Goal: Task Accomplishment & Management: Use online tool/utility

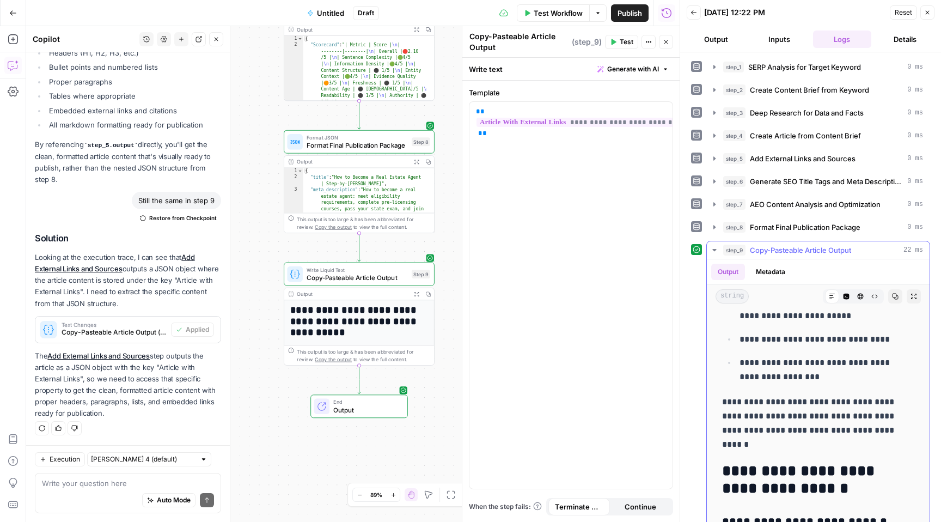
scroll to position [3922, 0]
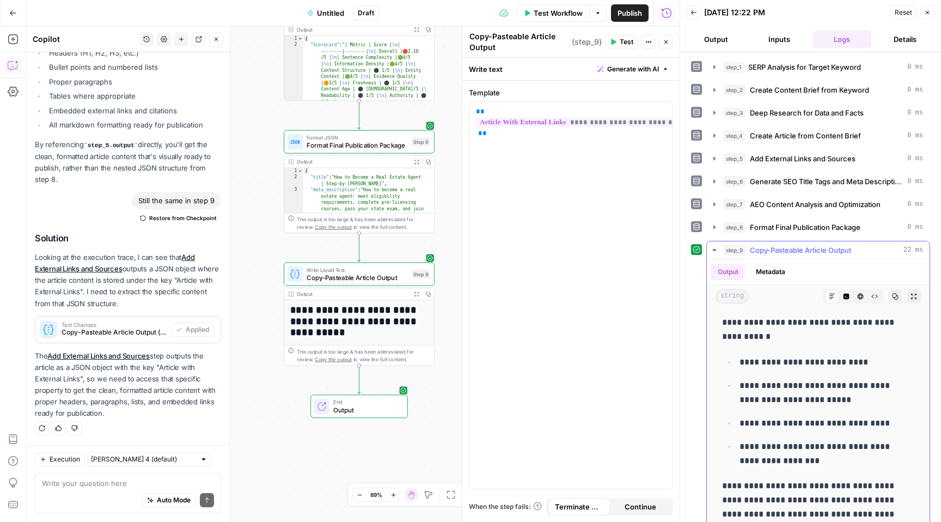
click at [892, 296] on icon "button" at bounding box center [895, 296] width 7 height 7
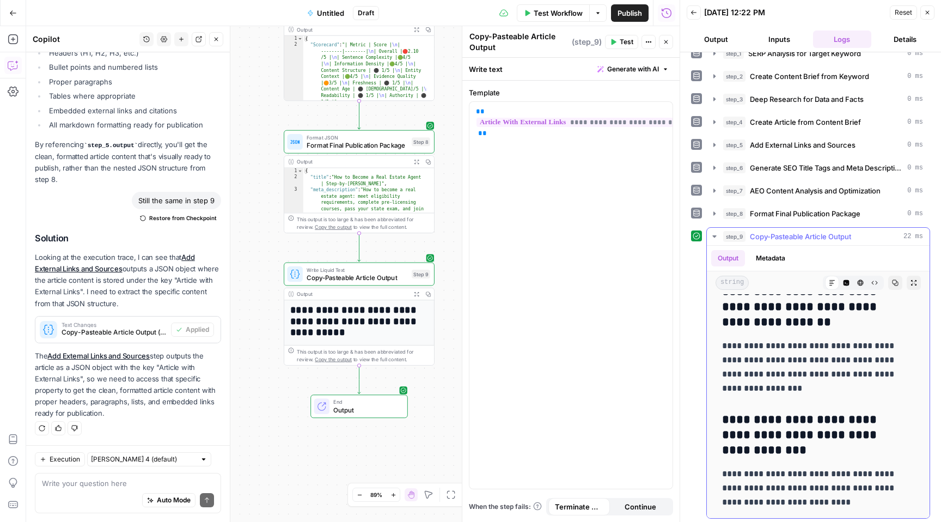
scroll to position [16, 0]
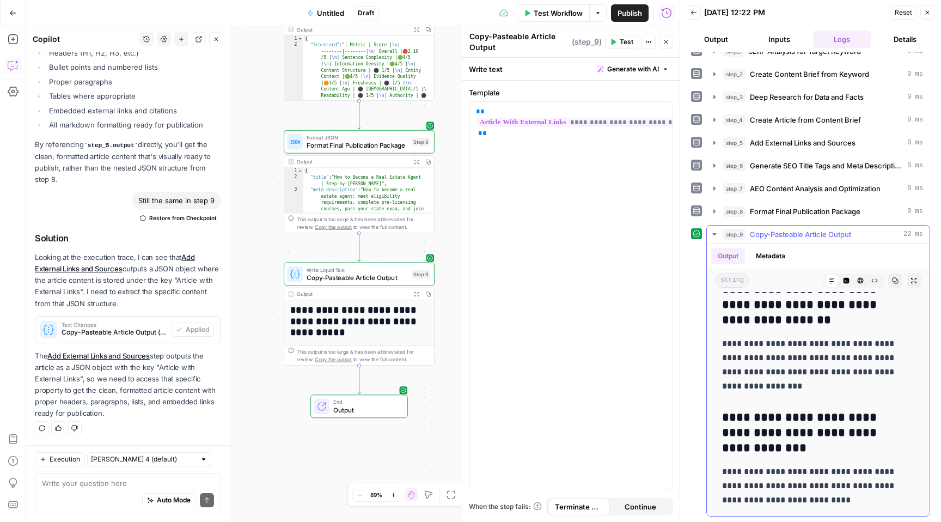
drag, startPoint x: 724, startPoint y: 323, endPoint x: 889, endPoint y: 499, distance: 241.2
copy div "**********"
click at [107, 485] on textarea at bounding box center [128, 483] width 172 height 11
type textarea "t"
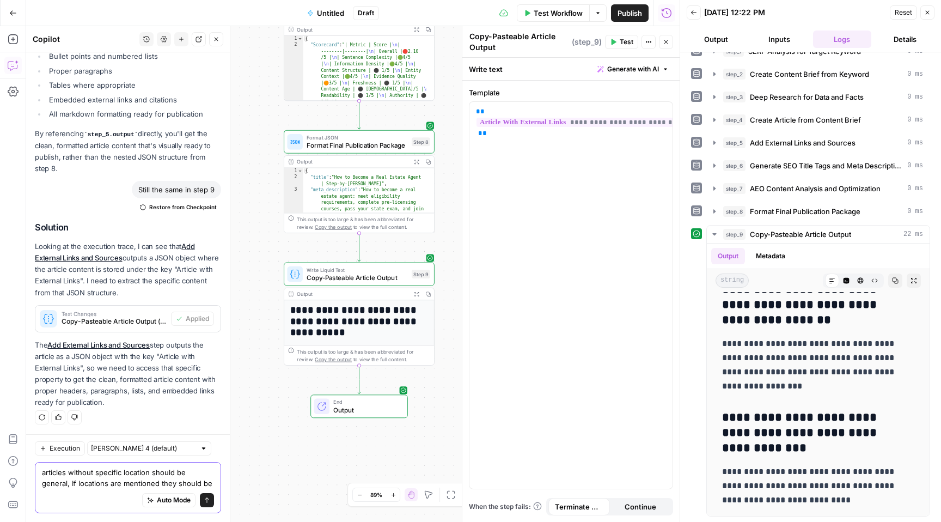
scroll to position [3502, 0]
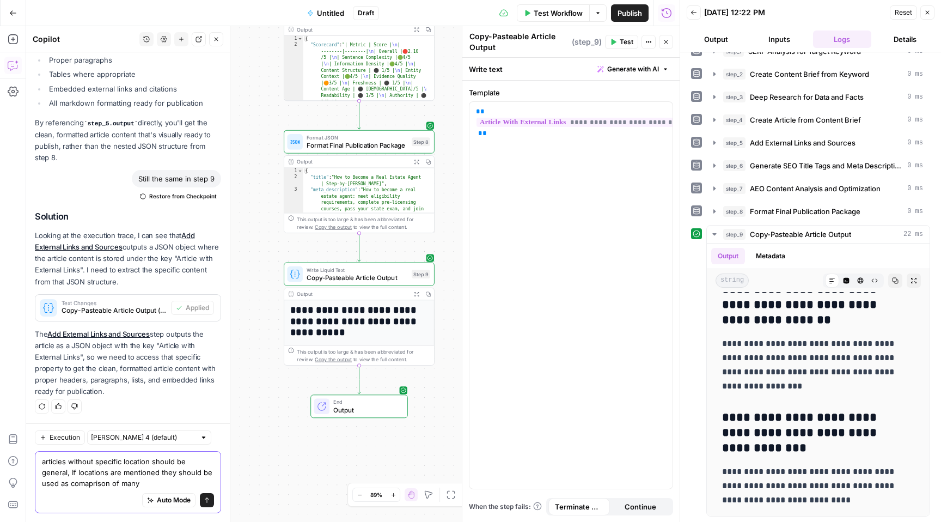
click at [81, 484] on textarea "articles without specific location should be general, If locations are mentione…" at bounding box center [128, 472] width 172 height 33
click at [161, 482] on textarea "articles without specific location should be general, If locations are mentione…" at bounding box center [128, 472] width 172 height 33
click at [141, 482] on textarea "articles without specific location should be general, If locations are mentione…" at bounding box center [128, 472] width 172 height 33
click at [162, 483] on textarea "articles without specific location should be general, If locations are mentione…" at bounding box center [128, 472] width 172 height 33
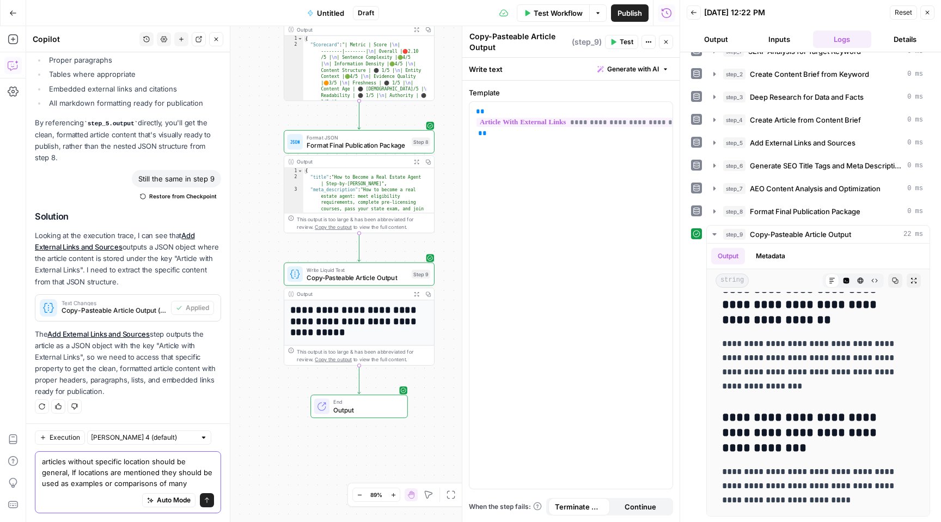
click at [200, 483] on textarea "articles without specific location should be general, If locations are mentione…" at bounding box center [128, 472] width 172 height 33
type textarea "articles without specific location should be general, If locations are mentione…"
click at [205, 499] on icon "submit" at bounding box center [207, 499] width 4 height 5
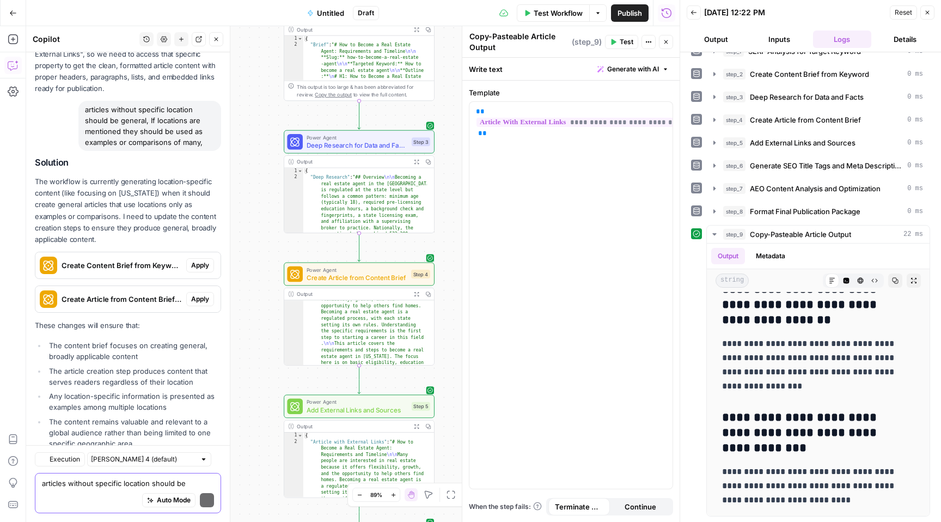
scroll to position [3877, 0]
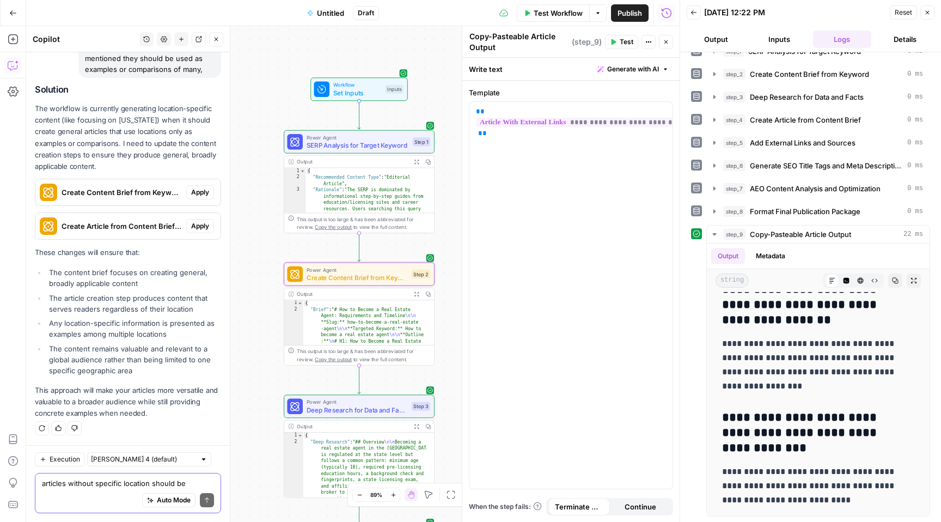
click at [196, 189] on span "Apply" at bounding box center [200, 192] width 18 height 10
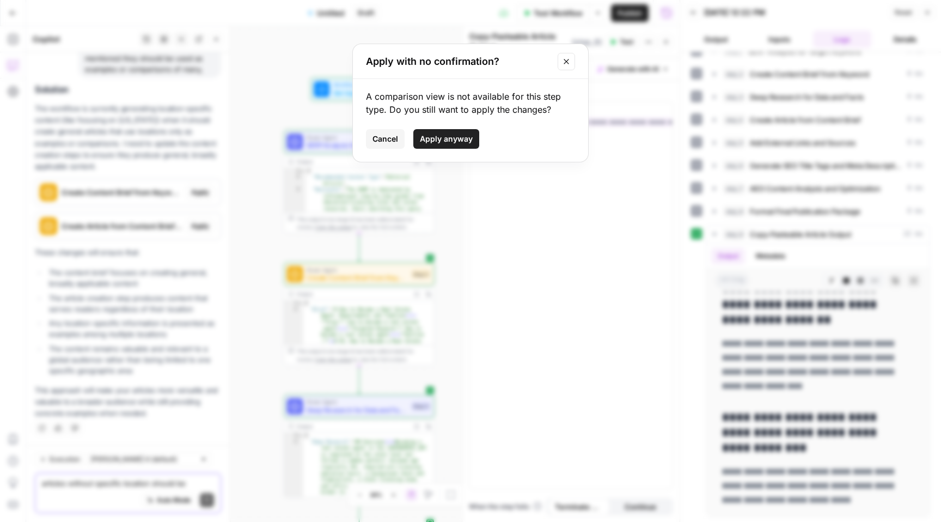
click at [458, 141] on span "Apply anyway" at bounding box center [446, 138] width 53 height 11
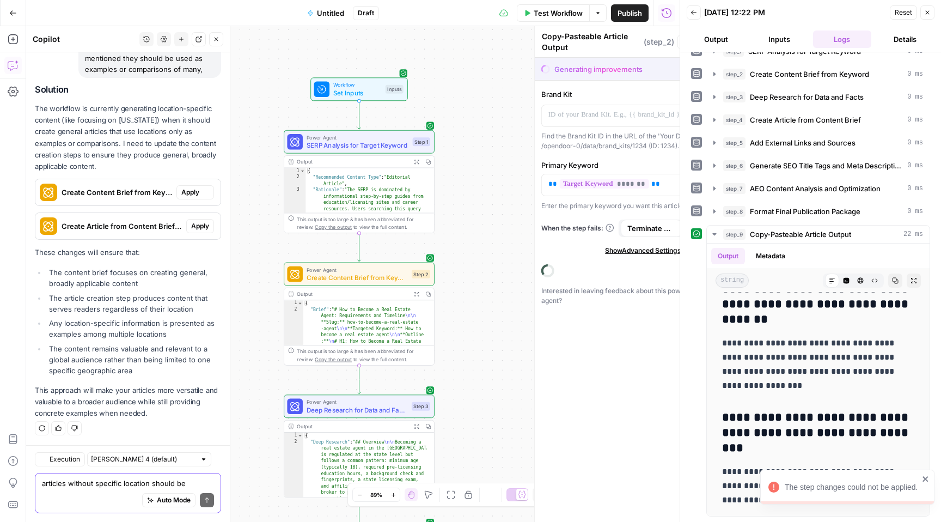
type textarea "Create Content Brief from Keyword"
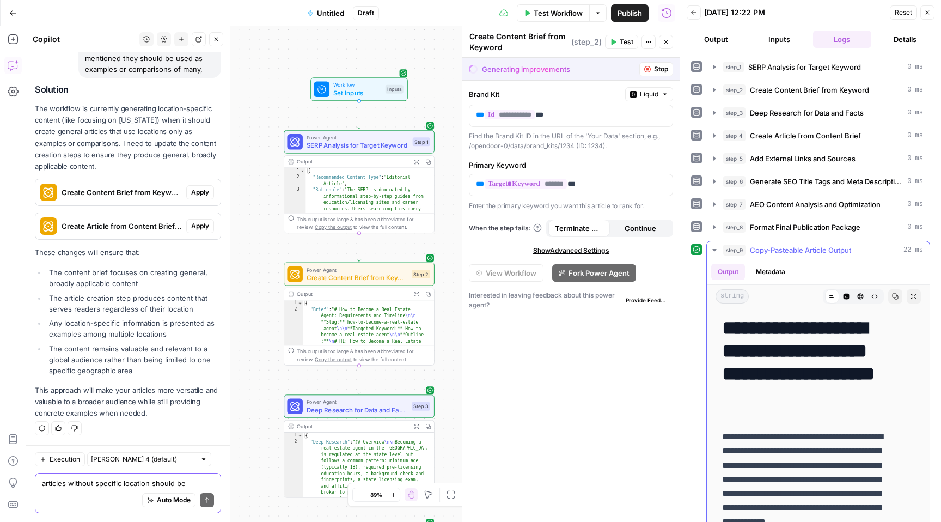
click at [715, 249] on icon "button" at bounding box center [714, 250] width 4 height 2
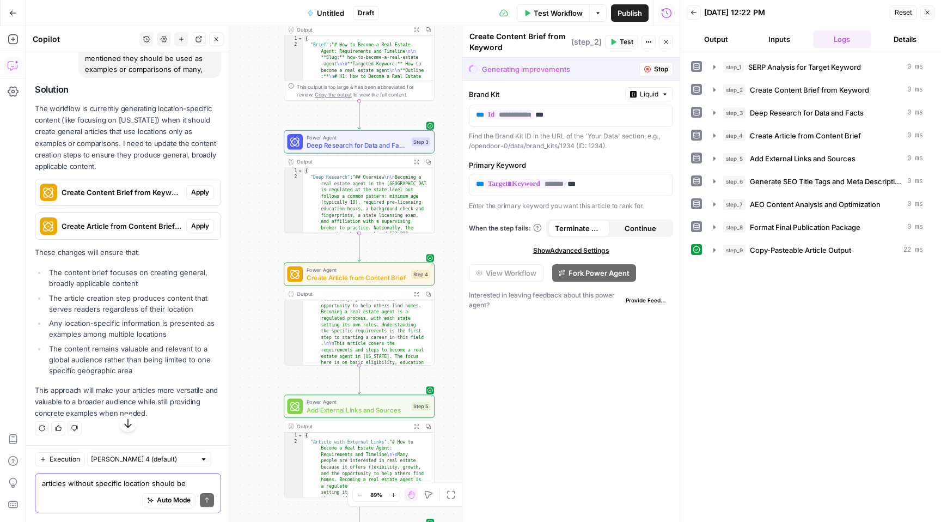
scroll to position [3797, 0]
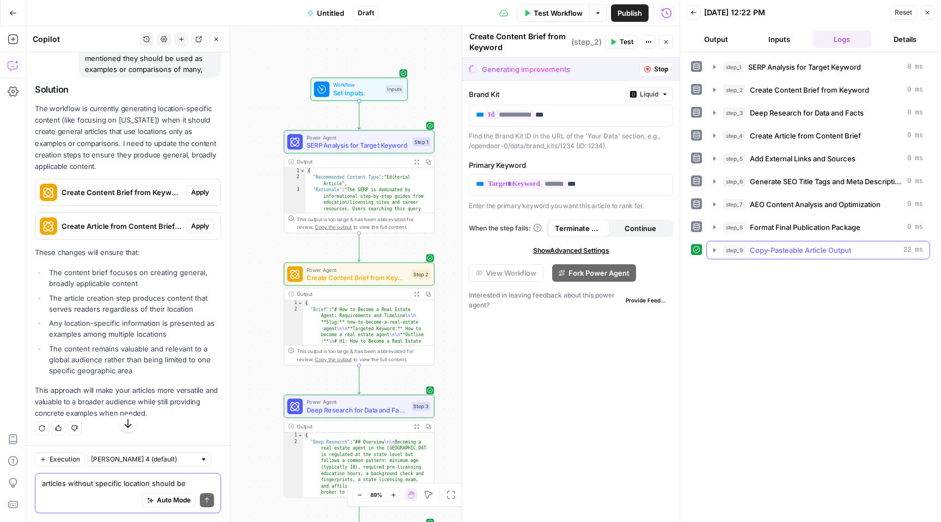
click at [804, 252] on span "Copy-Pasteable Article Output" at bounding box center [800, 250] width 101 height 11
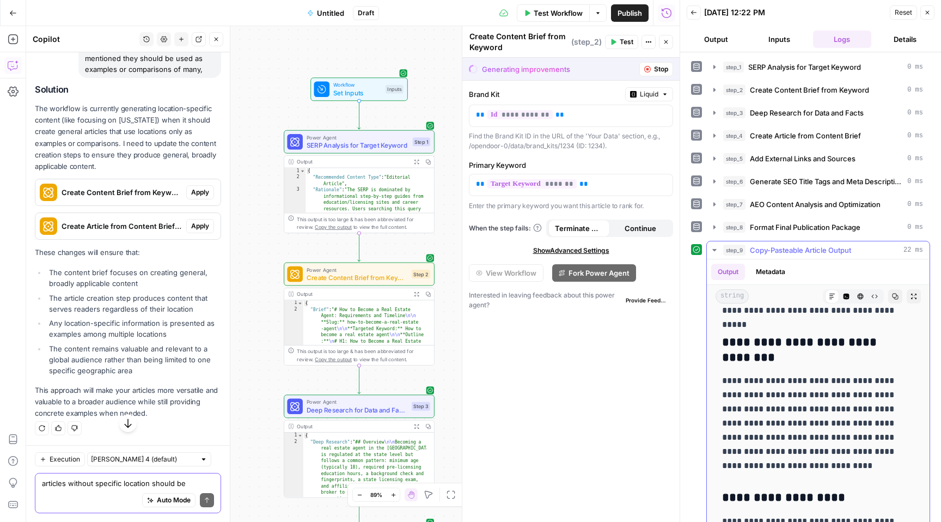
scroll to position [0, 0]
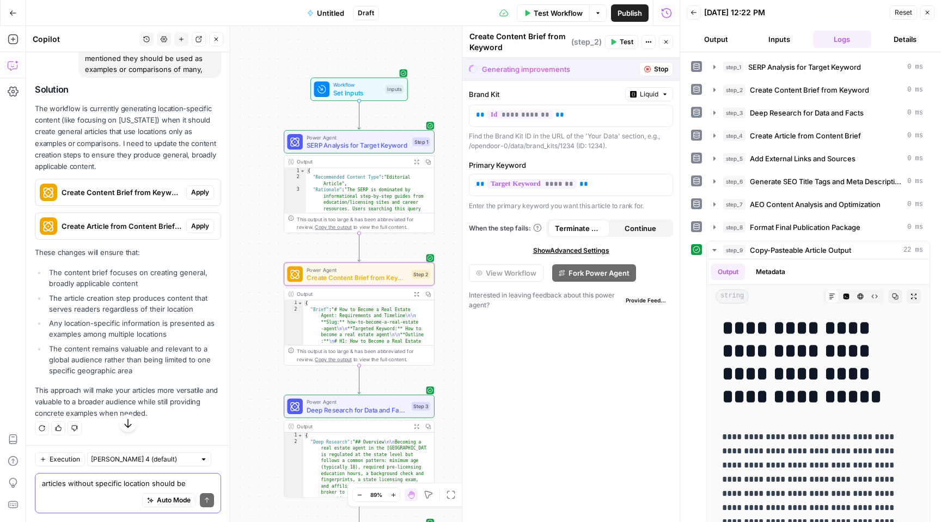
click at [193, 197] on span "Apply" at bounding box center [200, 192] width 18 height 10
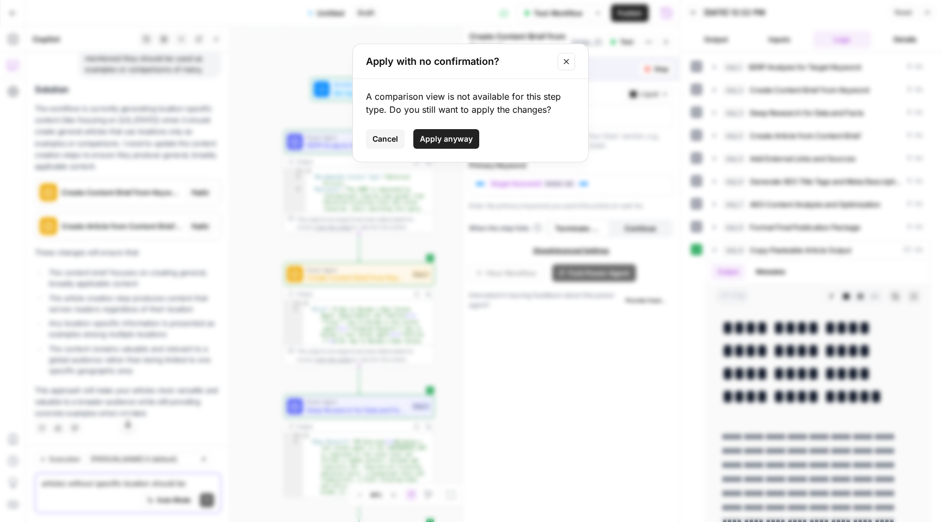
click at [448, 139] on span "Apply anyway" at bounding box center [446, 138] width 53 height 11
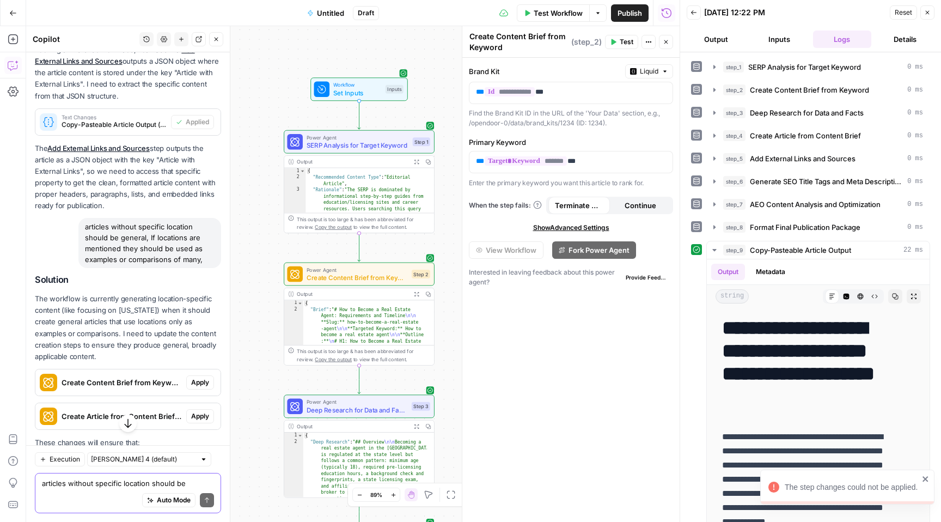
scroll to position [3806, 0]
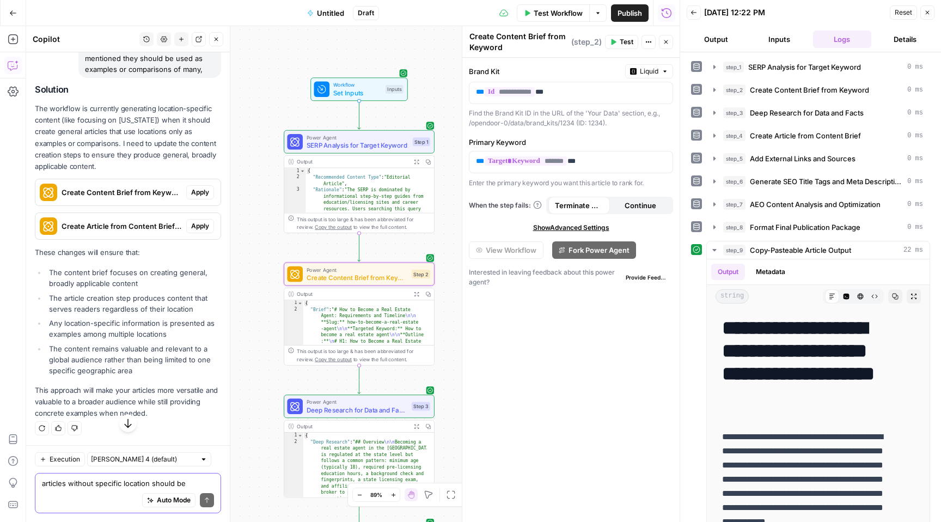
click at [194, 197] on span "Apply" at bounding box center [200, 192] width 18 height 10
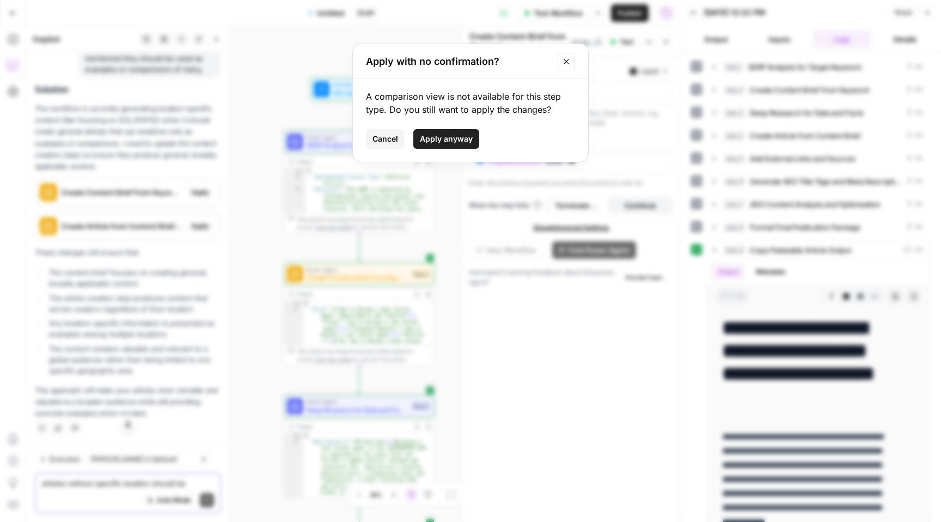
click at [433, 138] on span "Apply anyway" at bounding box center [446, 138] width 53 height 11
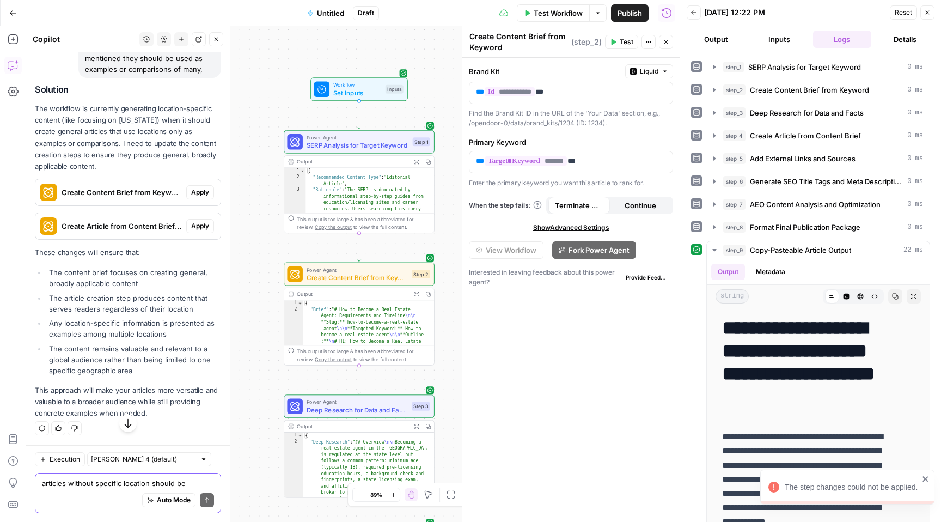
scroll to position [3877, 0]
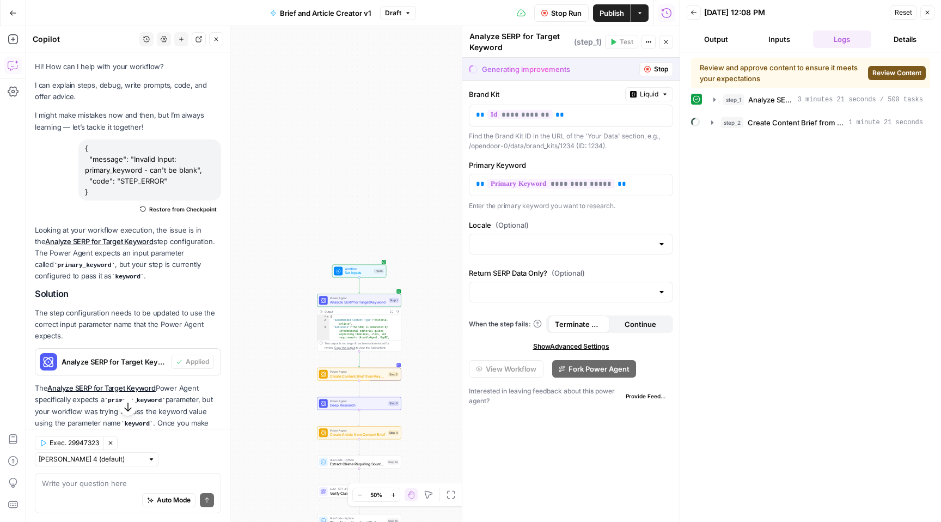
click at [886, 73] on span "Review Content" at bounding box center [897, 73] width 49 height 10
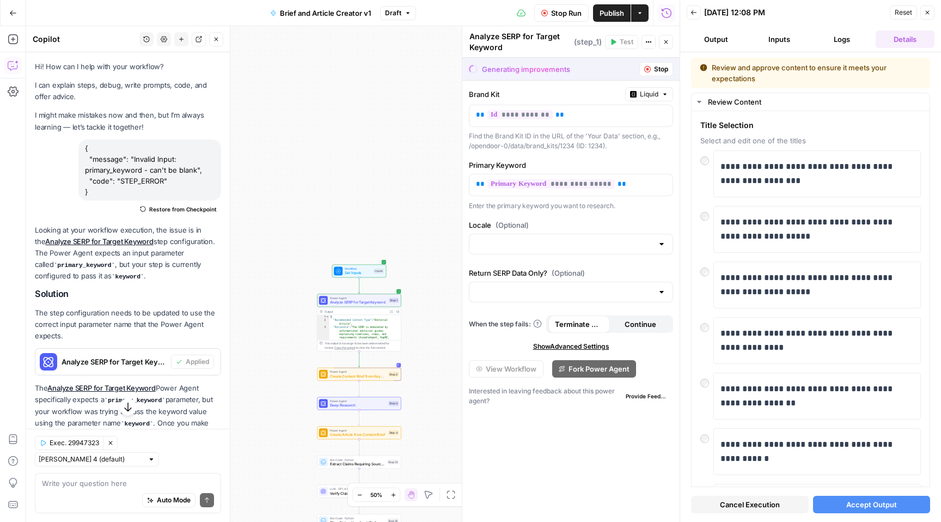
click at [863, 505] on span "Accept Output" at bounding box center [871, 504] width 51 height 11
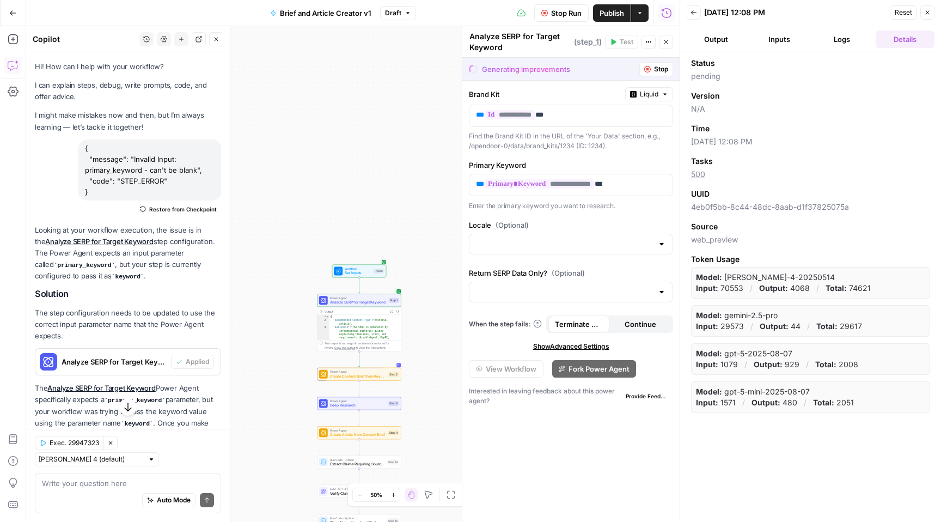
click at [837, 40] on button "Logs" at bounding box center [842, 39] width 59 height 17
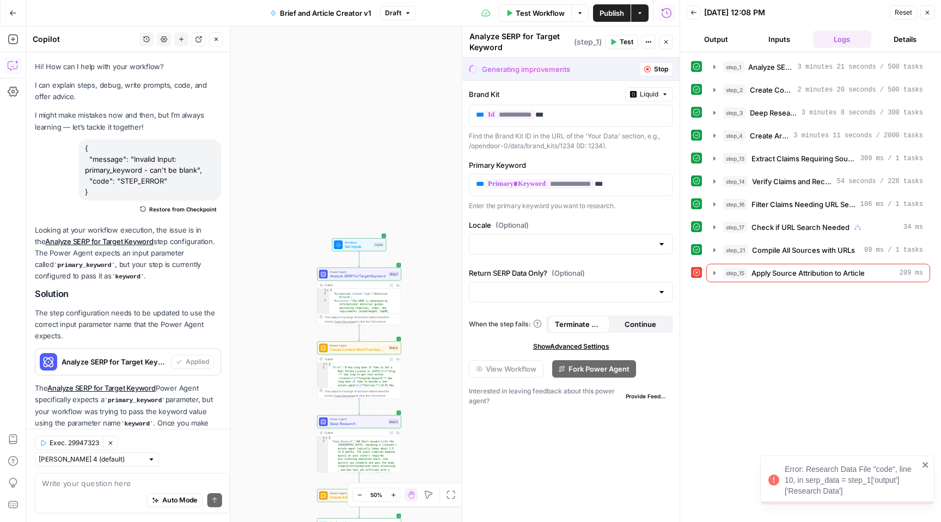
scroll to position [60, 0]
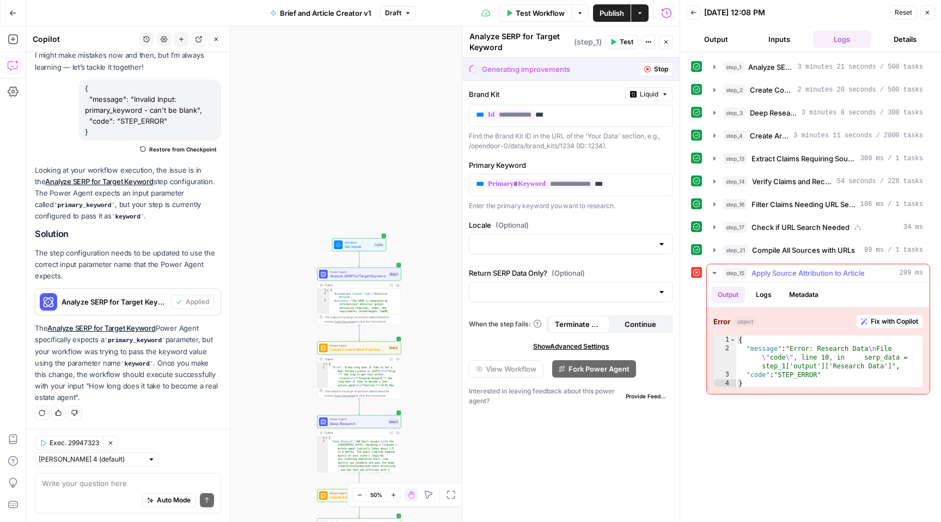
click at [889, 321] on span "Fix with Copilot" at bounding box center [894, 321] width 47 height 10
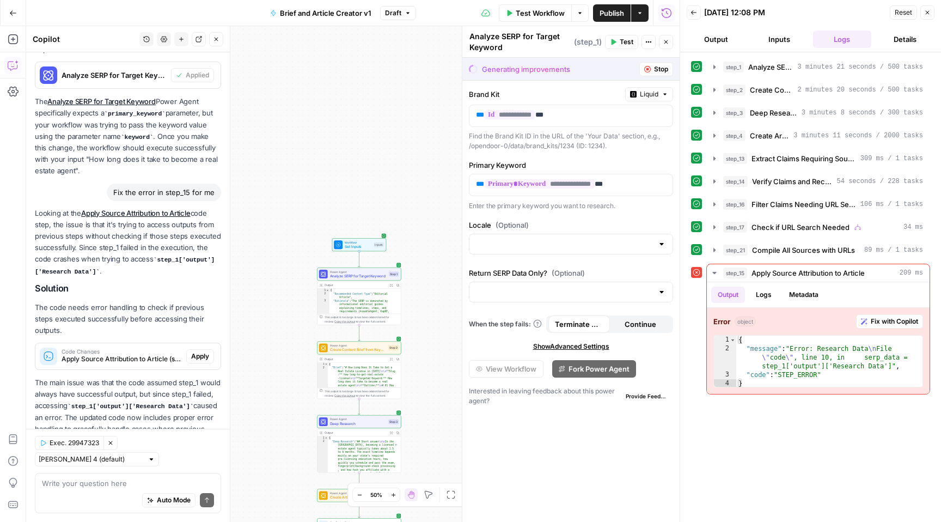
scroll to position [352, 0]
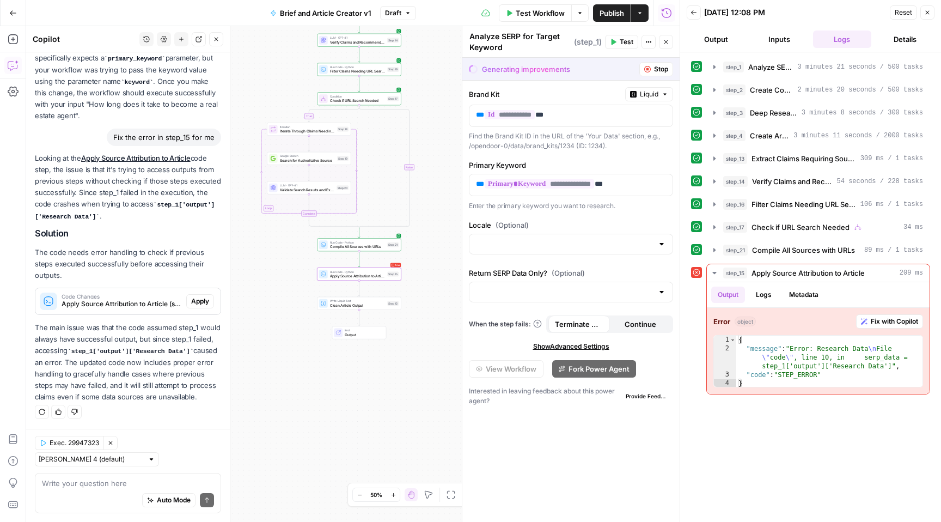
click at [194, 296] on span "Apply" at bounding box center [200, 301] width 18 height 10
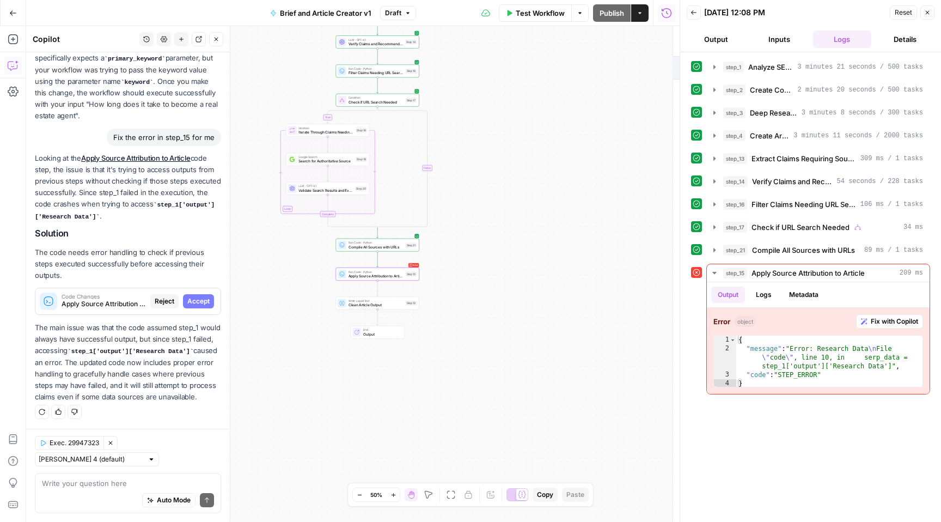
scroll to position [334, 0]
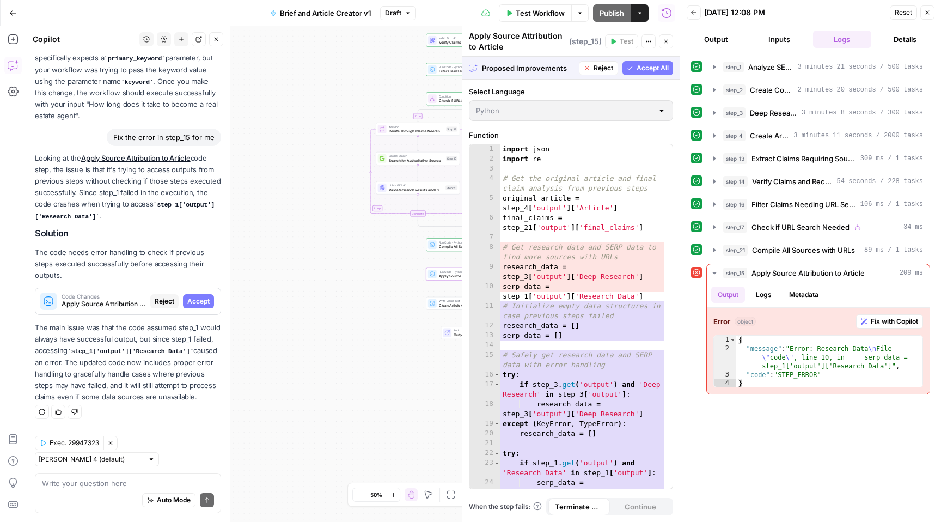
click at [194, 296] on span "Accept" at bounding box center [198, 301] width 22 height 10
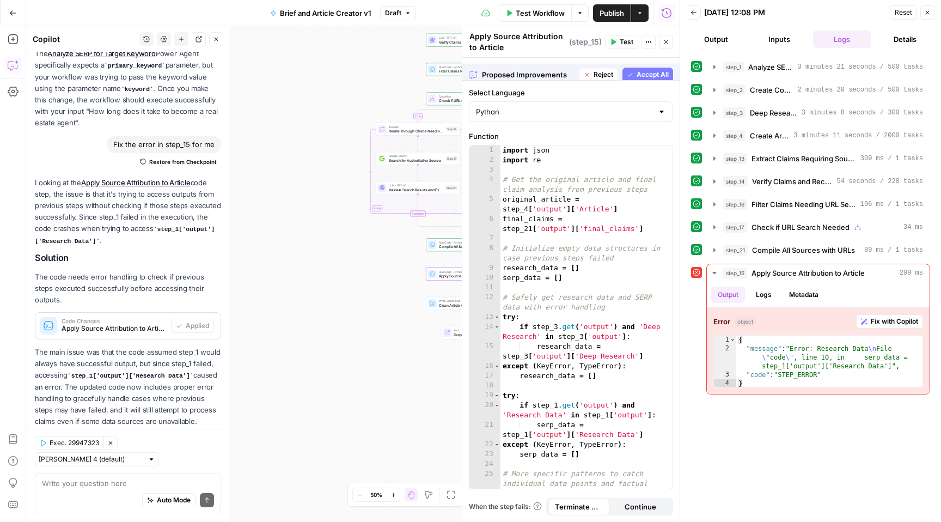
scroll to position [369, 0]
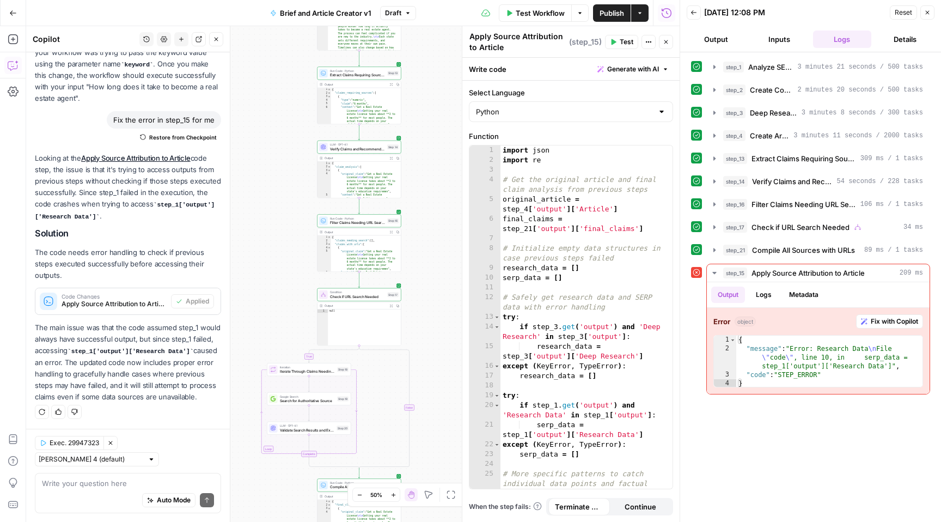
click at [625, 41] on span "Test" at bounding box center [627, 42] width 14 height 10
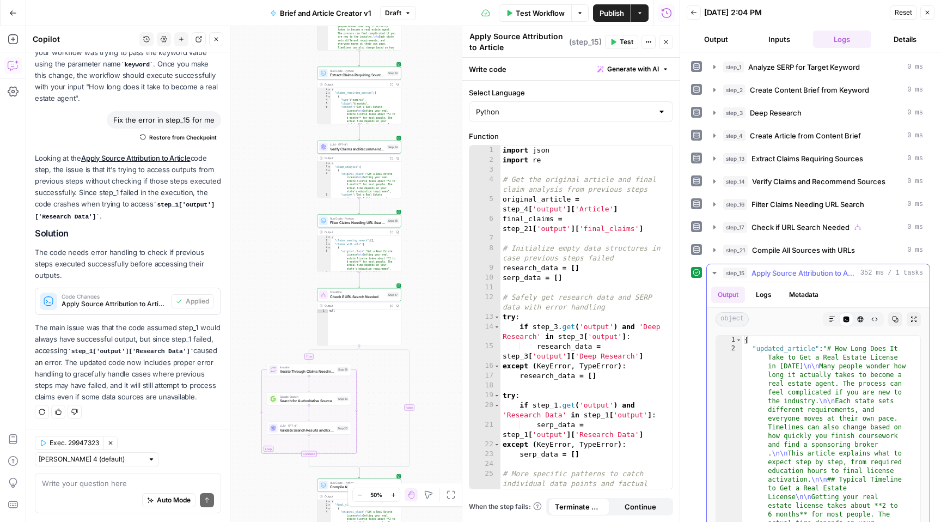
click at [714, 272] on icon "button" at bounding box center [714, 273] width 4 height 2
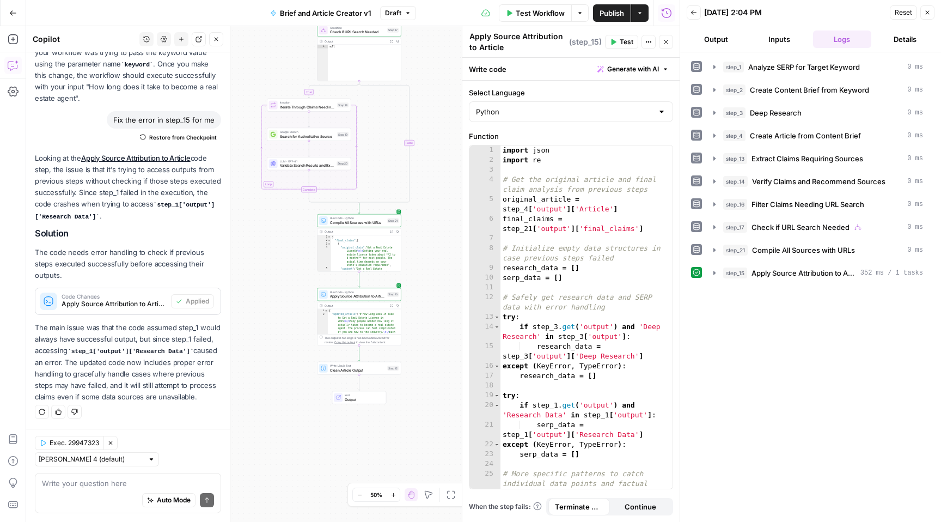
click at [648, 516] on div "Select Language Python Function 1 2 3 4 5 6 7 8 9 10 11 12 13 14 15 16 17 18 19…" at bounding box center [570, 301] width 217 height 441
click at [647, 511] on span "Continue" at bounding box center [641, 506] width 32 height 11
click at [586, 513] on button "Terminate Workflow" at bounding box center [579, 506] width 62 height 17
click at [828, 308] on div "step_1 Analyze SERP for Target Keyword 0 ms step_2 Create Content Brief from Ke…" at bounding box center [810, 287] width 239 height 459
click at [622, 41] on span "Test" at bounding box center [627, 42] width 14 height 10
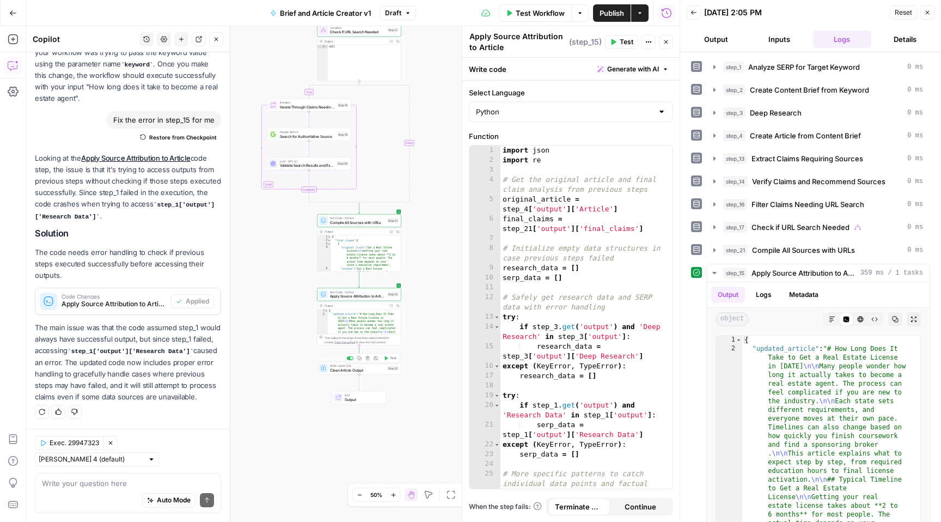
click at [372, 371] on span "Clean Article Output" at bounding box center [358, 369] width 56 height 5
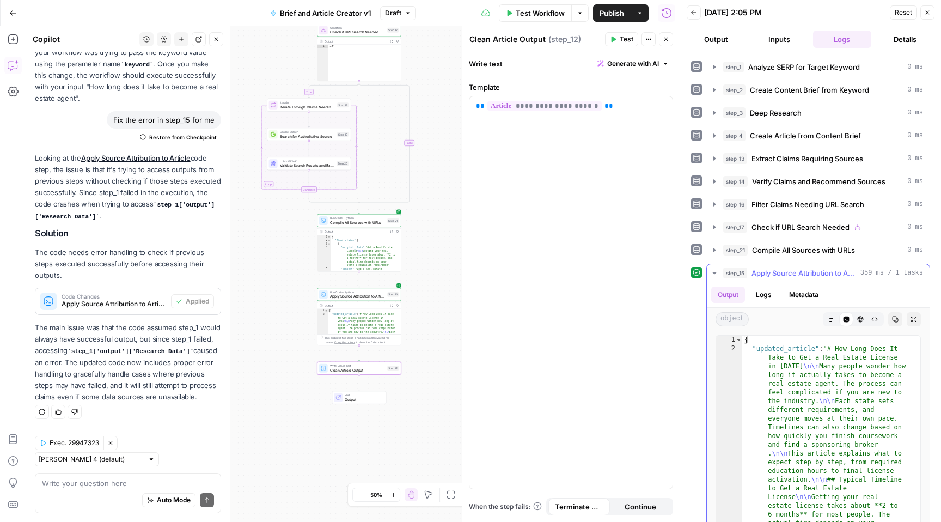
click at [716, 273] on icon "button" at bounding box center [714, 273] width 9 height 9
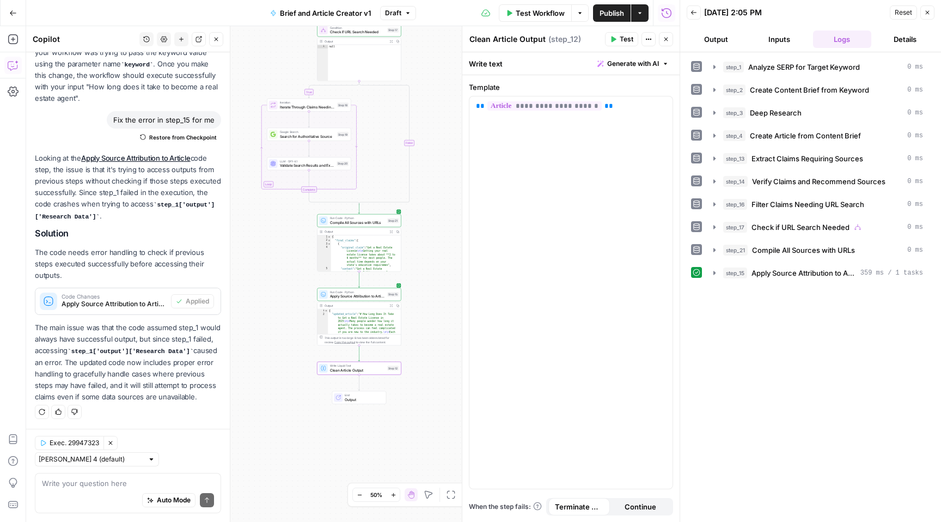
click at [760, 347] on div "step_1 Analyze SERP for Target Keyword 0 ms step_2 Create Content Brief from Ke…" at bounding box center [810, 287] width 239 height 459
click at [649, 40] on icon "button" at bounding box center [648, 39] width 7 height 7
click at [583, 10] on button "Options" at bounding box center [579, 12] width 17 height 17
click at [549, 55] on span "View Last Test" at bounding box center [550, 53] width 48 height 11
click at [716, 273] on icon "button" at bounding box center [714, 273] width 9 height 9
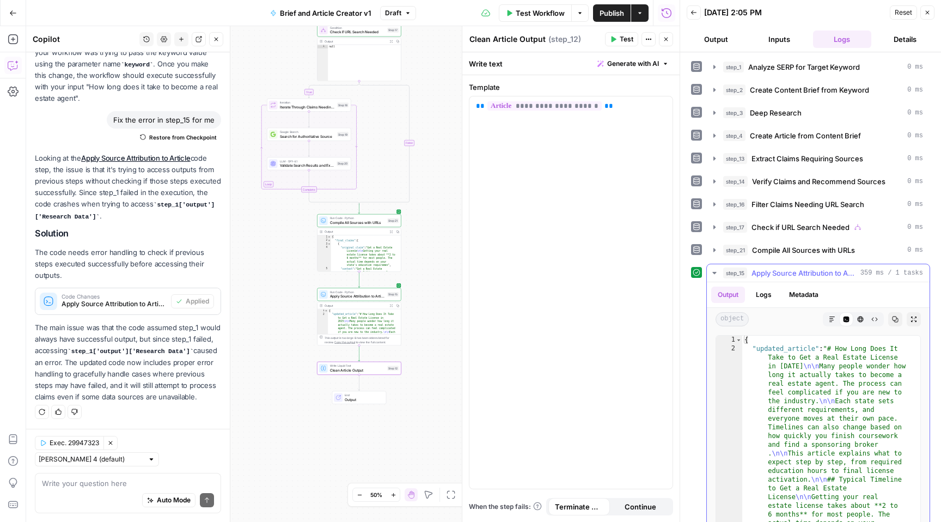
click at [829, 317] on icon "button" at bounding box center [832, 319] width 7 height 7
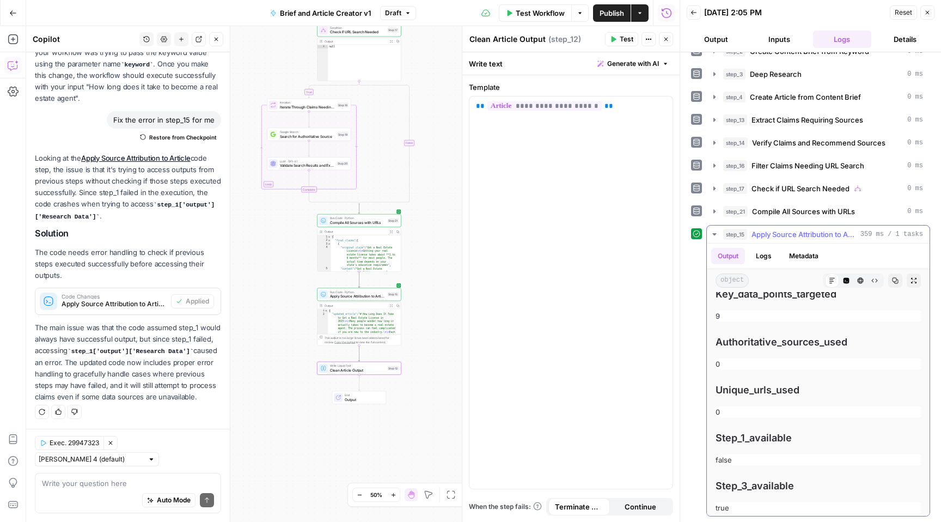
scroll to position [6156, 0]
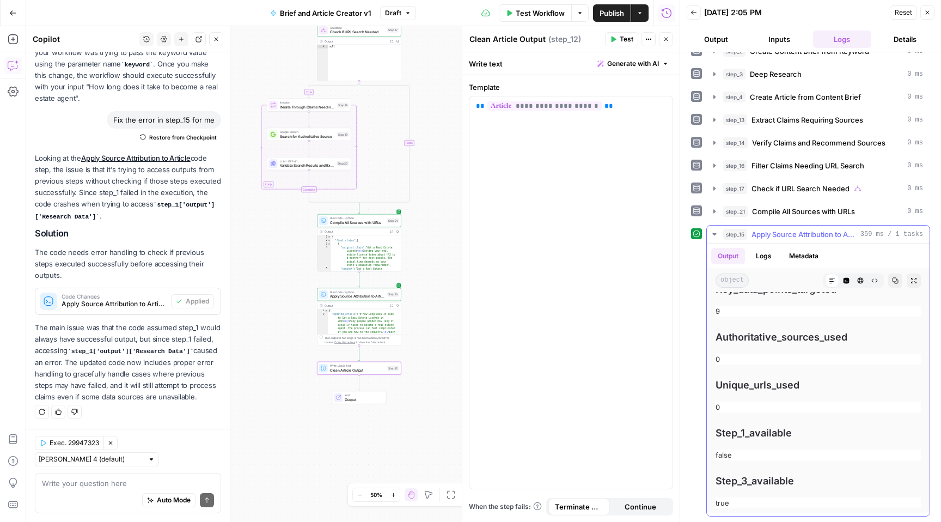
click at [712, 234] on icon "button" at bounding box center [714, 234] width 9 height 9
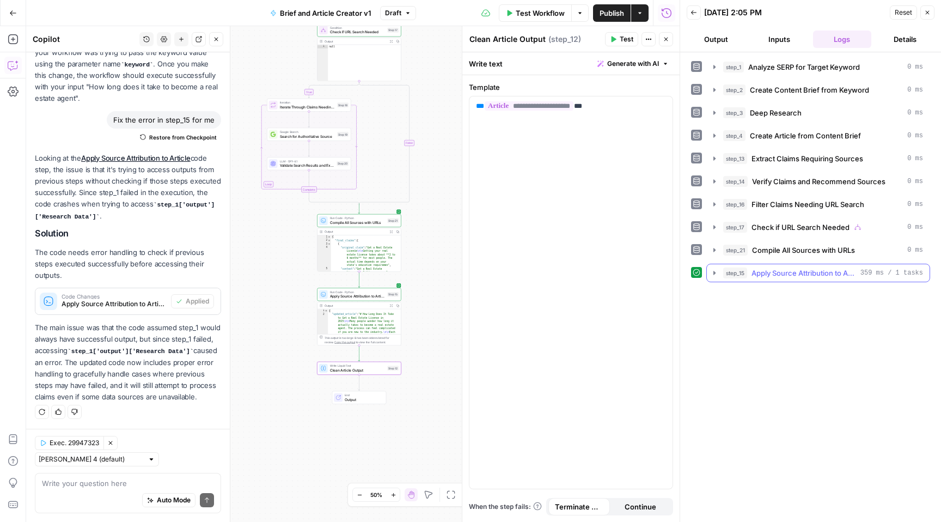
click at [799, 271] on span "Apply Source Attribution to Article" at bounding box center [804, 272] width 105 height 11
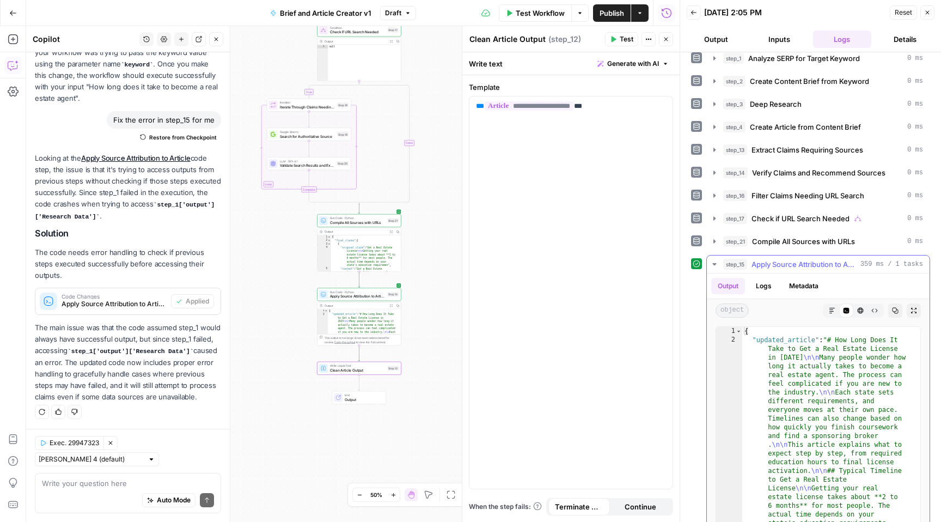
scroll to position [39, 0]
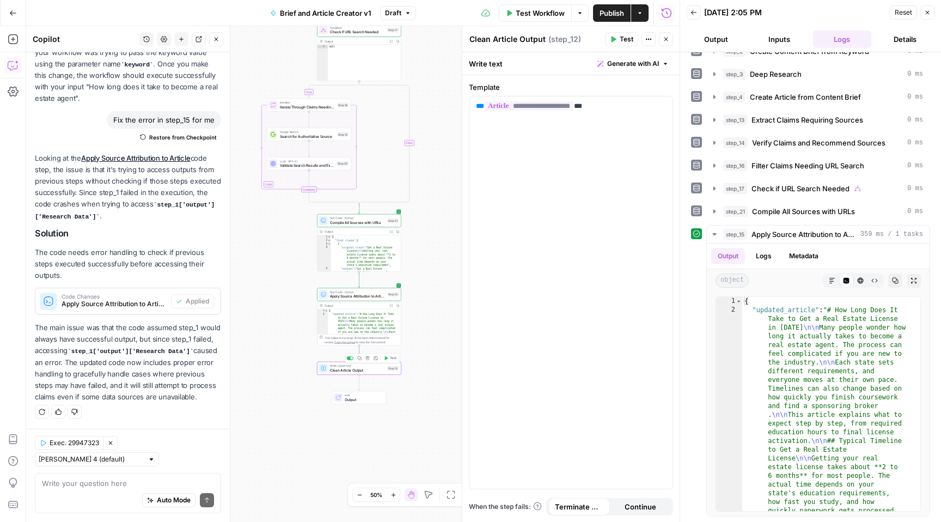
click at [364, 369] on span "Clean Article Output" at bounding box center [358, 369] width 56 height 5
click at [367, 295] on span "Apply Source Attribution to Article" at bounding box center [358, 296] width 56 height 5
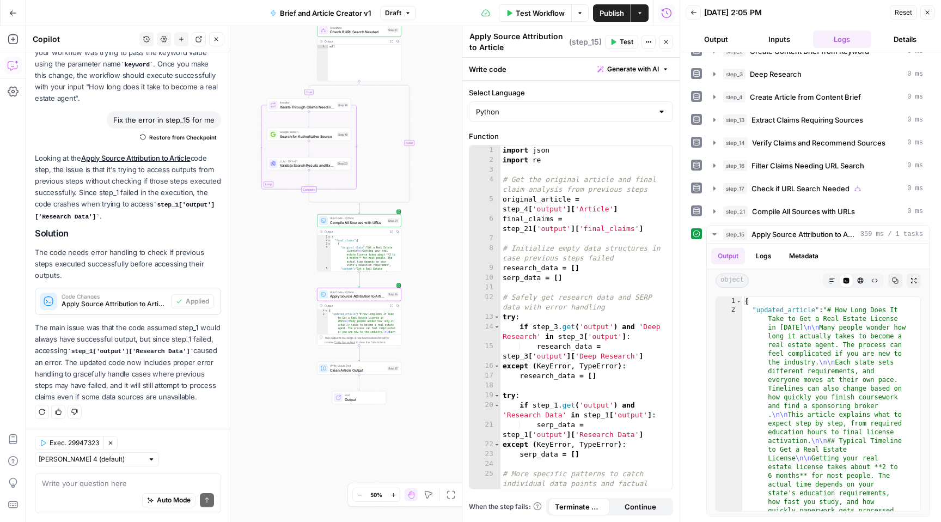
click at [348, 366] on span "Write Liquid Text" at bounding box center [358, 365] width 56 height 4
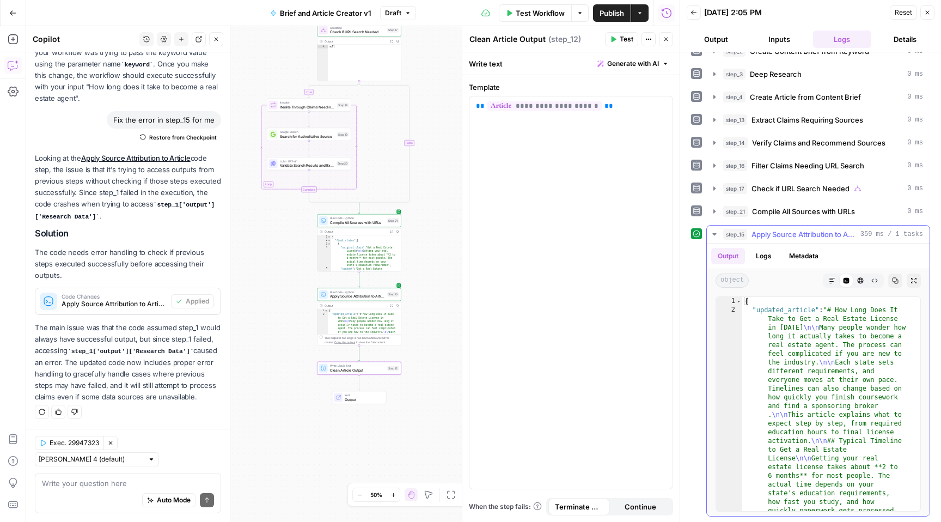
click at [829, 278] on icon "button" at bounding box center [832, 280] width 7 height 7
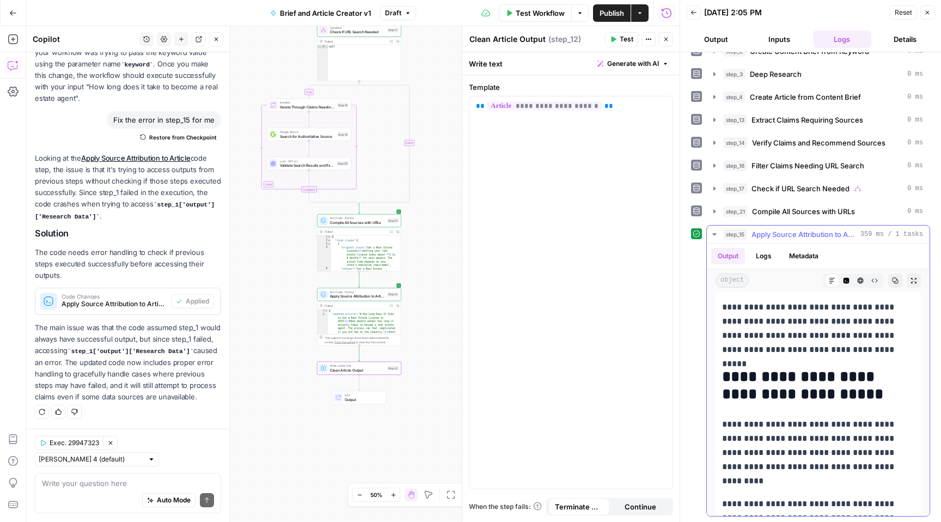
scroll to position [4821, 0]
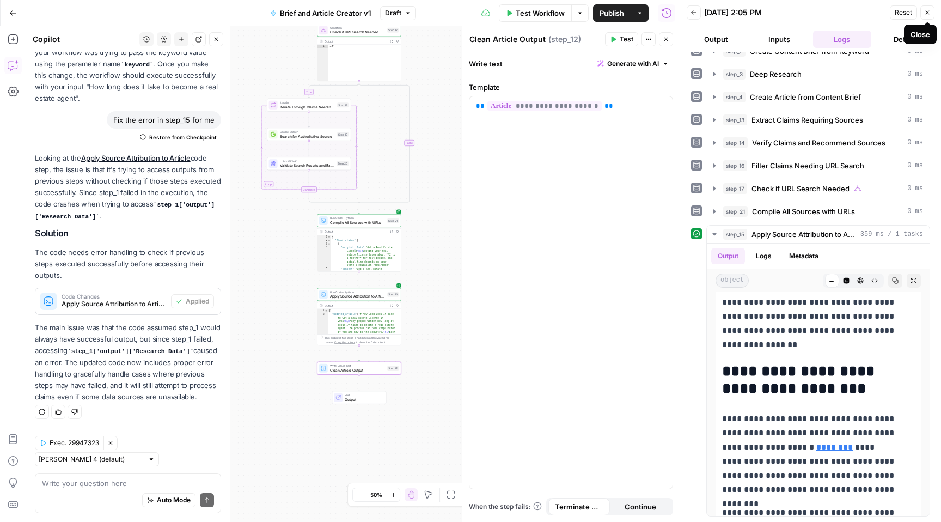
click at [930, 14] on icon "button" at bounding box center [927, 12] width 7 height 7
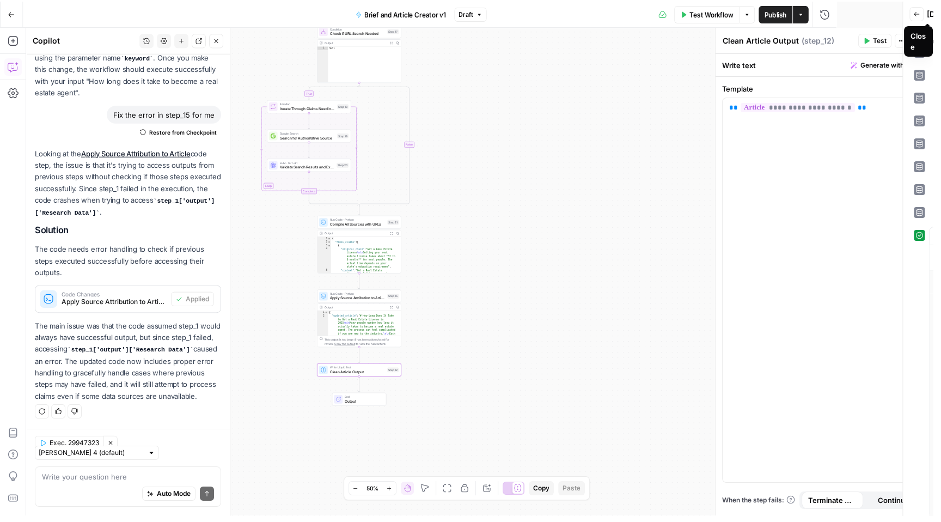
scroll to position [369, 0]
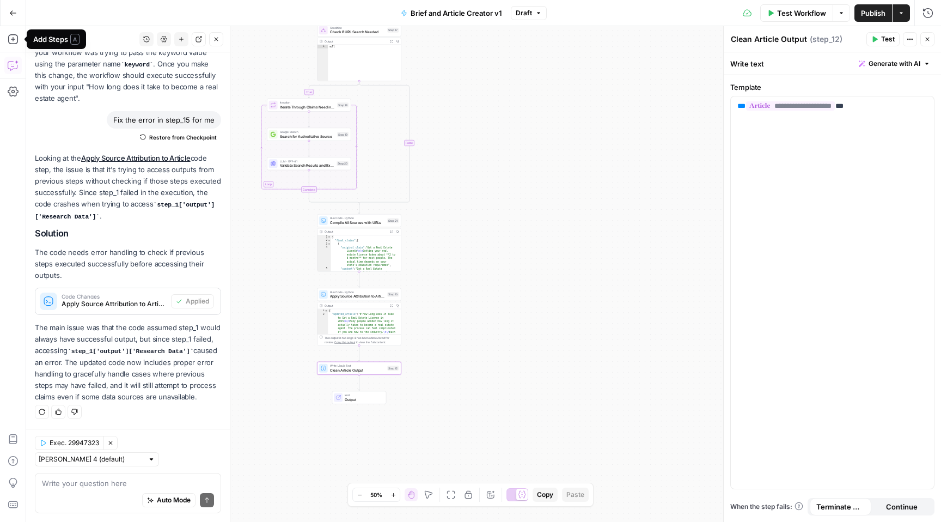
click at [10, 11] on icon "button" at bounding box center [13, 13] width 8 height 8
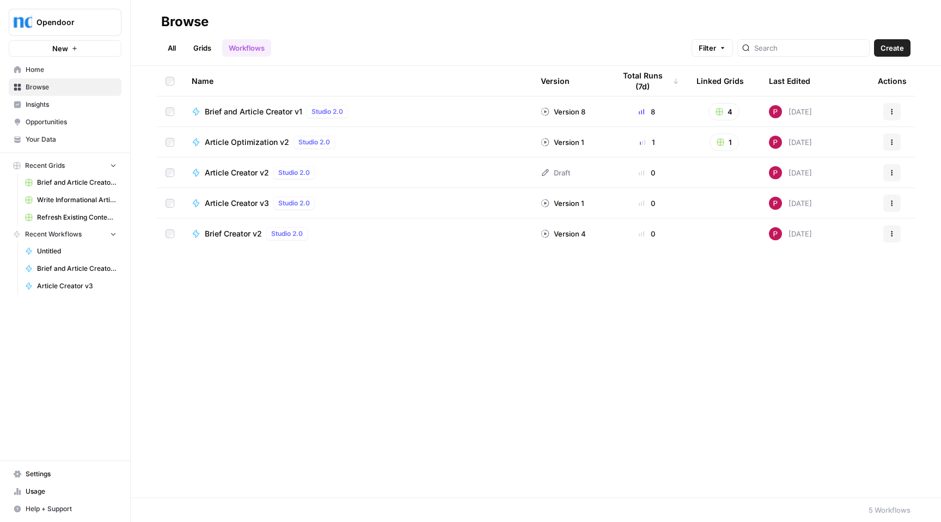
click at [398, 114] on div "Brief and Article Creator v1 Studio 2.0" at bounding box center [358, 111] width 332 height 13
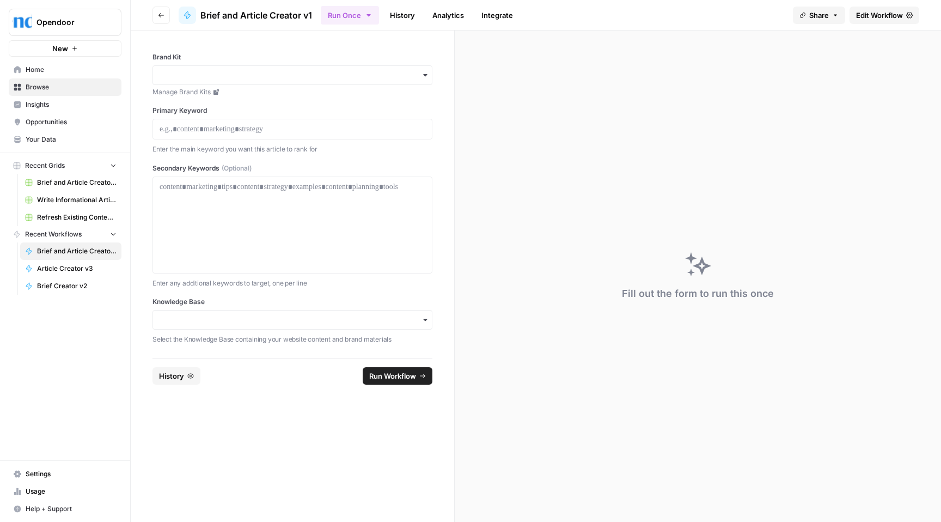
click at [42, 70] on span "Home" at bounding box center [71, 70] width 91 height 10
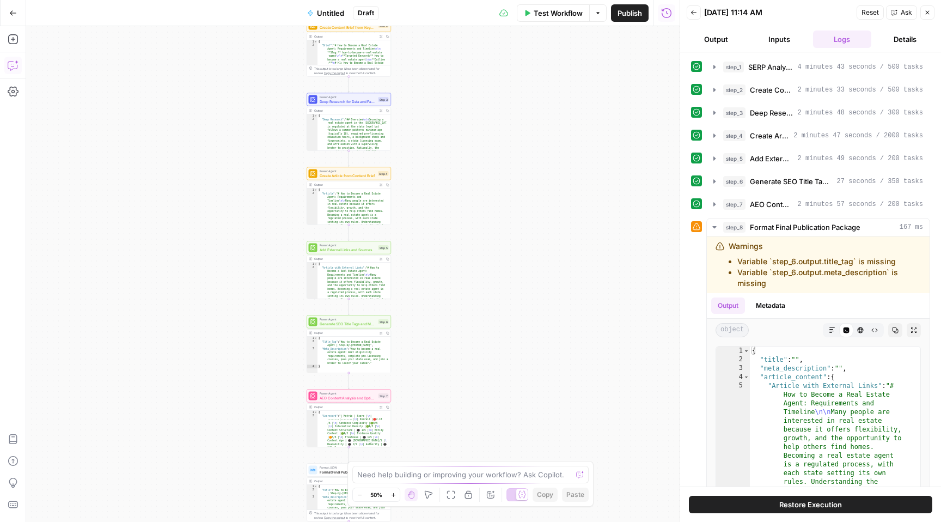
click at [11, 67] on icon "button" at bounding box center [13, 65] width 11 height 11
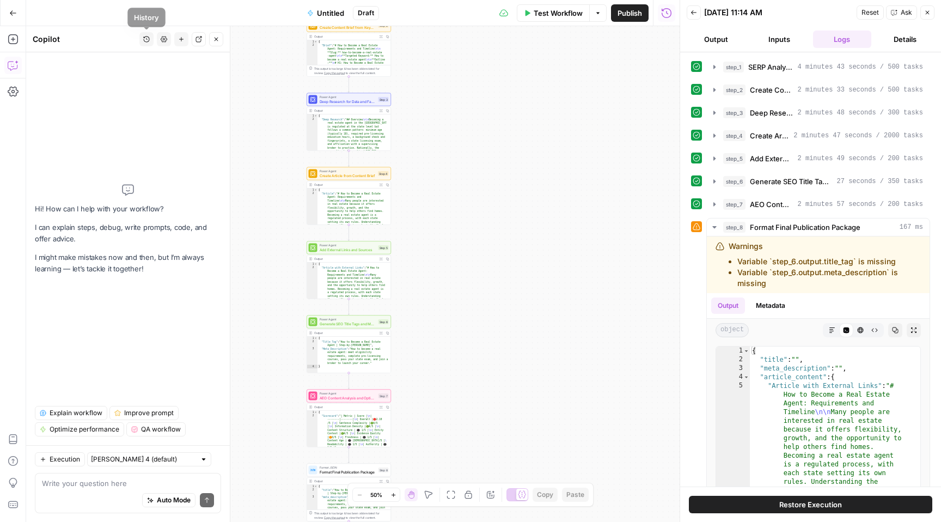
click at [143, 41] on icon "button" at bounding box center [146, 39] width 7 height 7
click at [135, 75] on span "Write an article, subject related to given keyword, serp analysis needs to be p…" at bounding box center [144, 77] width 151 height 11
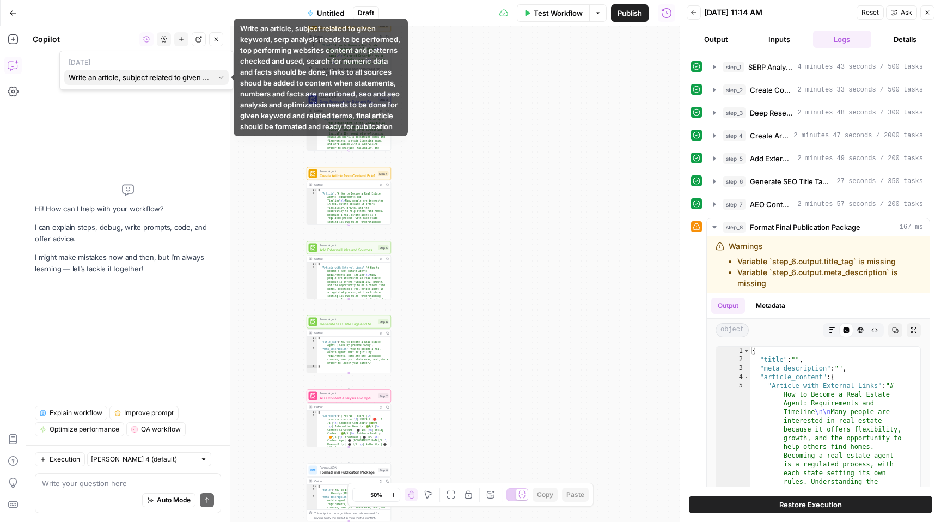
click at [141, 77] on span "Write an article, subject related to given keyword, serp analysis needs to be p…" at bounding box center [140, 77] width 142 height 11
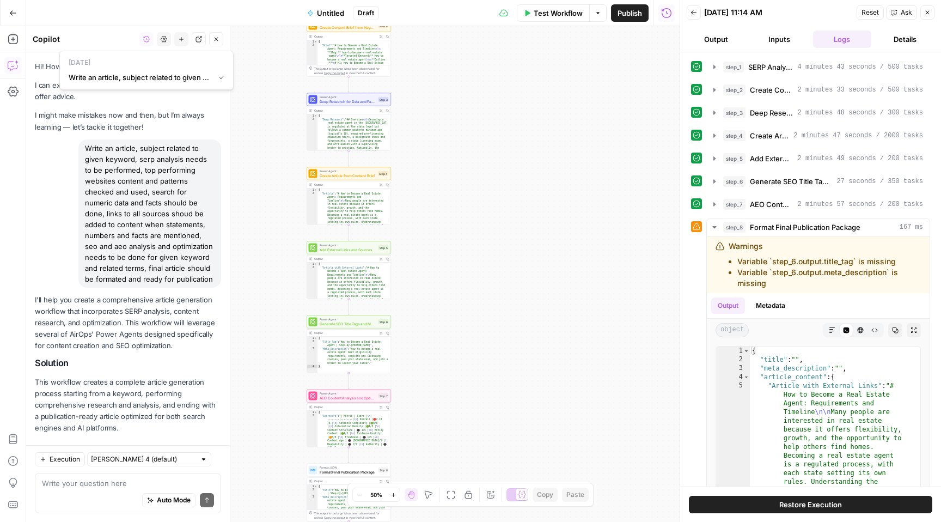
scroll to position [3755, 0]
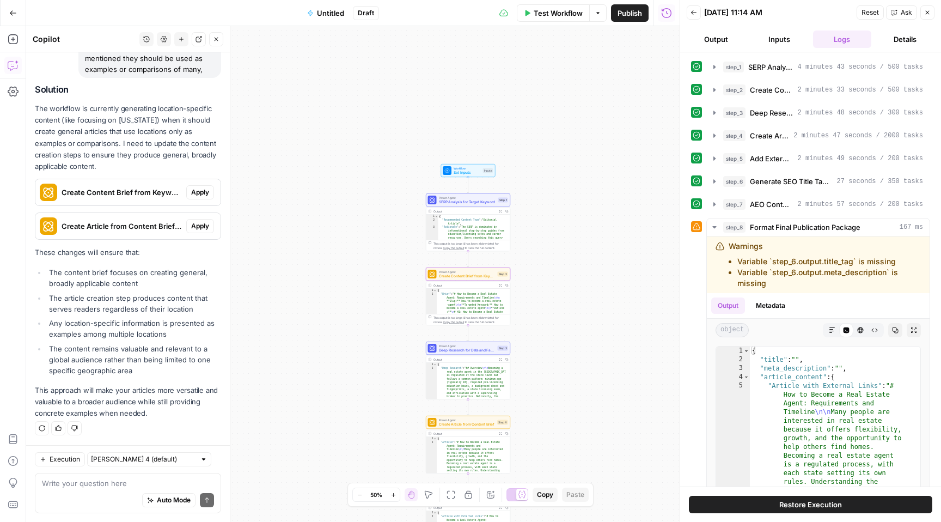
click at [194, 191] on span "Apply" at bounding box center [200, 192] width 18 height 10
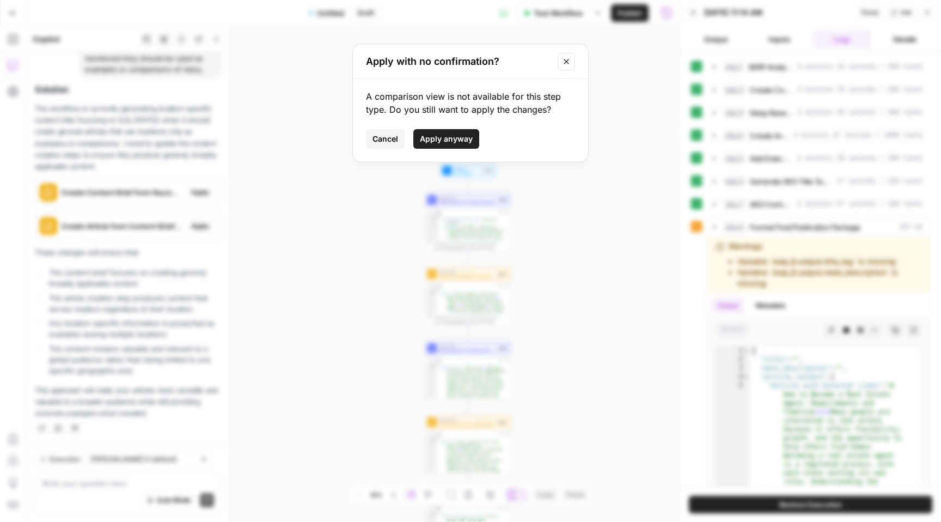
click at [447, 141] on span "Apply anyway" at bounding box center [446, 138] width 53 height 11
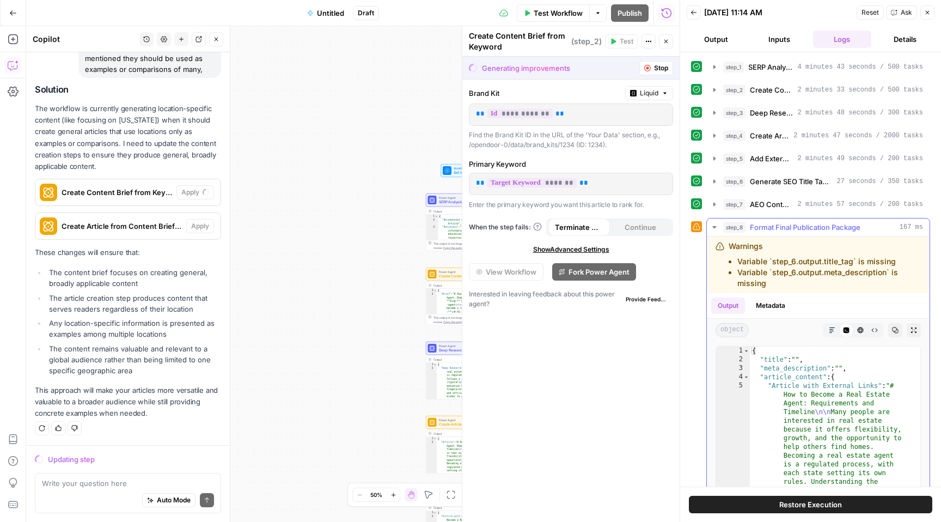
click at [716, 227] on icon "button" at bounding box center [714, 227] width 4 height 2
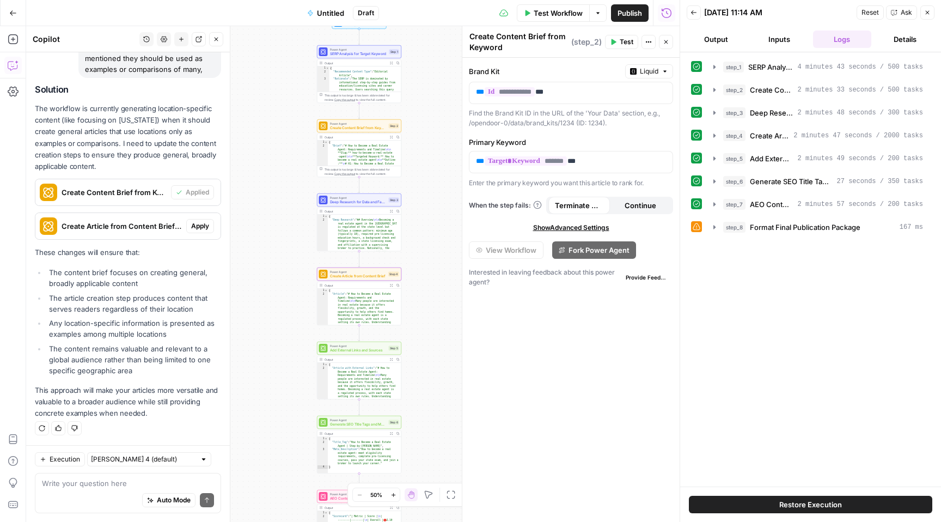
click at [191, 227] on span "Apply" at bounding box center [200, 226] width 18 height 10
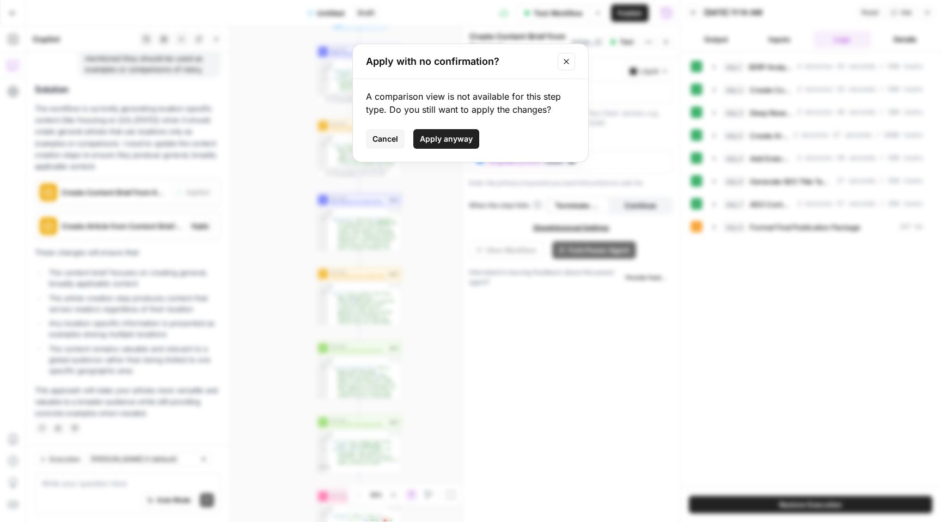
click at [429, 141] on span "Apply anyway" at bounding box center [446, 138] width 53 height 11
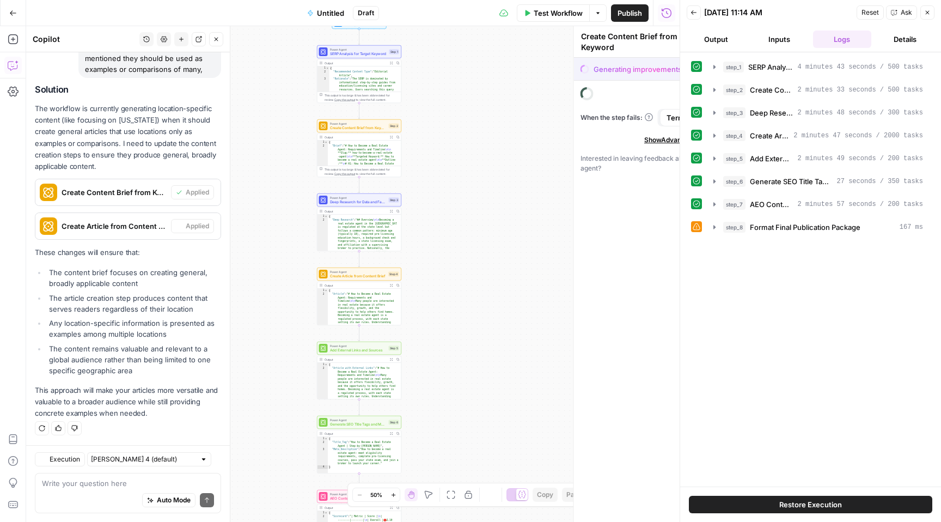
type textarea "Create Article from Content Brief"
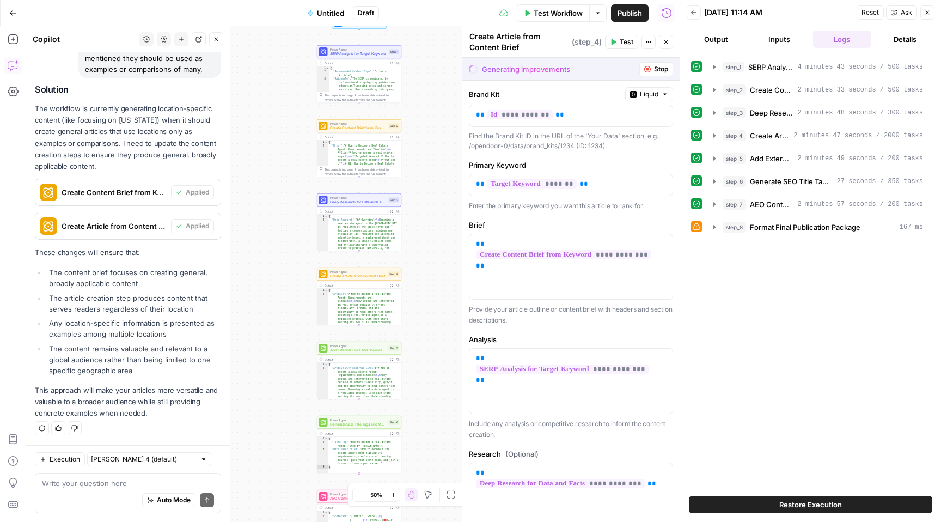
click at [332, 14] on span "Untitled" at bounding box center [330, 13] width 27 height 11
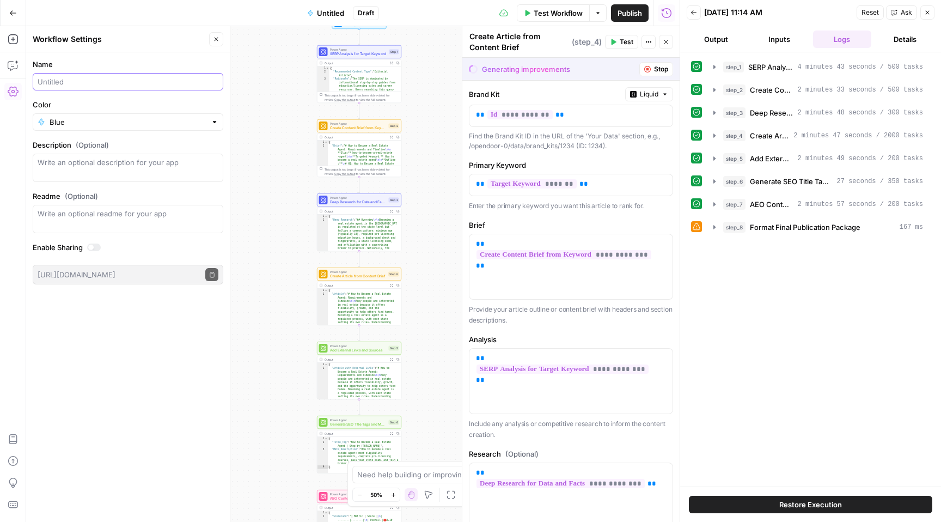
click at [124, 86] on input "Name" at bounding box center [128, 81] width 181 height 11
type input "Article Creator v2"
click at [216, 66] on label "Name" at bounding box center [128, 64] width 191 height 11
click at [216, 76] on input "Article Creator v2" at bounding box center [128, 81] width 181 height 11
click at [282, 80] on div "Workflow Set Inputs Inputs Power Agent SERP Analysis for Target Keyword Step 1 …" at bounding box center [353, 274] width 654 height 496
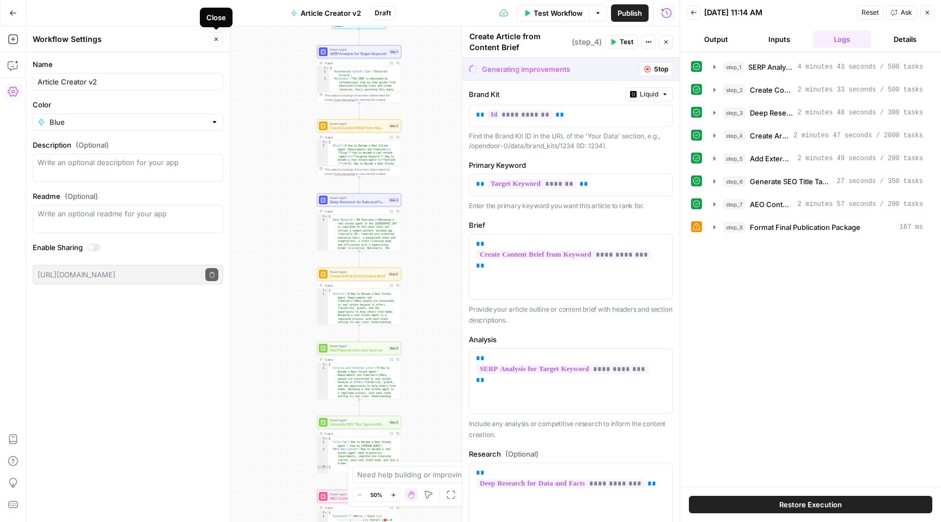
click at [215, 38] on icon "button" at bounding box center [217, 40] width 4 height 4
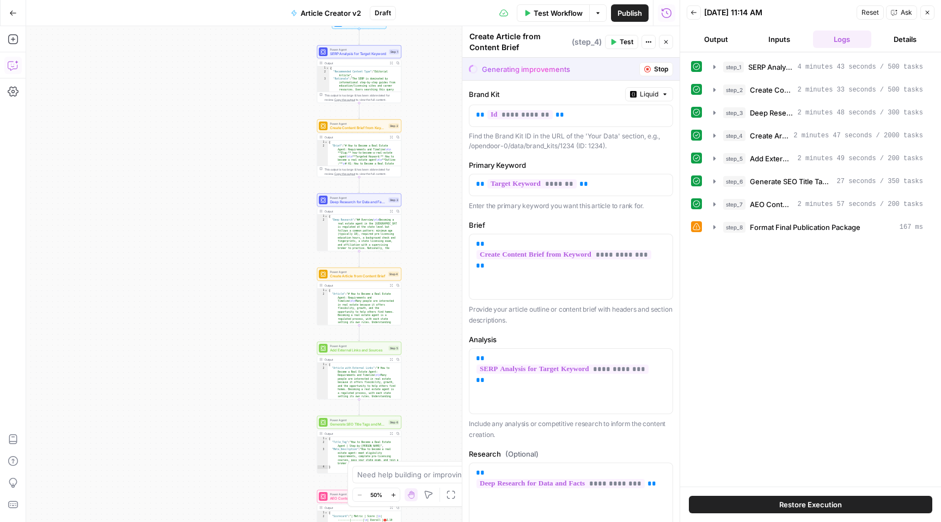
click at [17, 69] on icon "button" at bounding box center [13, 65] width 11 height 11
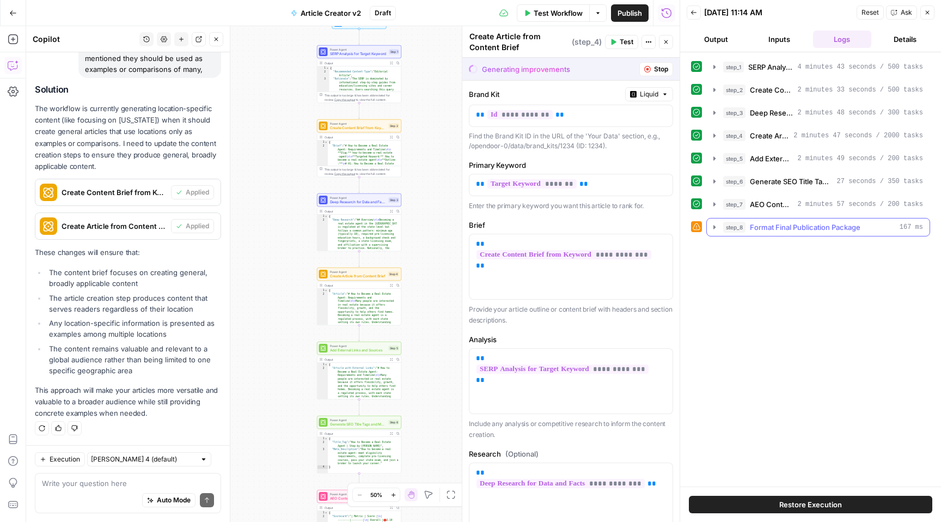
click at [884, 228] on div "step_8 Format Final Publication Package 167 ms" at bounding box center [823, 227] width 200 height 11
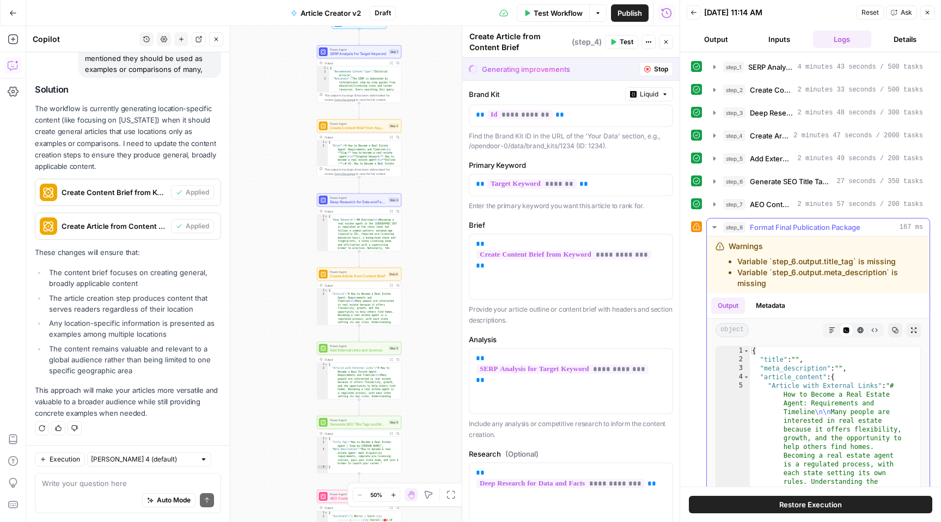
click at [884, 228] on div "step_8 Format Final Publication Package 167 ms" at bounding box center [823, 227] width 200 height 11
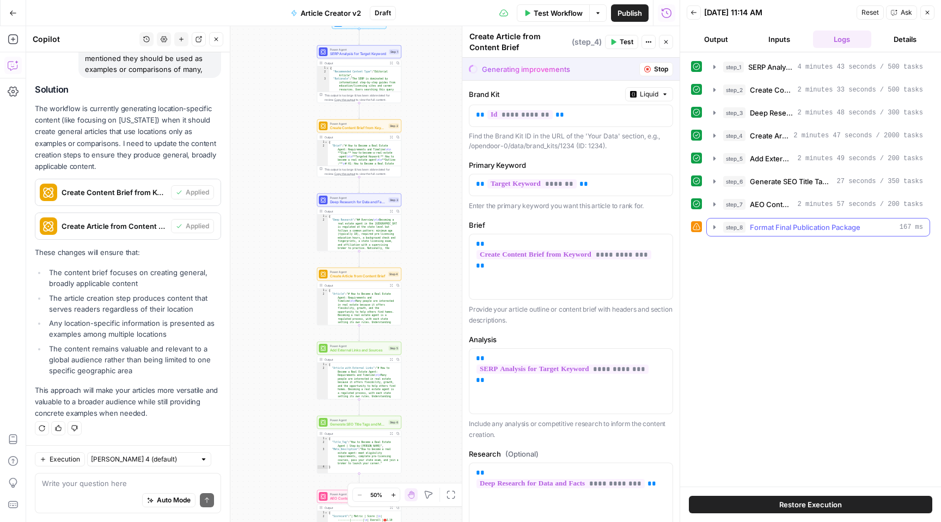
click at [884, 228] on div "step_8 Format Final Publication Package 167 ms" at bounding box center [823, 227] width 200 height 11
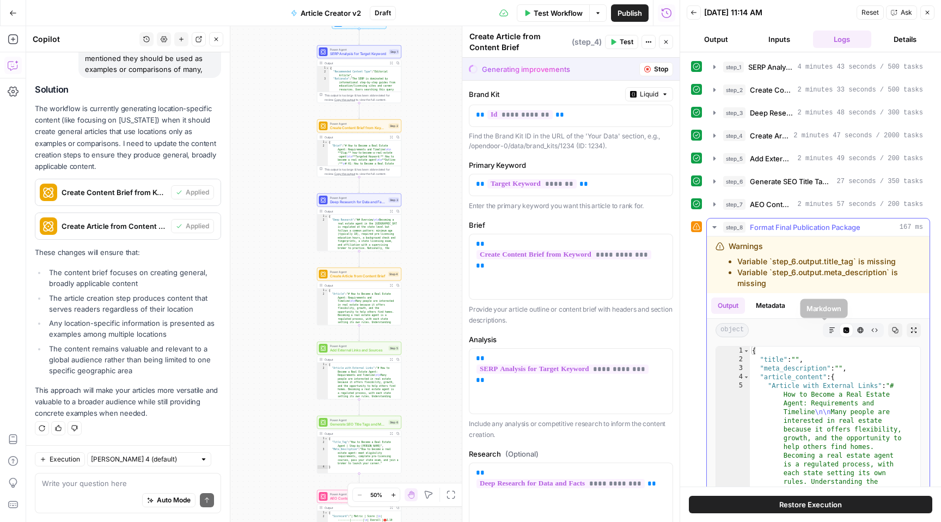
click at [829, 332] on icon "button" at bounding box center [832, 330] width 7 height 7
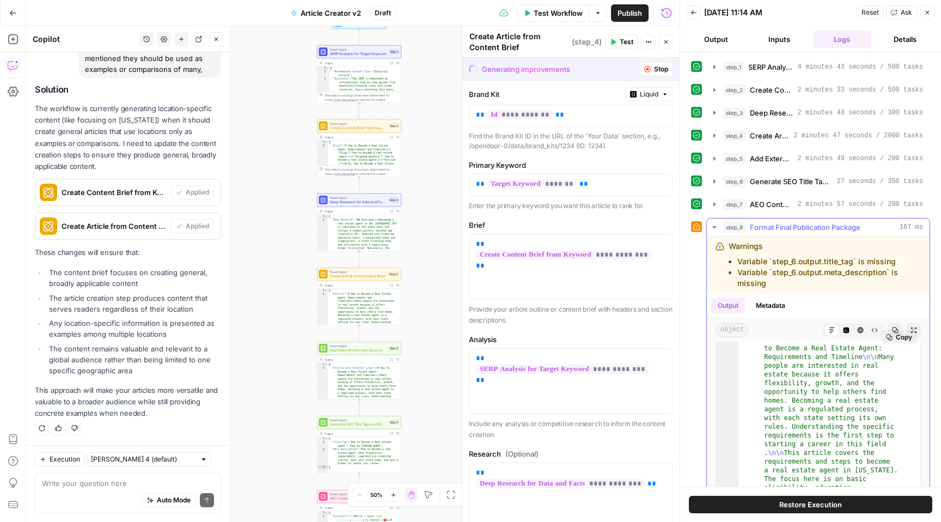
scroll to position [137, 0]
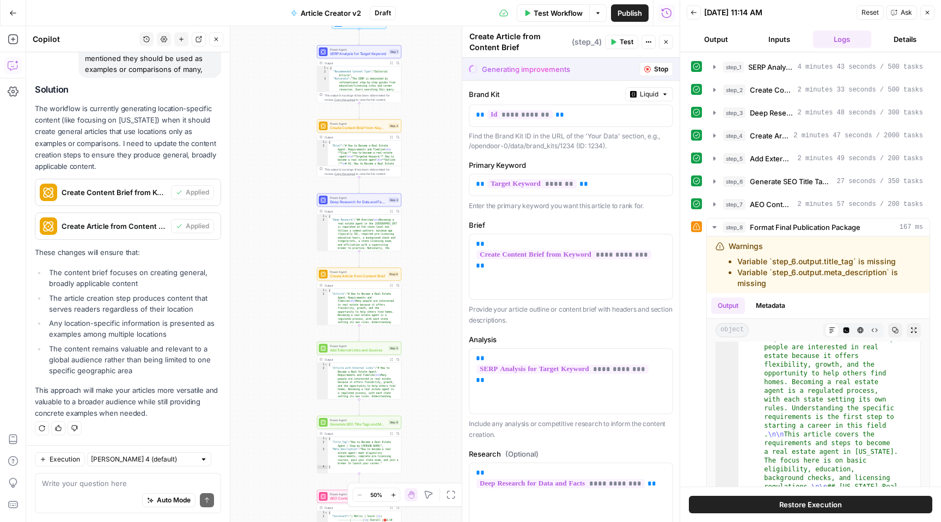
click at [820, 509] on span "Restore Execution" at bounding box center [810, 504] width 63 height 11
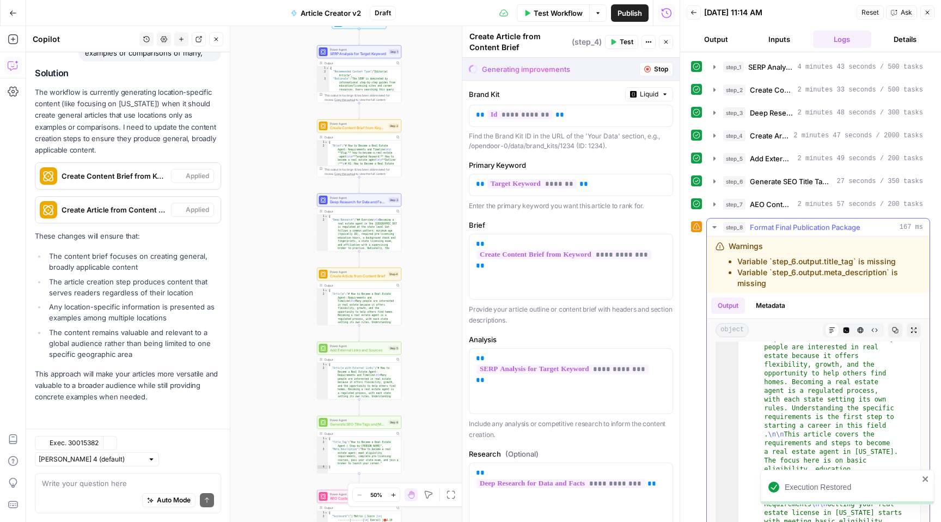
scroll to position [3772, 0]
click at [716, 226] on icon "button" at bounding box center [714, 227] width 9 height 9
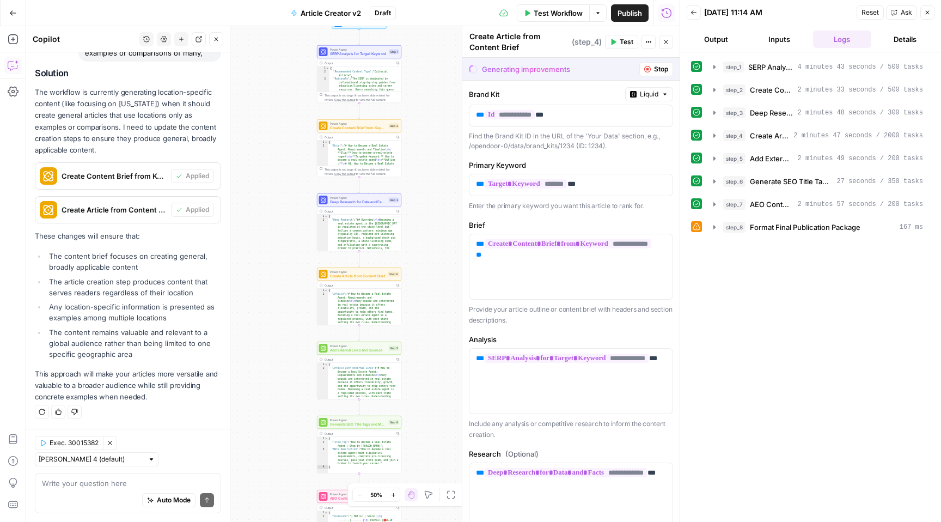
click at [623, 40] on span "Test" at bounding box center [627, 42] width 14 height 10
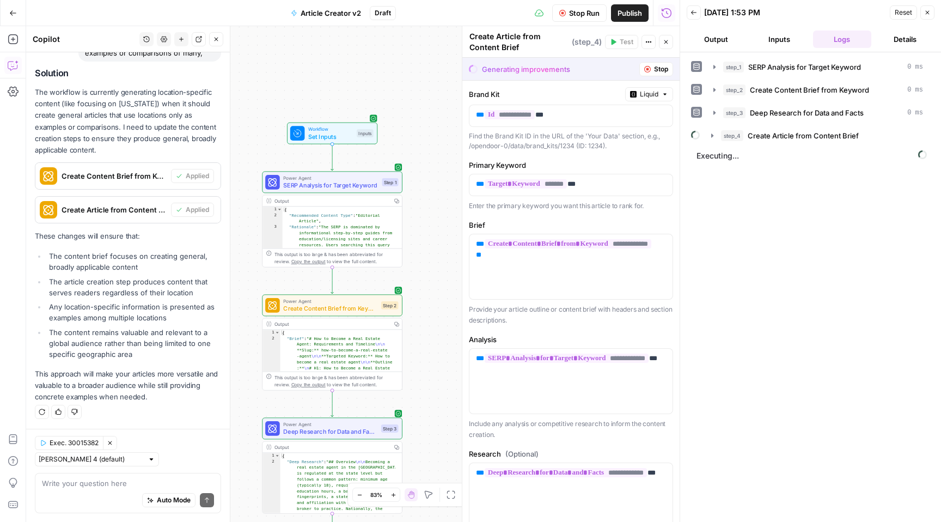
drag, startPoint x: 328, startPoint y: 225, endPoint x: 258, endPoint y: 217, distance: 70.7
click at [258, 217] on div "Workflow Set Inputs Inputs Power Agent SERP Analysis for Target Keyword Step 1 …" at bounding box center [353, 274] width 654 height 496
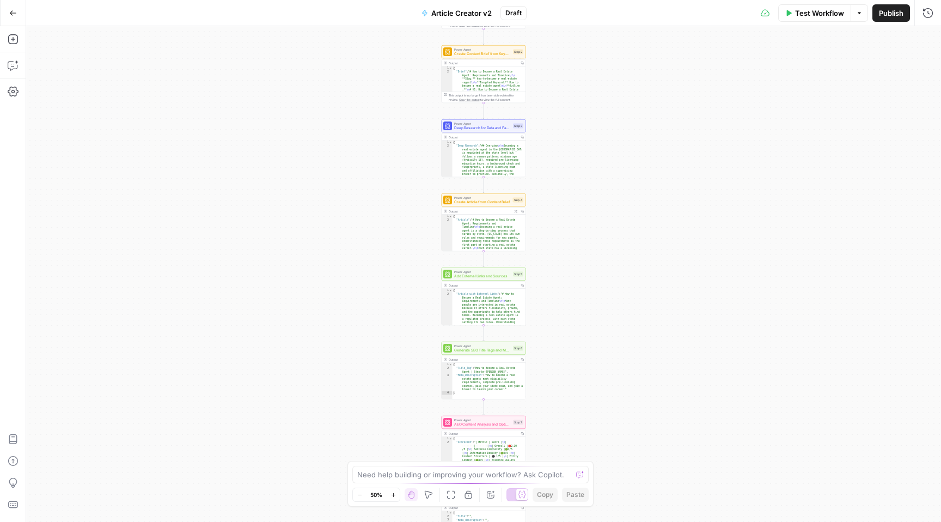
click at [818, 13] on span "Test Workflow" at bounding box center [819, 13] width 49 height 11
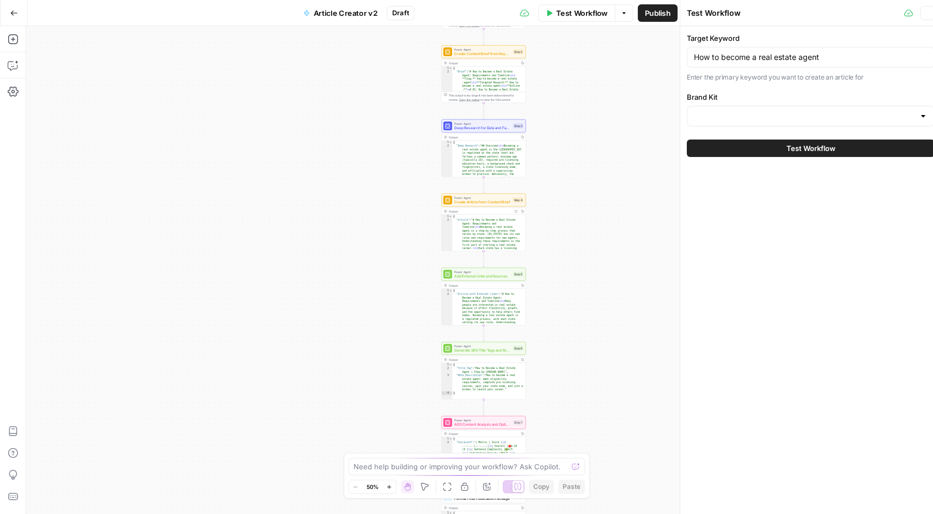
type input "Opendoor v1"
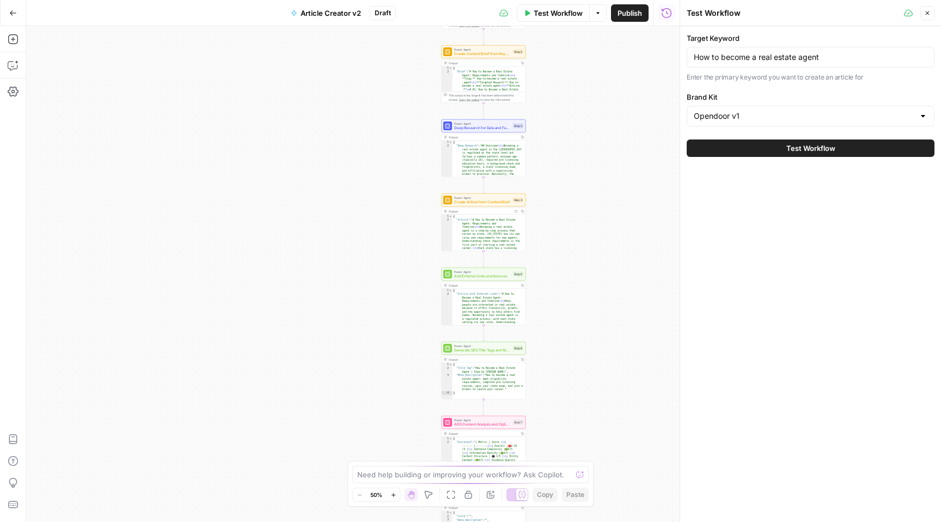
click at [822, 151] on span "Test Workflow" at bounding box center [810, 148] width 49 height 11
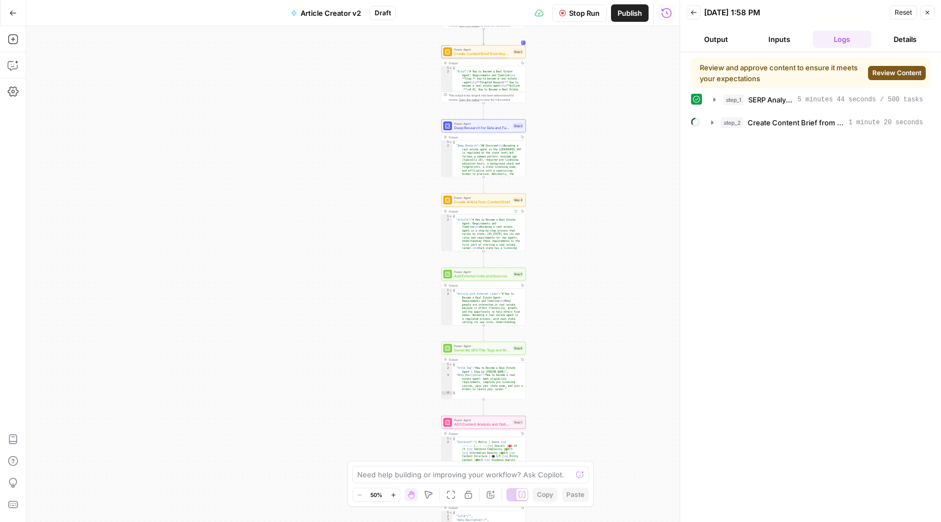
click at [902, 69] on span "Review Content" at bounding box center [897, 73] width 49 height 10
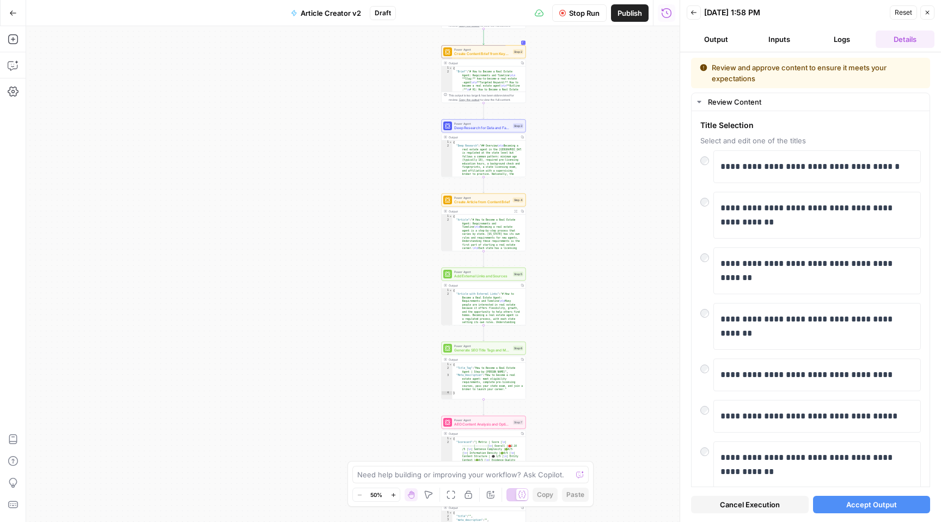
click at [871, 510] on button "Accept Output" at bounding box center [872, 504] width 118 height 17
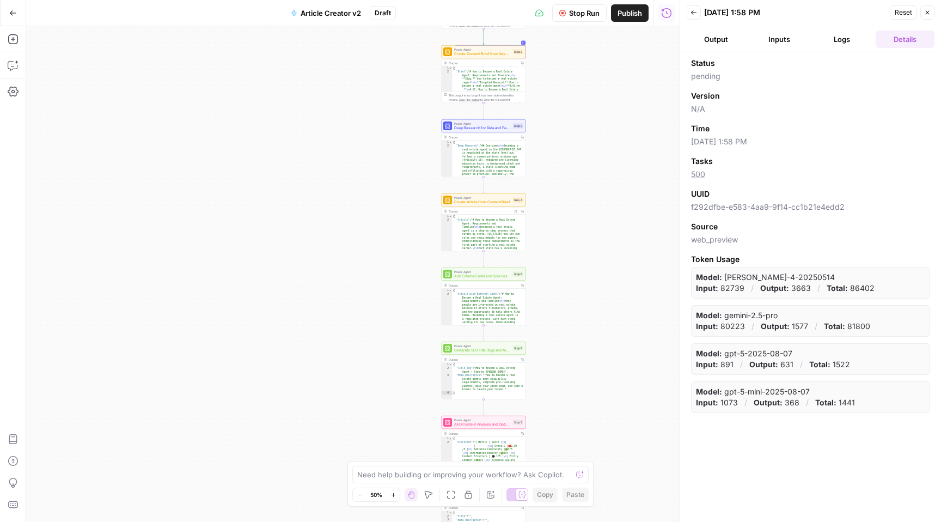
click at [832, 36] on button "Logs" at bounding box center [842, 39] width 59 height 17
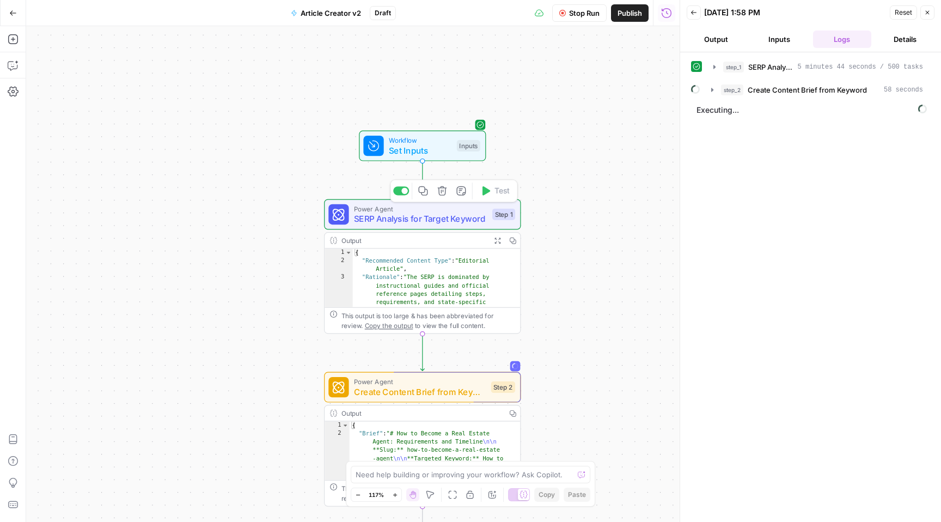
click at [456, 215] on span "SERP Analysis for Target Keyword" at bounding box center [420, 218] width 133 height 13
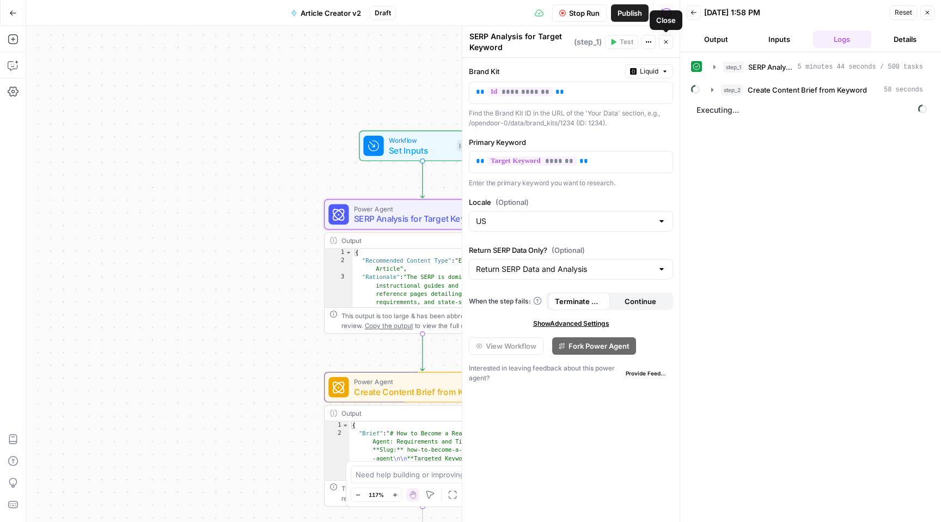
click at [665, 44] on icon "button" at bounding box center [666, 42] width 7 height 7
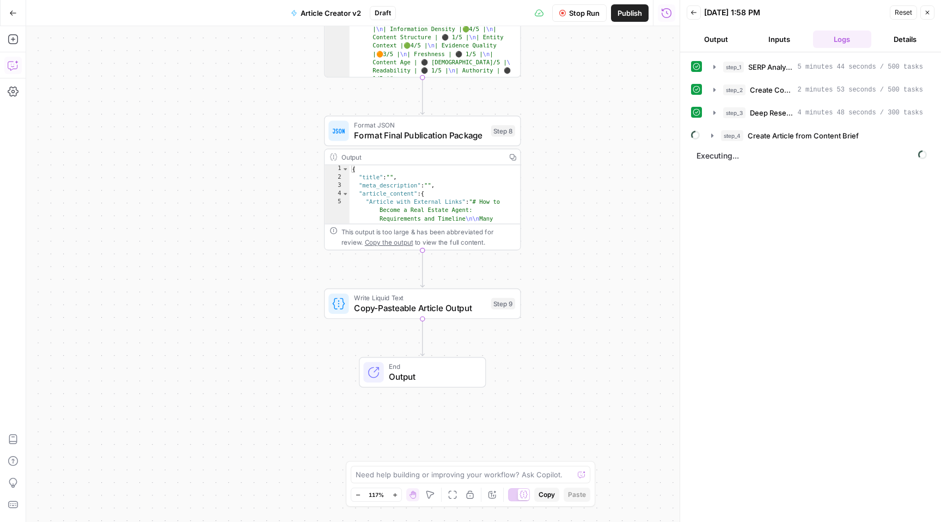
click at [10, 62] on icon "button" at bounding box center [13, 65] width 11 height 11
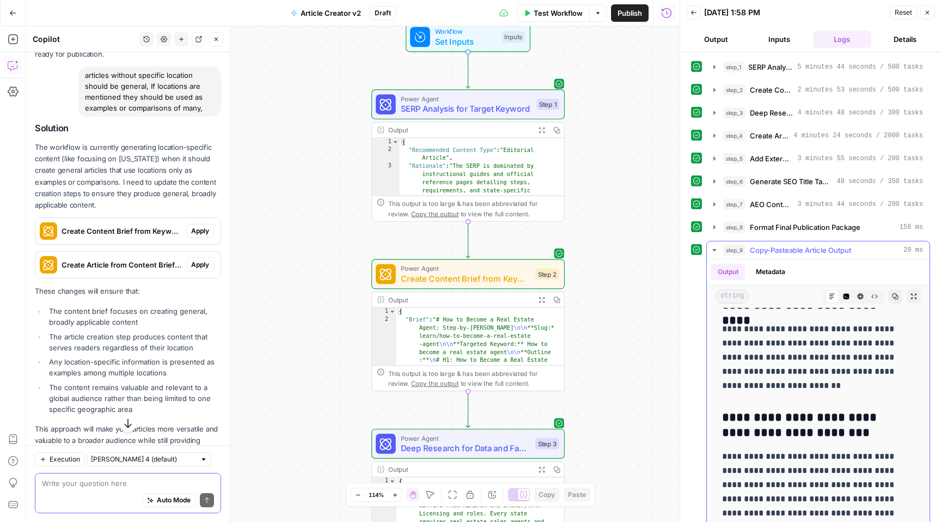
scroll to position [8540, 0]
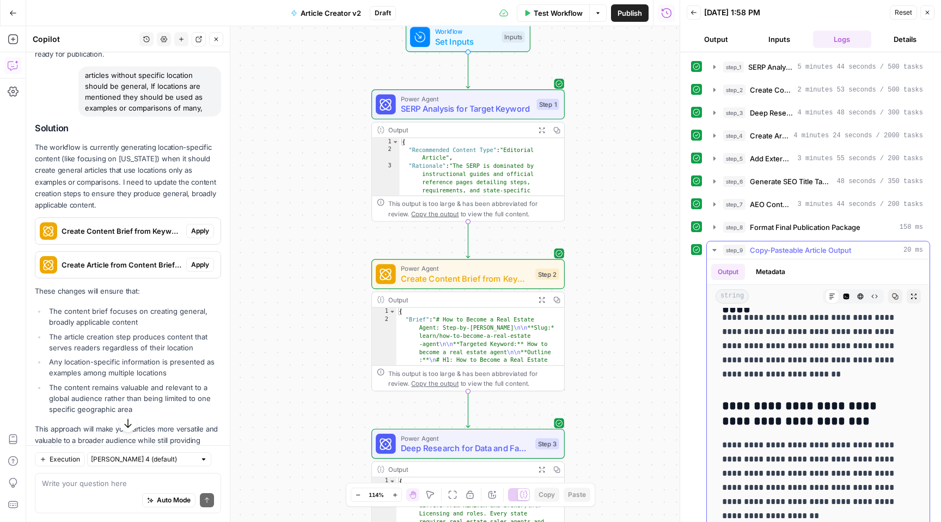
click at [822, 370] on p "**********" at bounding box center [810, 345] width 176 height 71
drag, startPoint x: 773, startPoint y: 366, endPoint x: 806, endPoint y: 385, distance: 37.6
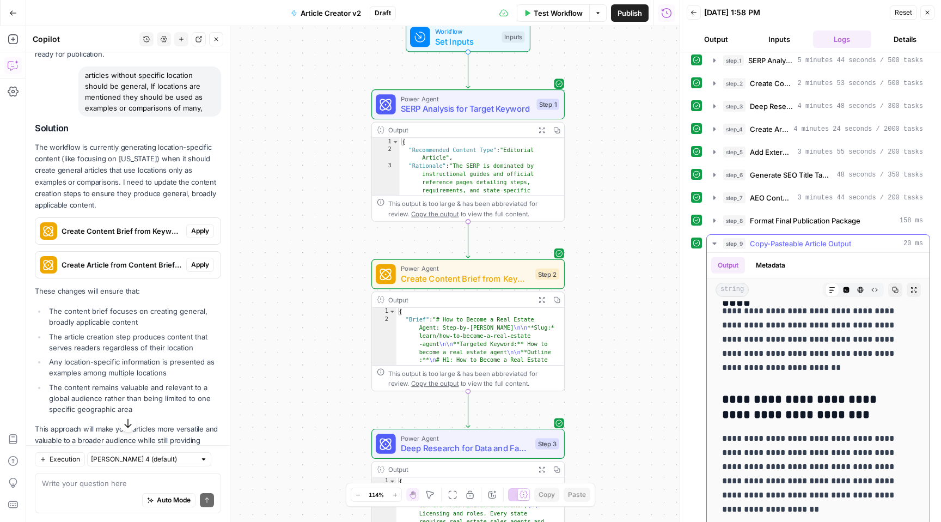
scroll to position [16, 0]
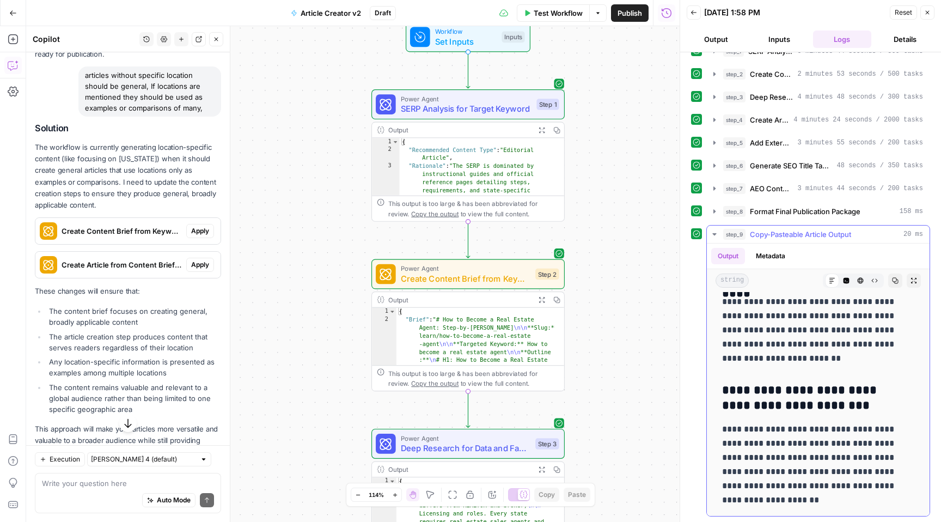
drag, startPoint x: 723, startPoint y: 325, endPoint x: 853, endPoint y: 500, distance: 218.7
copy div "**********"
click at [778, 234] on span "Copy-Pasteable Article Output" at bounding box center [800, 234] width 101 height 11
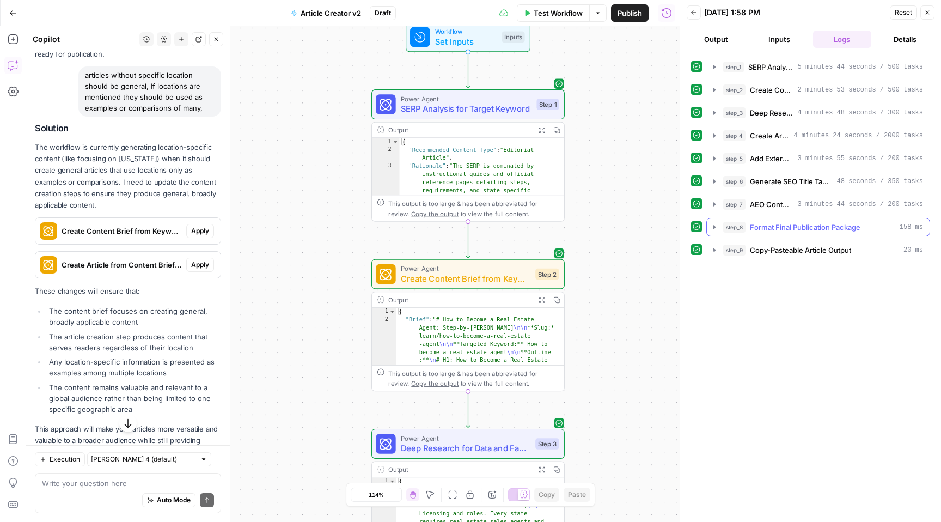
scroll to position [0, 0]
click at [778, 253] on span "Copy-Pasteable Article Output" at bounding box center [800, 250] width 101 height 11
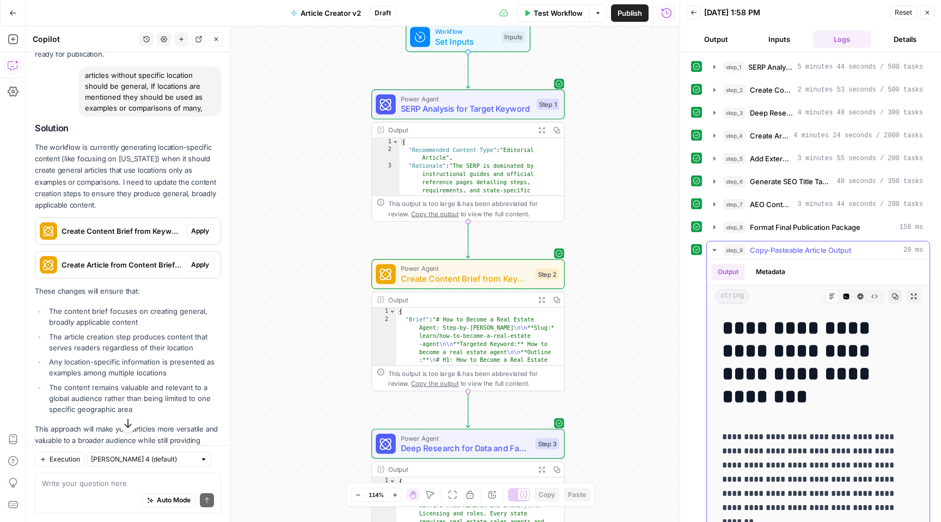
click at [778, 253] on span "Copy-Pasteable Article Output" at bounding box center [800, 250] width 101 height 11
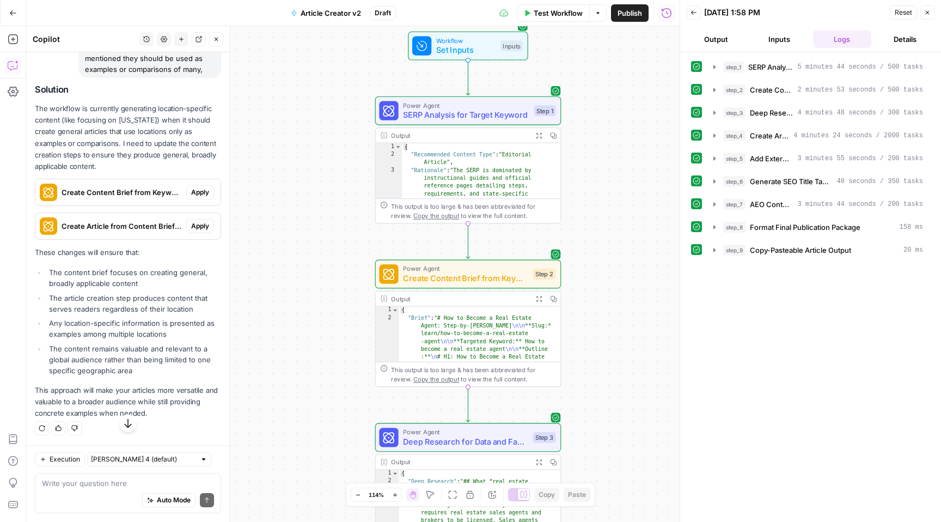
scroll to position [3755, 0]
click at [80, 487] on textarea at bounding box center [128, 483] width 172 height 11
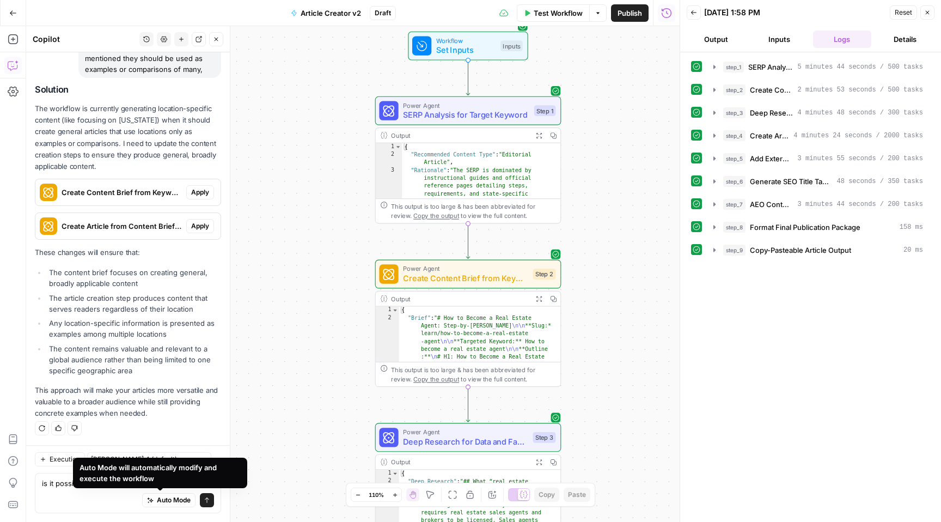
click at [111, 501] on div "Auto Mode Send" at bounding box center [128, 501] width 172 height 24
drag, startPoint x: 136, startPoint y: 483, endPoint x: 199, endPoint y: 487, distance: 63.9
click at [199, 487] on textarea "is it possible to incorporate sources for more" at bounding box center [128, 483] width 172 height 11
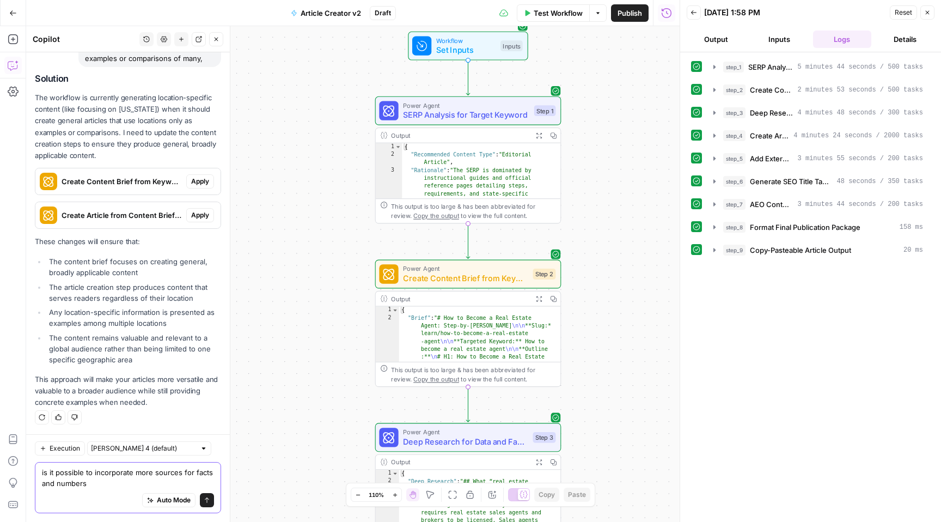
type textarea "is it possible to incorporate more sources for facts and numbers?"
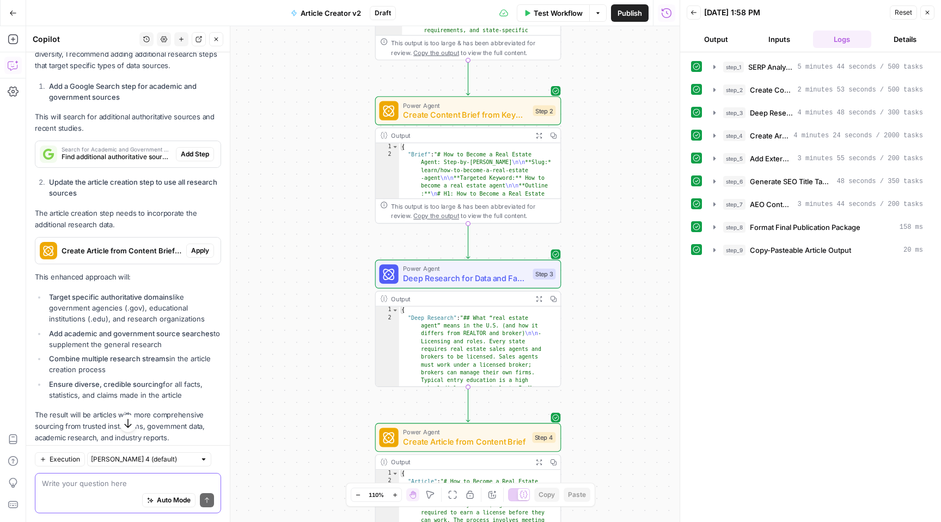
scroll to position [4346, 0]
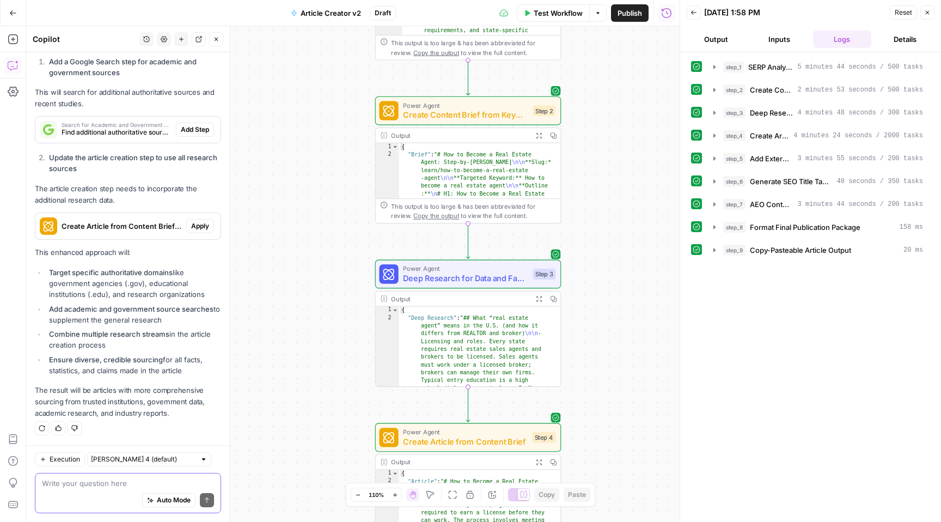
click at [115, 487] on textarea at bounding box center [128, 483] width 172 height 11
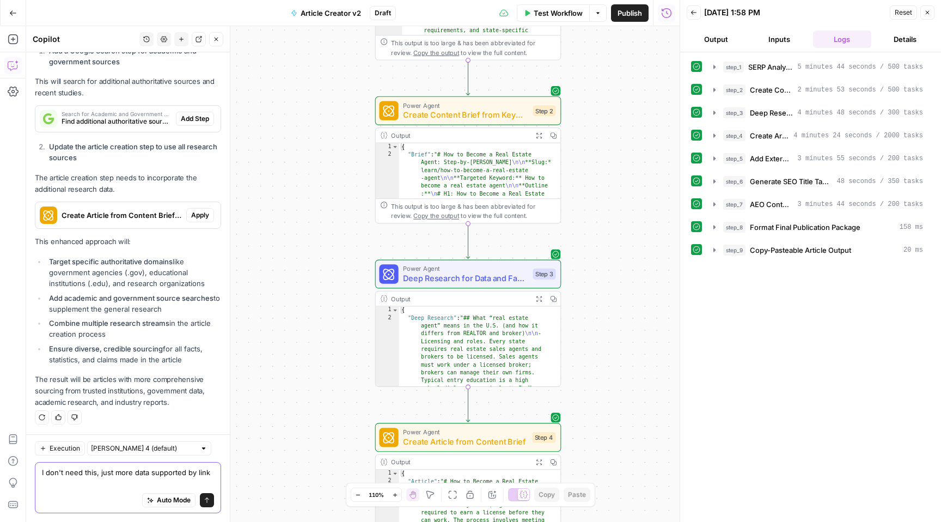
scroll to position [4357, 0]
drag, startPoint x: 131, startPoint y: 472, endPoint x: 196, endPoint y: 473, distance: 64.8
click at [196, 473] on textarea "I don't need this, just more data supported by linked" at bounding box center [128, 478] width 172 height 22
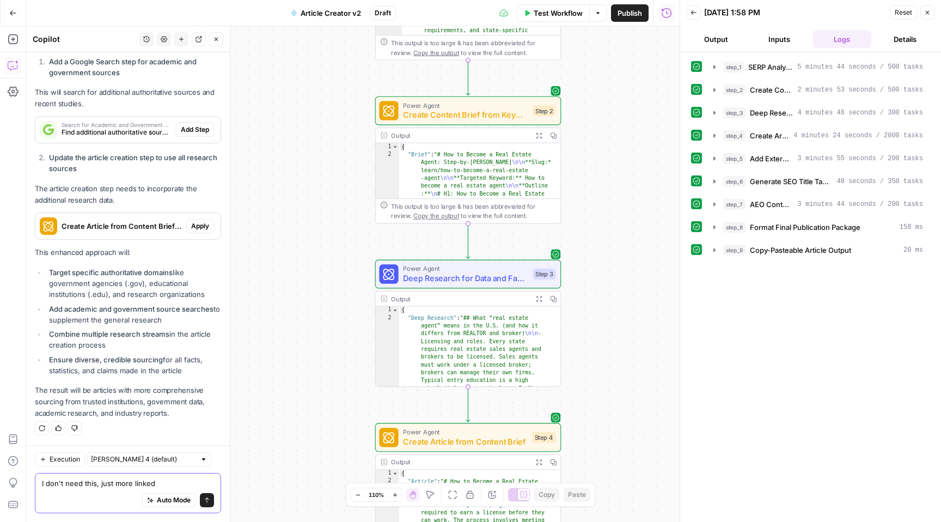
drag, startPoint x: 153, startPoint y: 482, endPoint x: 145, endPoint y: 482, distance: 8.2
click at [145, 482] on textarea "I don't need this, just more linked" at bounding box center [128, 483] width 172 height 11
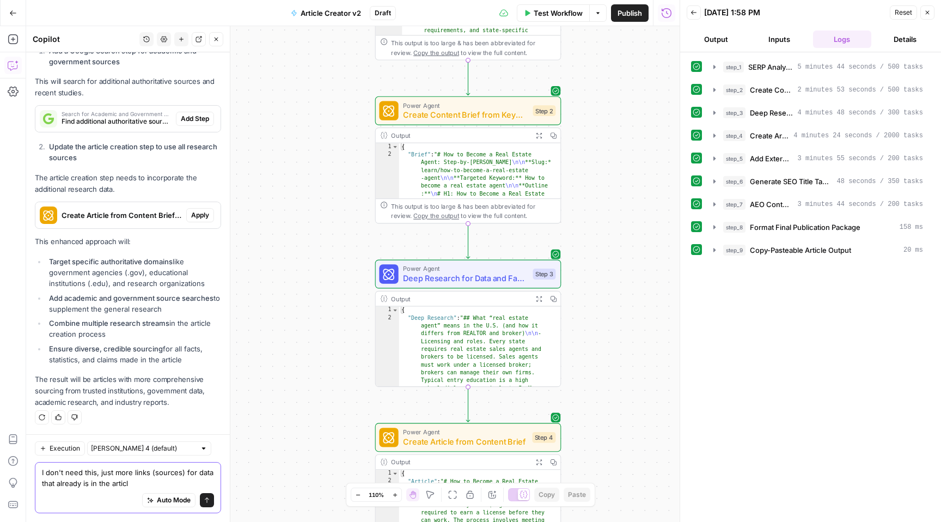
type textarea "I don't need this, just more links (sources) for data that already is in the ar…"
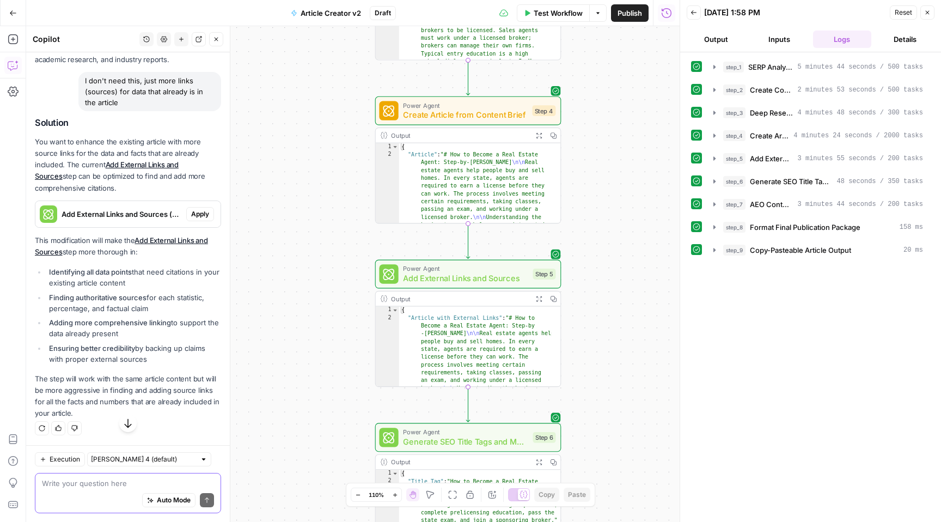
scroll to position [4699, 0]
click at [192, 212] on span "Apply" at bounding box center [200, 214] width 18 height 10
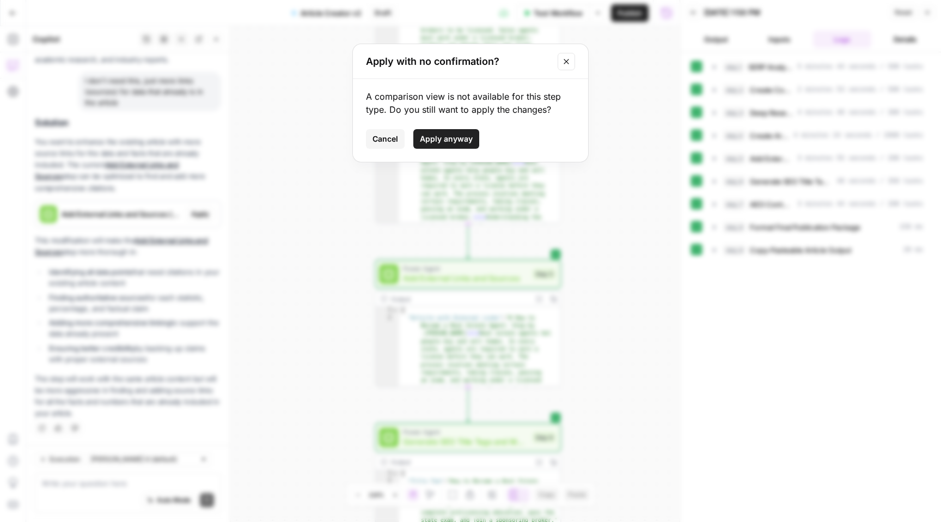
click at [432, 139] on span "Apply anyway" at bounding box center [446, 138] width 53 height 11
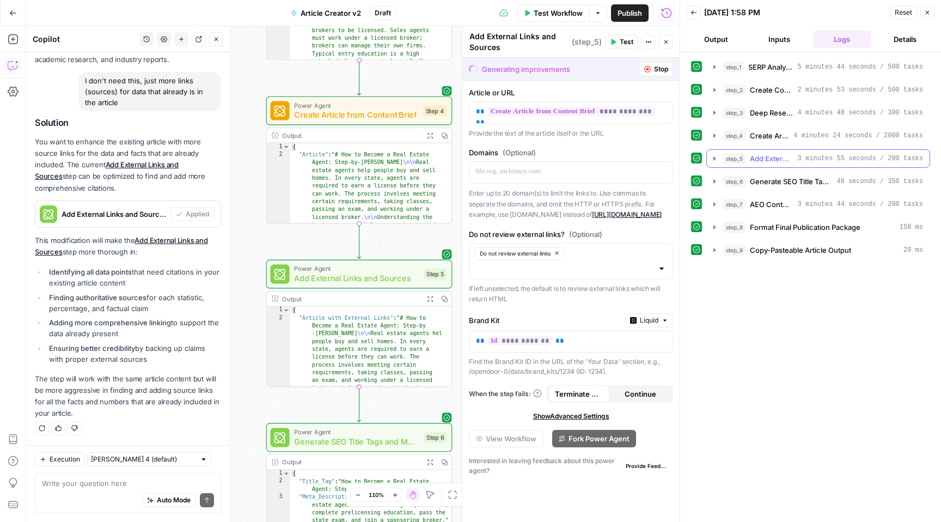
click at [711, 159] on icon "button" at bounding box center [714, 158] width 9 height 9
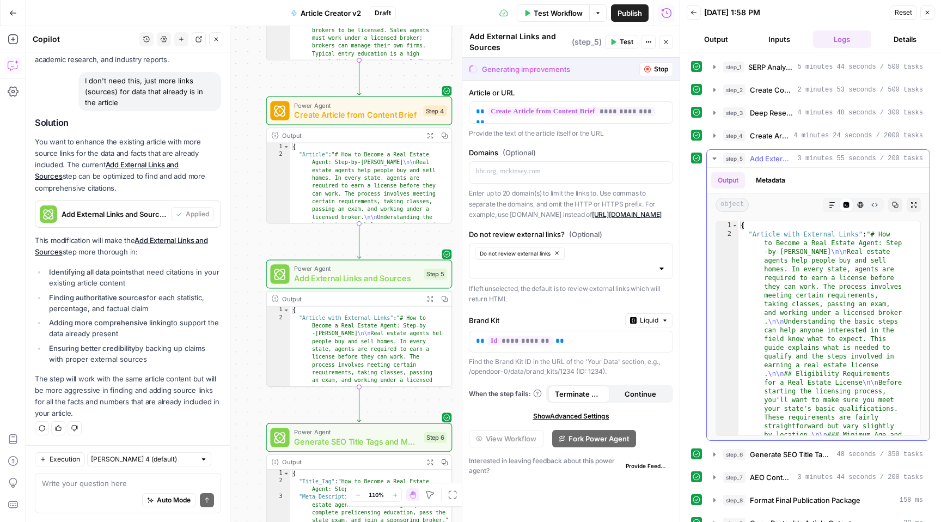
click at [712, 159] on icon "button" at bounding box center [714, 158] width 9 height 9
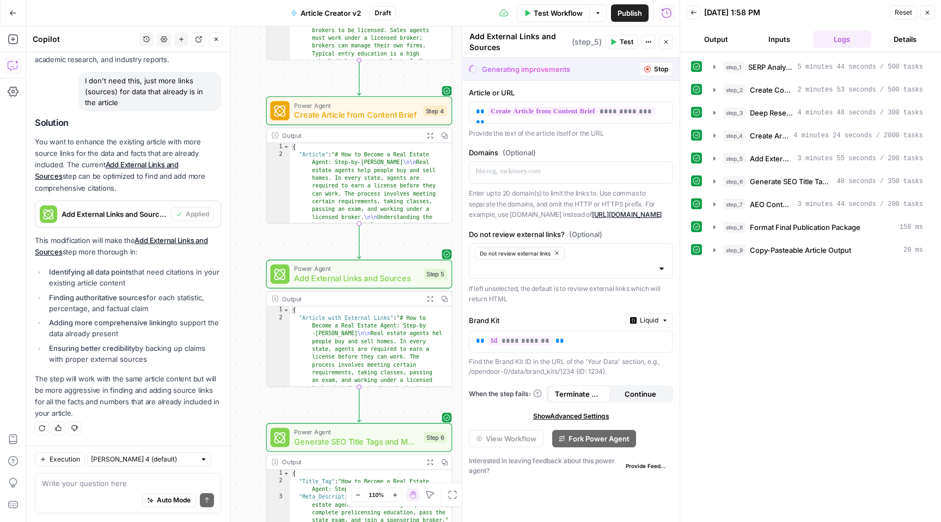
click at [612, 67] on div "Generating improvements Stop" at bounding box center [570, 69] width 217 height 22
click at [606, 251] on input "Do not review external links? (Optional)" at bounding box center [617, 253] width 98 height 11
click at [571, 293] on span "Review external links" at bounding box center [568, 295] width 181 height 11
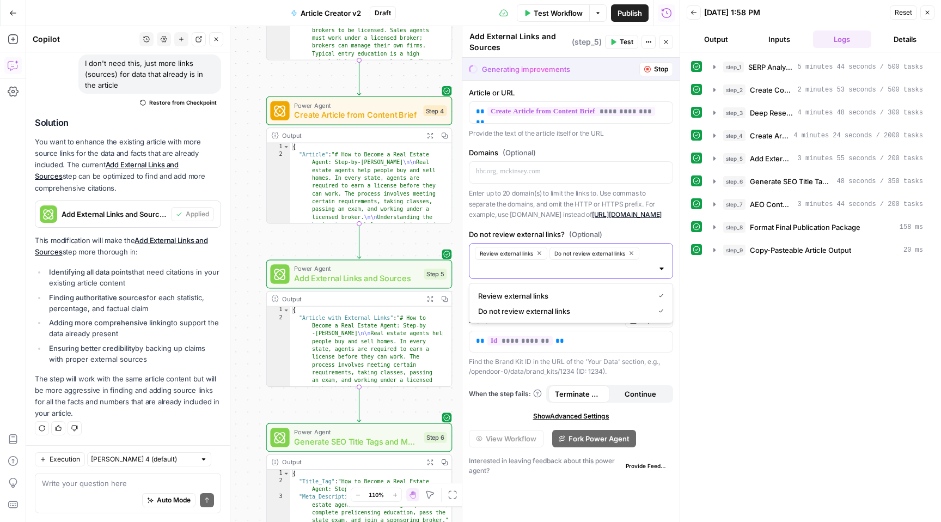
click at [633, 253] on icon "button" at bounding box center [632, 253] width 6 height 6
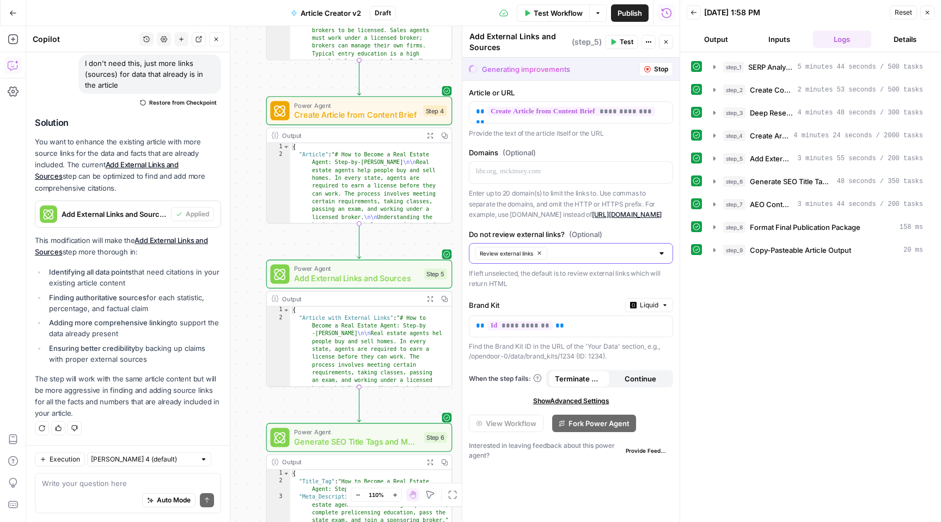
click at [688, 280] on div "step_1 SERP Analysis for Target Keyword 5 minutes 44 seconds / 500 tasks step_2…" at bounding box center [810, 286] width 261 height 469
click at [591, 71] on div "Generating improvements Stop" at bounding box center [570, 69] width 217 height 22
click at [553, 12] on span "Test Workflow" at bounding box center [558, 13] width 49 height 11
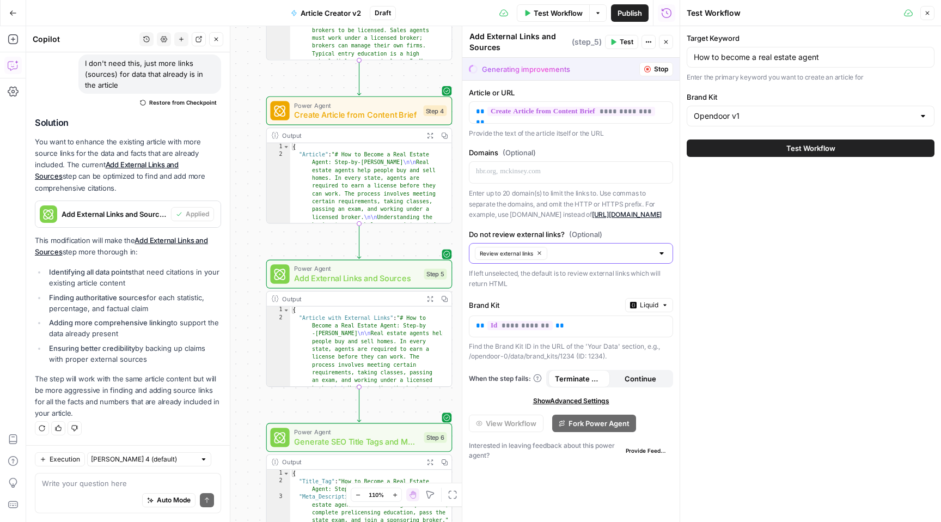
click at [814, 151] on span "Test Workflow" at bounding box center [810, 148] width 49 height 11
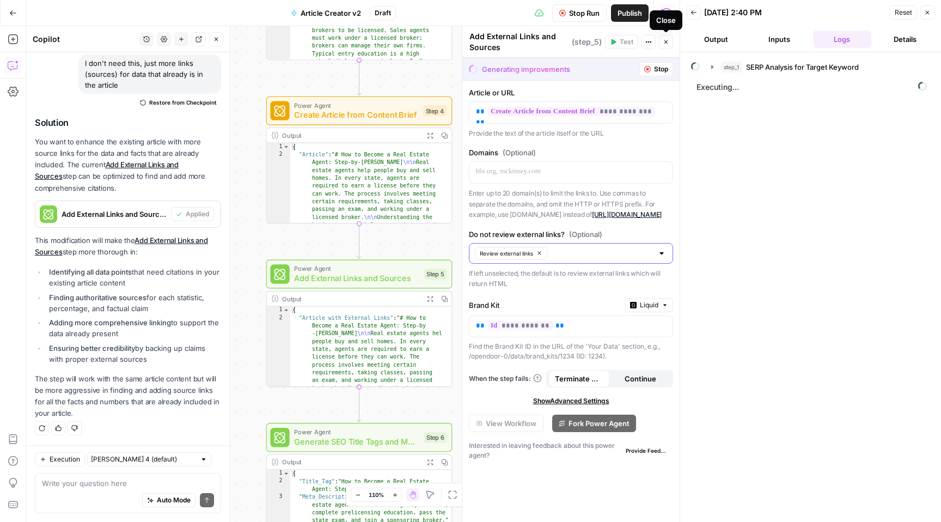
click at [669, 43] on icon "button" at bounding box center [666, 42] width 7 height 7
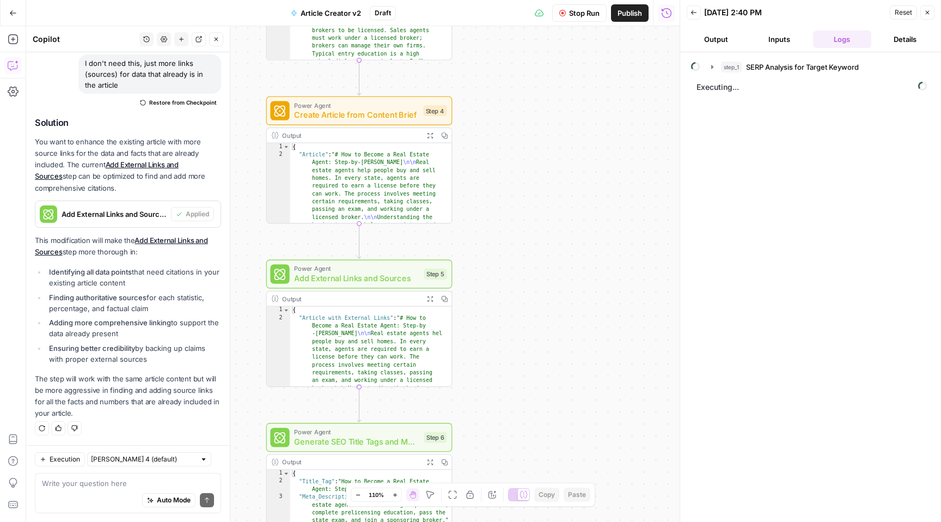
click at [566, 13] on button "Stop Run" at bounding box center [579, 12] width 54 height 17
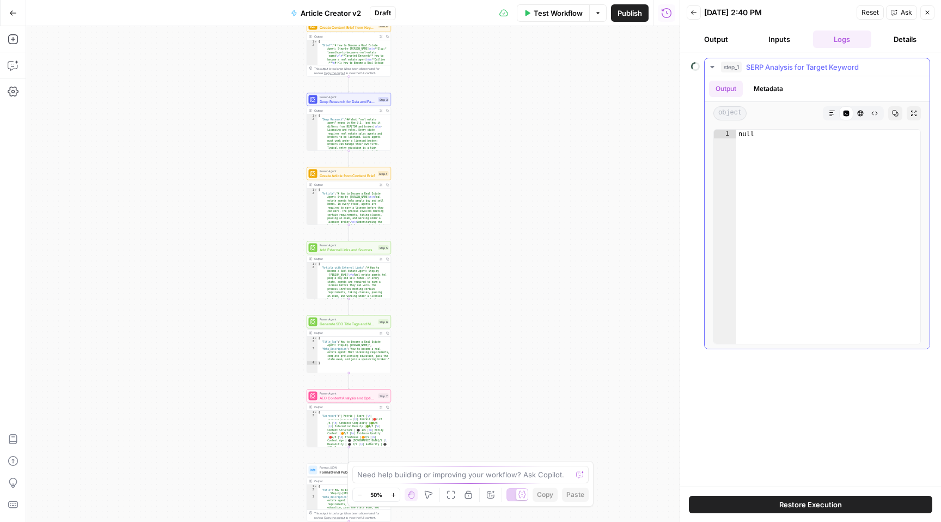
click at [731, 65] on span "step_1" at bounding box center [731, 67] width 21 height 11
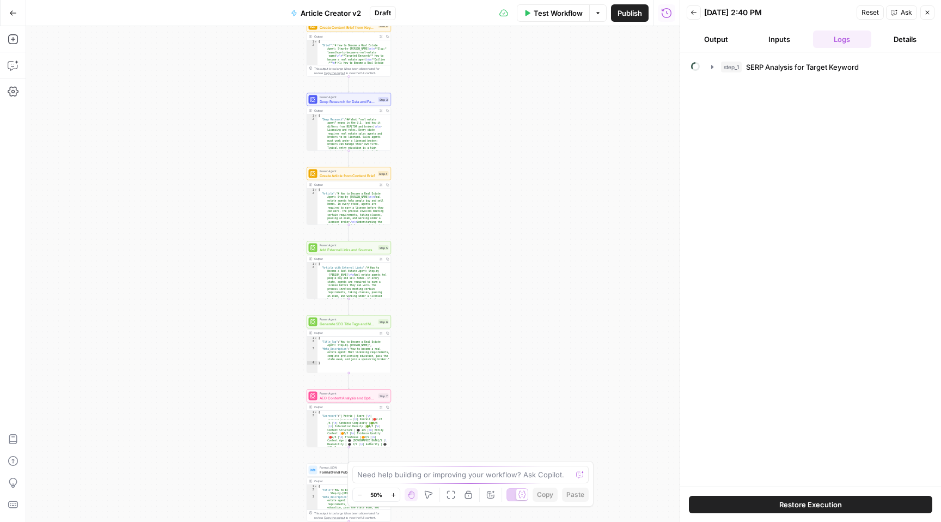
click at [565, 18] on button "Test Workflow" at bounding box center [553, 12] width 73 height 17
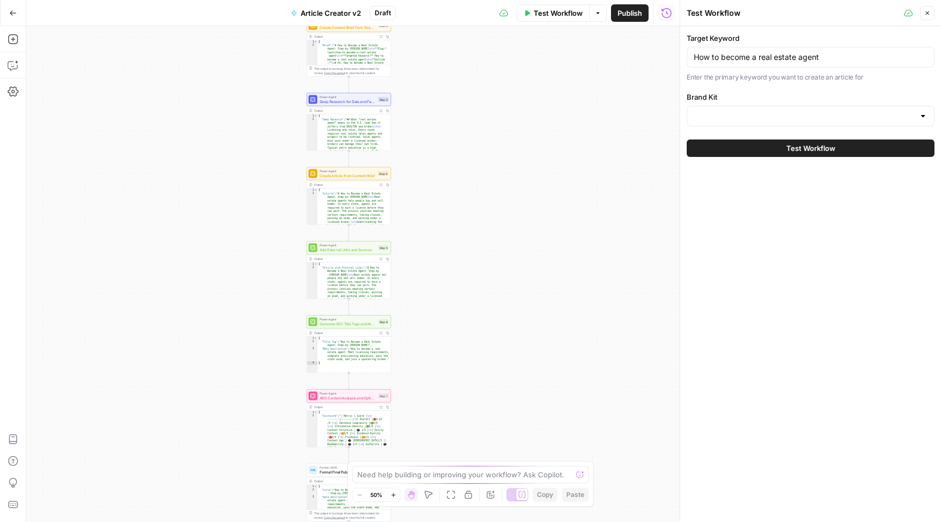
type input "Opendoor v1"
click at [809, 151] on span "Test Workflow" at bounding box center [810, 148] width 49 height 11
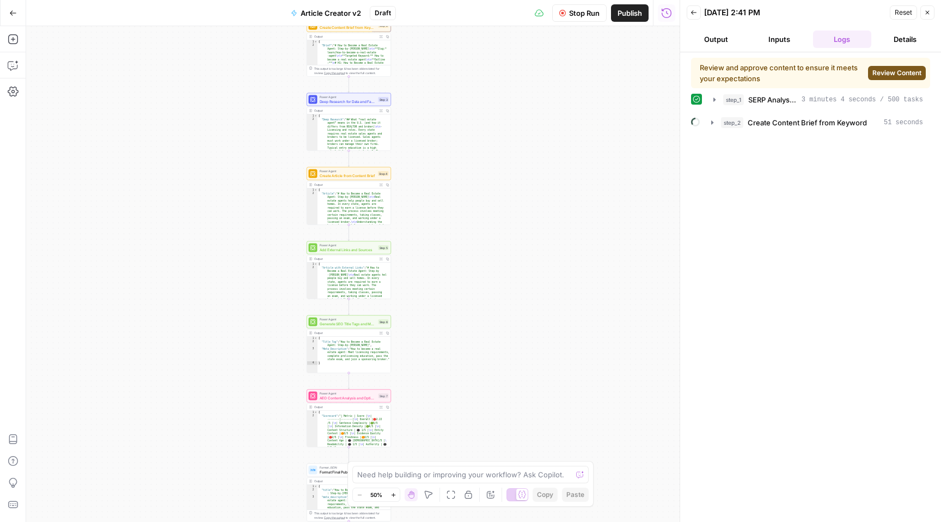
click at [913, 74] on span "Review Content" at bounding box center [897, 73] width 49 height 10
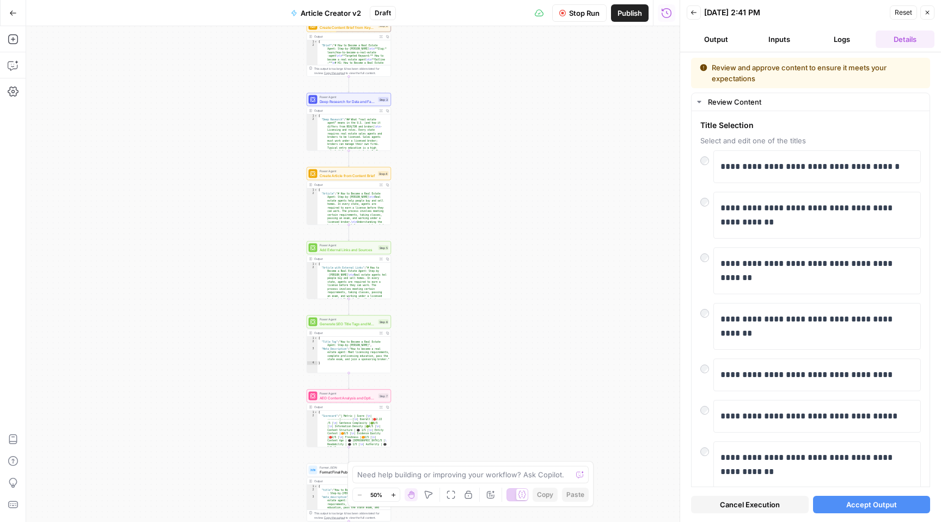
click at [861, 504] on span "Accept Output" at bounding box center [871, 504] width 51 height 11
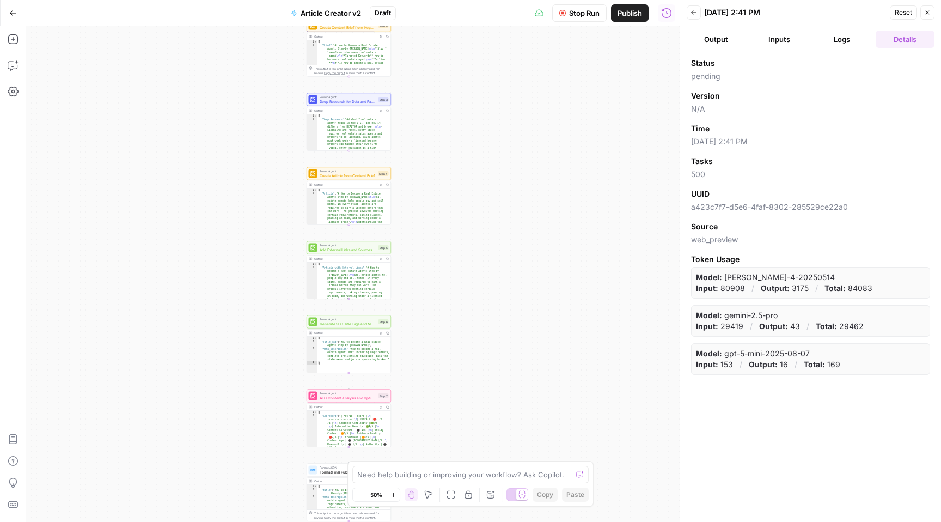
click at [819, 32] on button "Logs" at bounding box center [842, 39] width 59 height 17
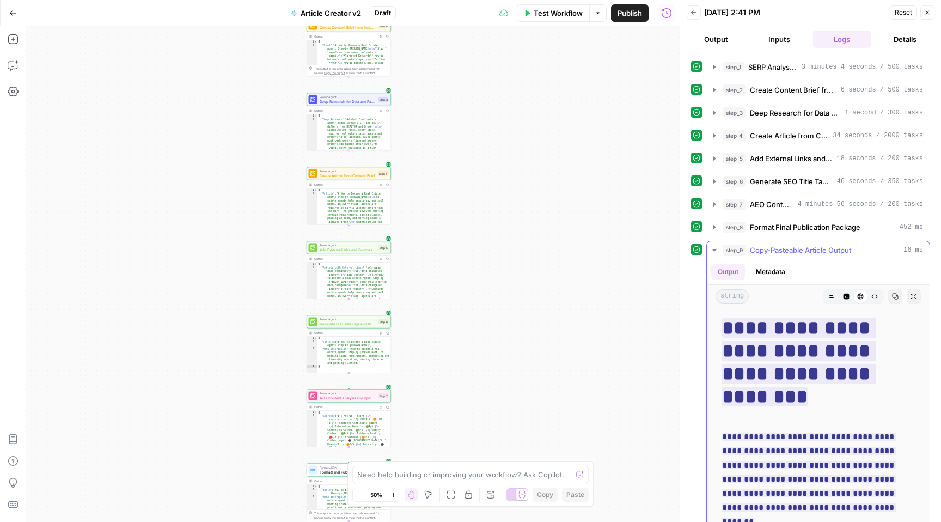
click at [895, 399] on h1 "**********" at bounding box center [818, 362] width 192 height 92
click at [812, 400] on h1 "**********" at bounding box center [818, 362] width 192 height 92
click at [562, 259] on div "Workflow Set Inputs Inputs Power Agent SERP Analysis for Target Keyword Step 1 …" at bounding box center [353, 274] width 654 height 496
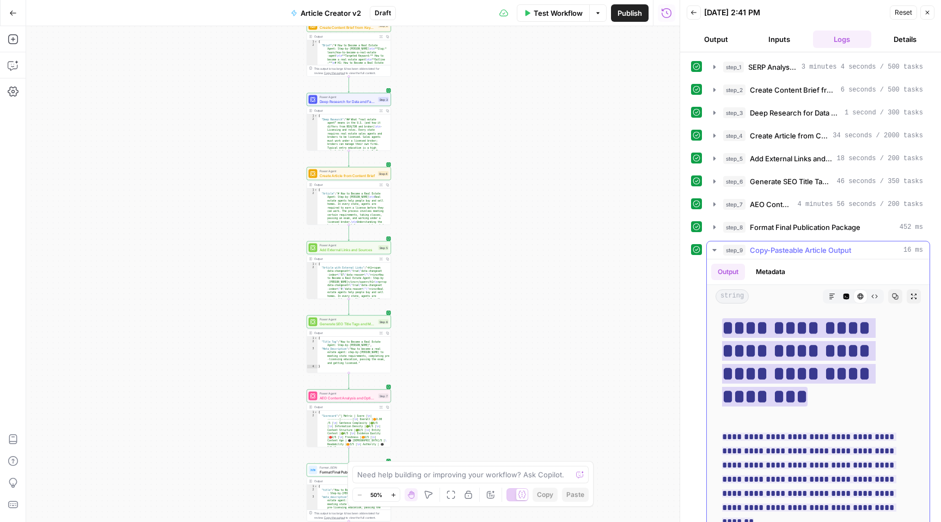
click at [759, 328] on ins "**********" at bounding box center [799, 362] width 154 height 88
click at [761, 397] on ins "**********" at bounding box center [799, 362] width 154 height 88
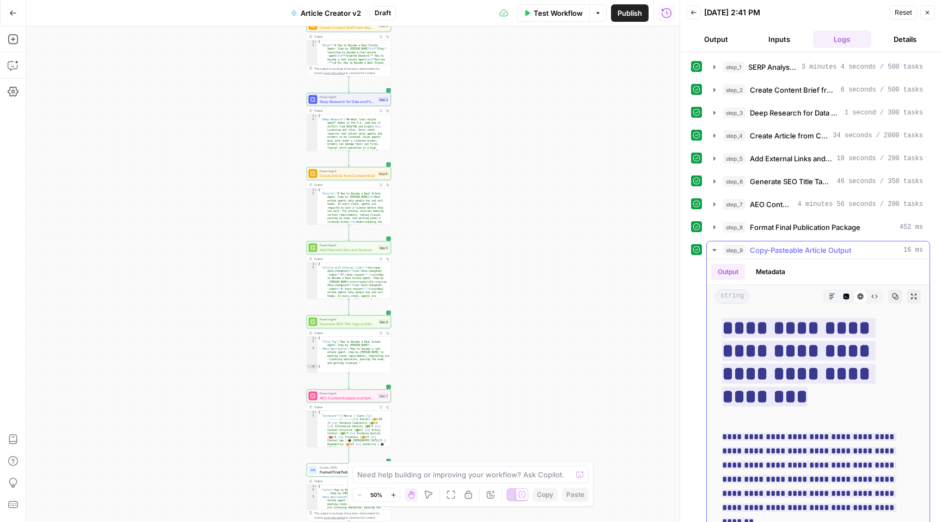
click at [803, 404] on h1 "**********" at bounding box center [818, 362] width 192 height 92
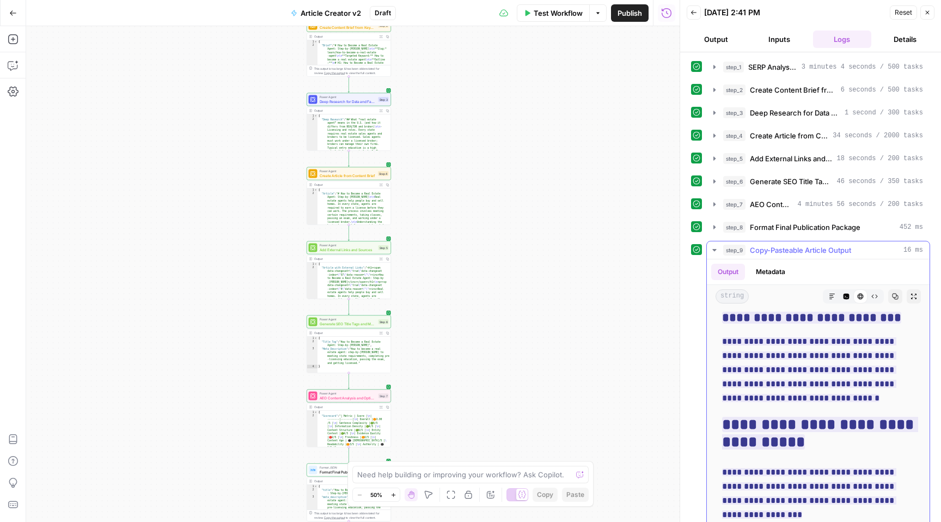
scroll to position [1898, 0]
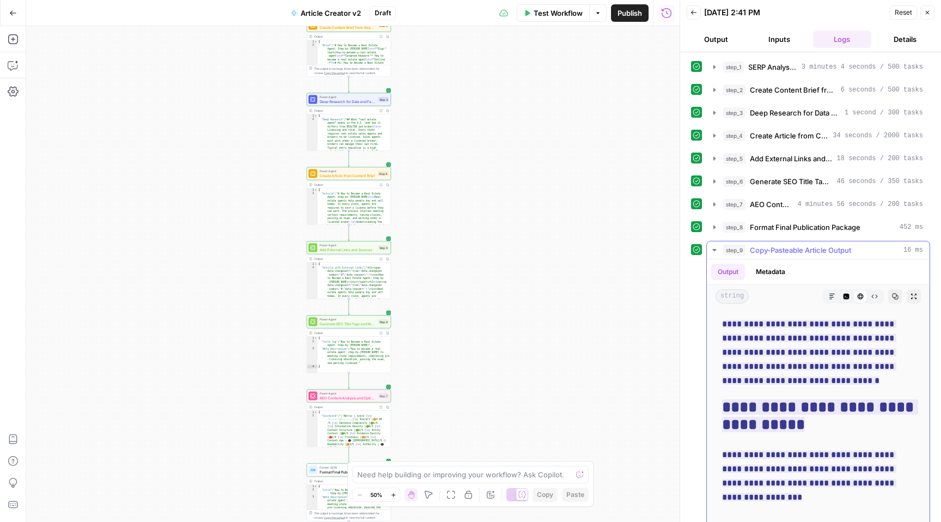
click at [714, 250] on icon "button" at bounding box center [714, 250] width 4 height 2
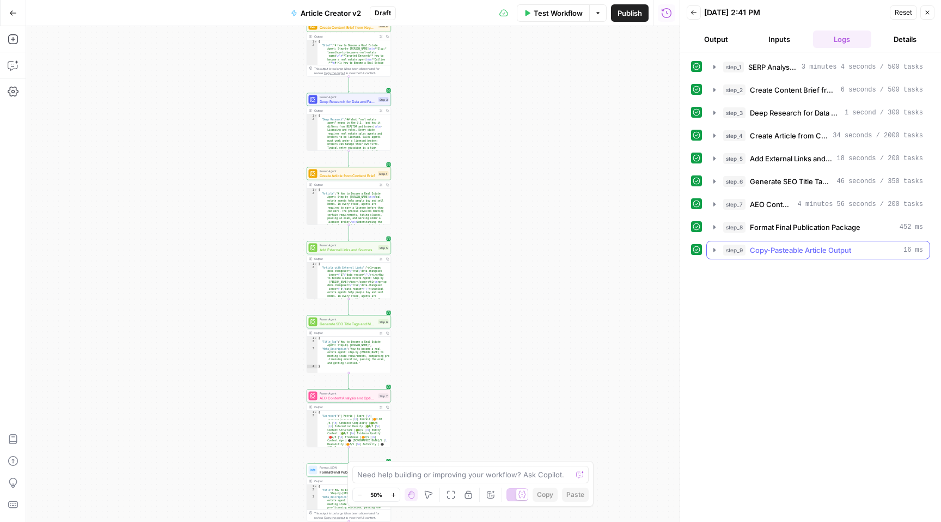
click at [714, 250] on icon "button" at bounding box center [715, 250] width 2 height 4
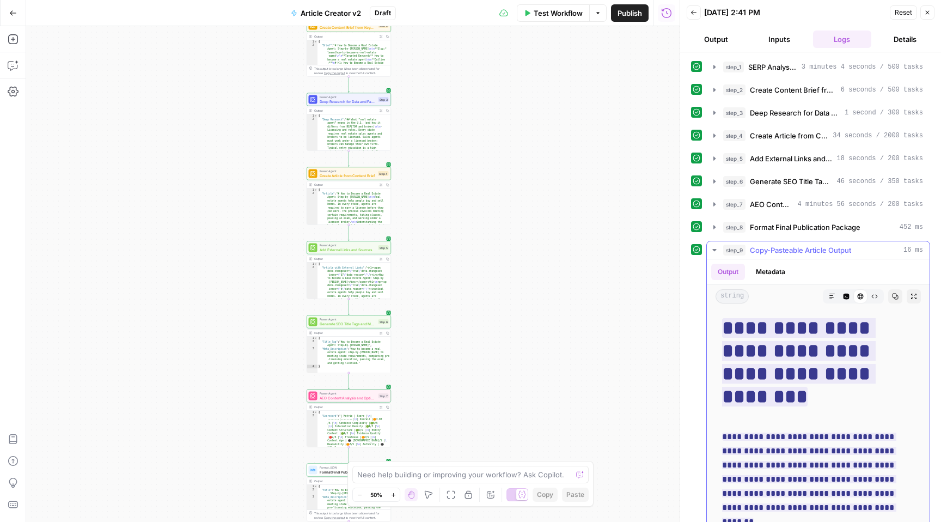
click at [843, 295] on icon "button" at bounding box center [846, 296] width 7 height 7
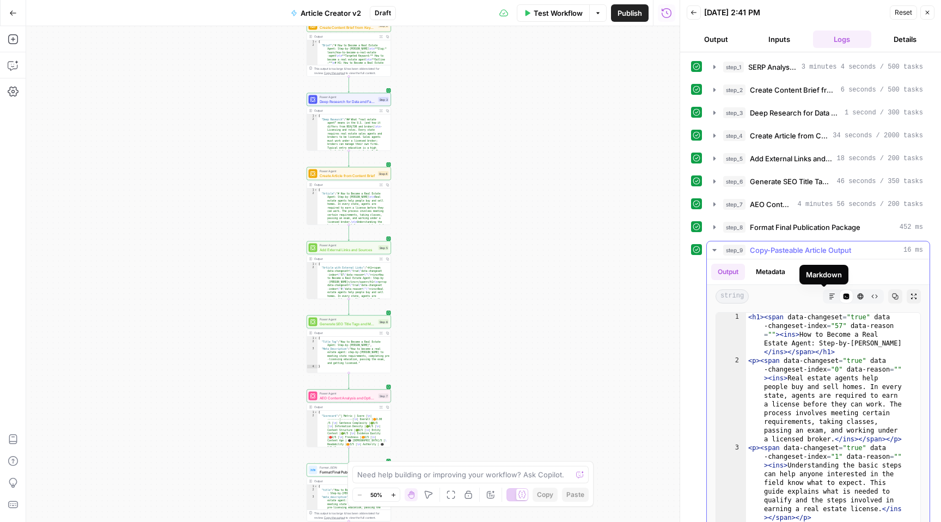
click at [828, 296] on span "Markdown" at bounding box center [828, 296] width 1 height 1
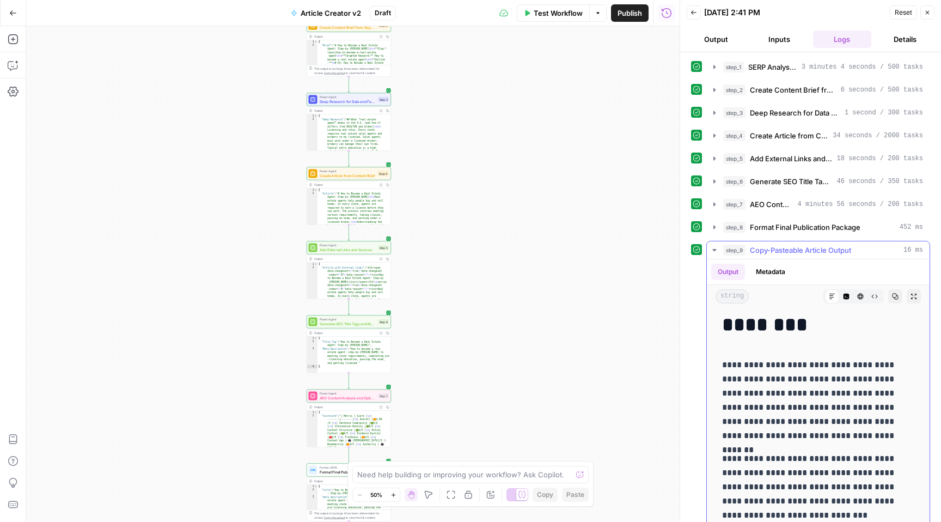
scroll to position [0, 0]
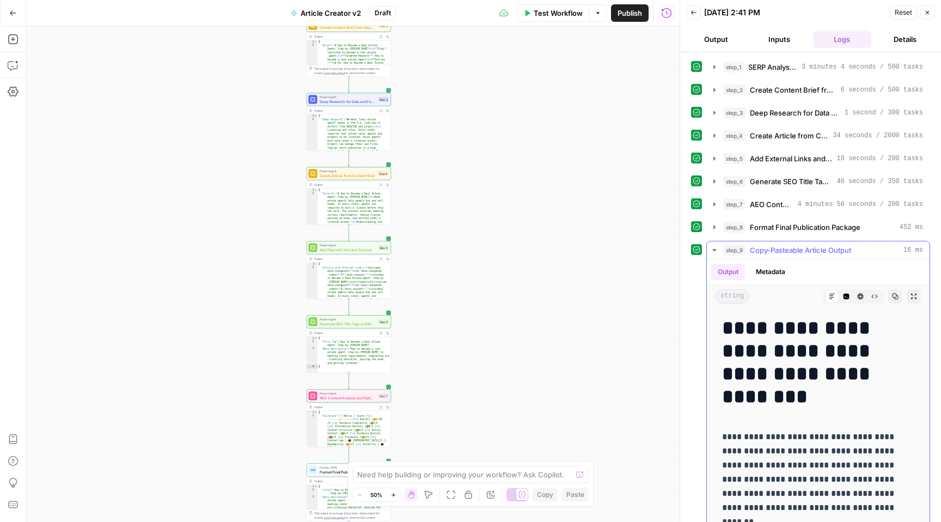
click at [717, 250] on icon "button" at bounding box center [714, 250] width 9 height 9
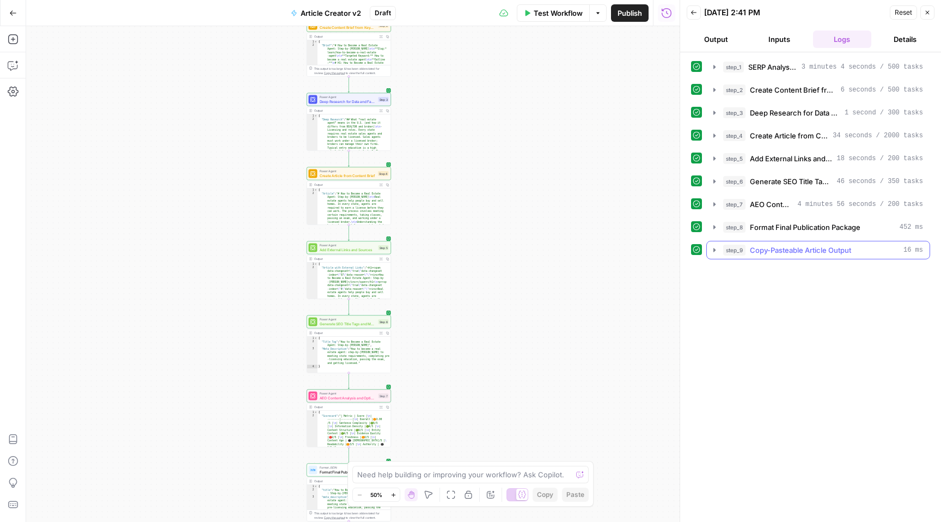
click at [717, 250] on icon "button" at bounding box center [714, 250] width 9 height 9
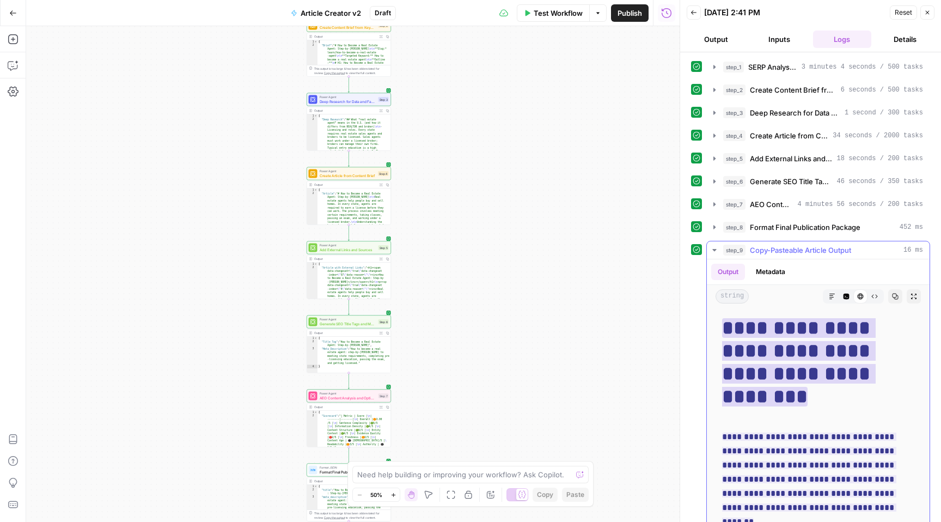
click at [812, 381] on ins "**********" at bounding box center [799, 362] width 154 height 88
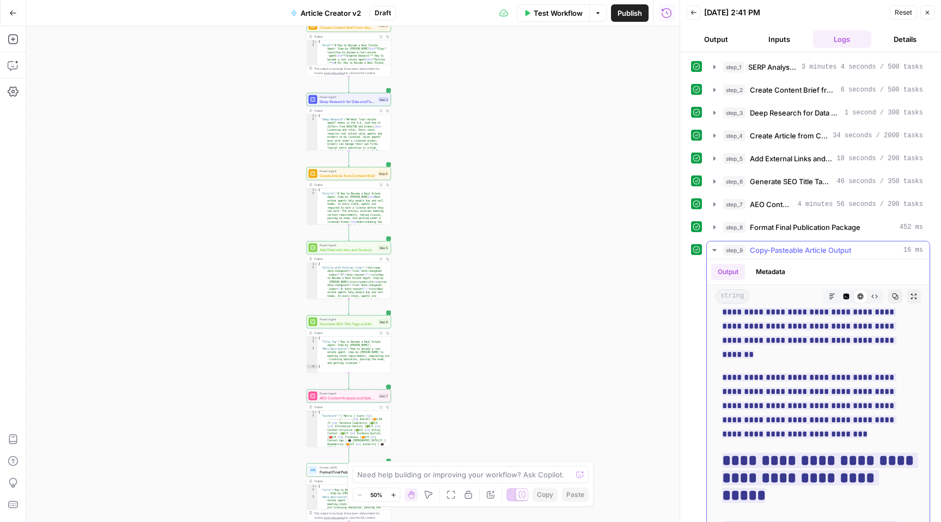
scroll to position [164, 0]
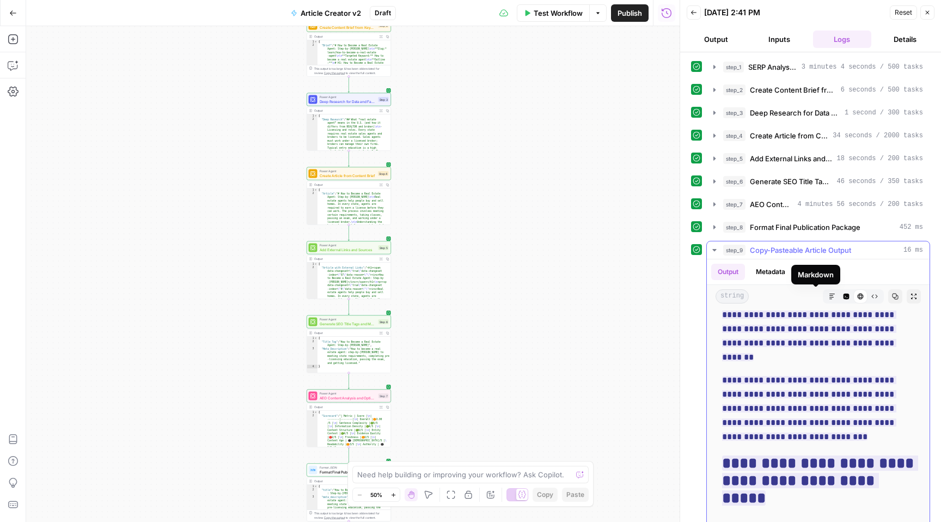
click at [829, 297] on icon "button" at bounding box center [832, 296] width 7 height 7
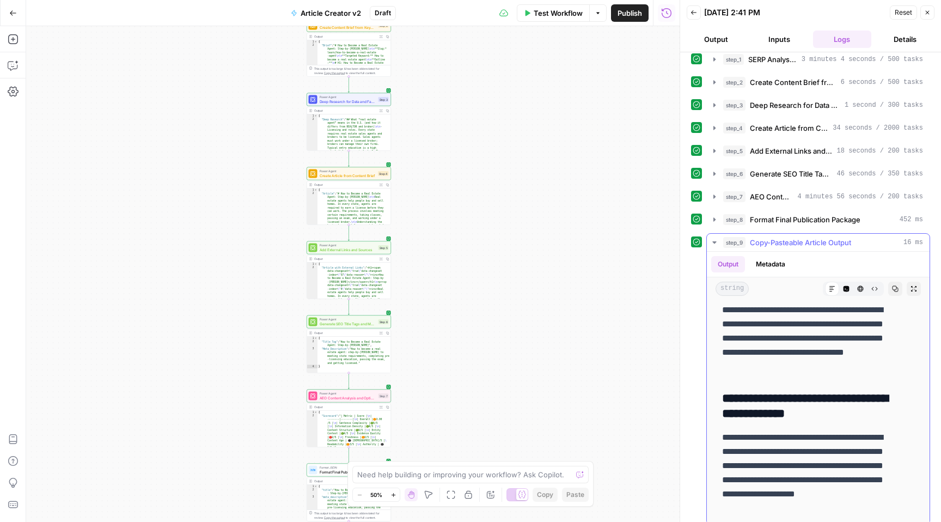
scroll to position [16, 0]
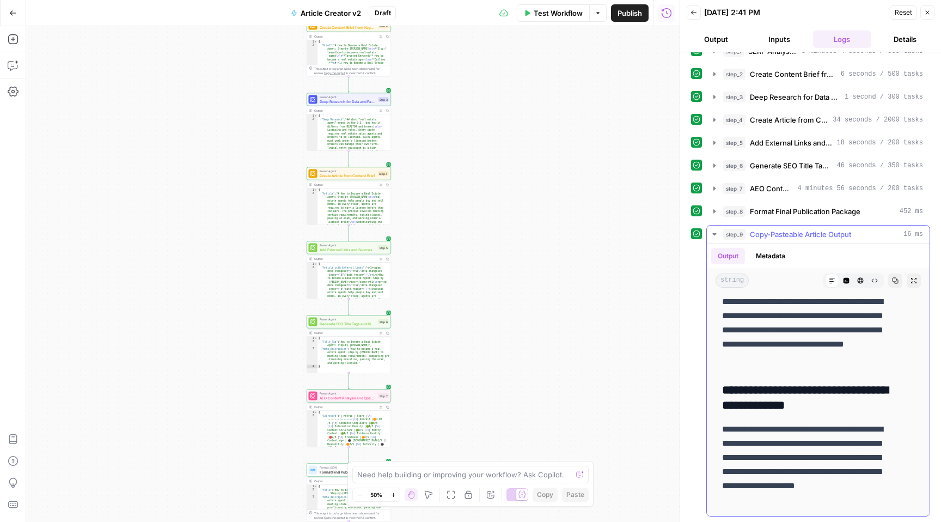
drag, startPoint x: 722, startPoint y: 325, endPoint x: 833, endPoint y: 495, distance: 203.5
copy div "**********"
click at [458, 479] on textarea at bounding box center [464, 474] width 215 height 11
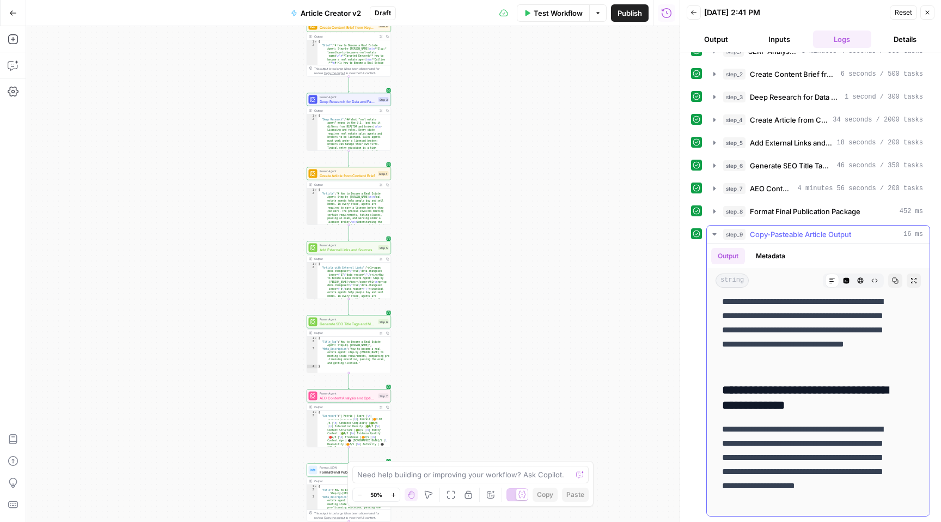
click at [715, 234] on icon "button" at bounding box center [714, 234] width 4 height 2
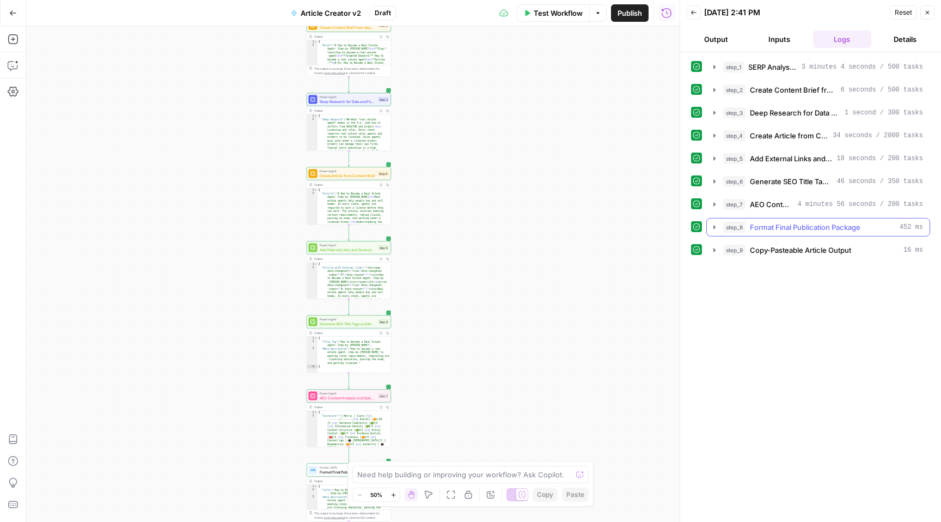
scroll to position [0, 0]
click at [438, 473] on textarea at bounding box center [464, 474] width 215 height 11
type textarea "i"
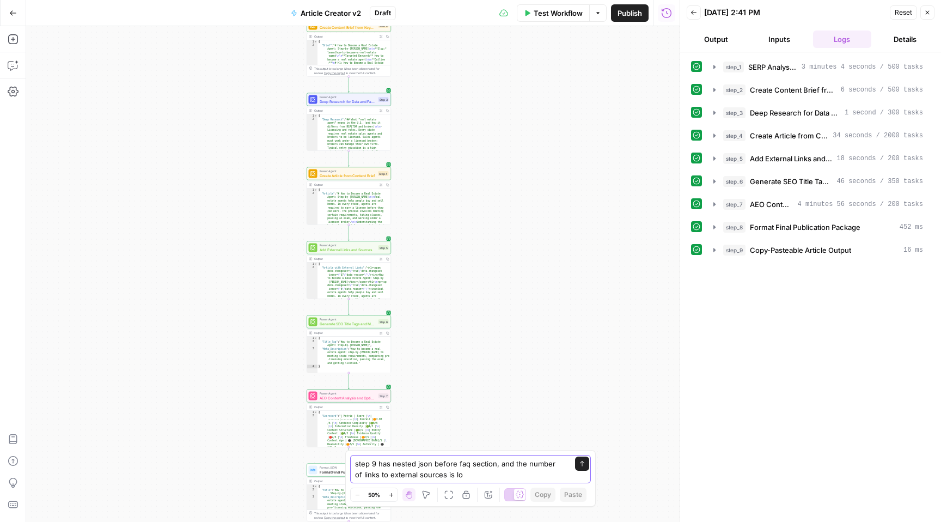
type textarea "step 9 has nested json before faq section, and the number of links to external …"
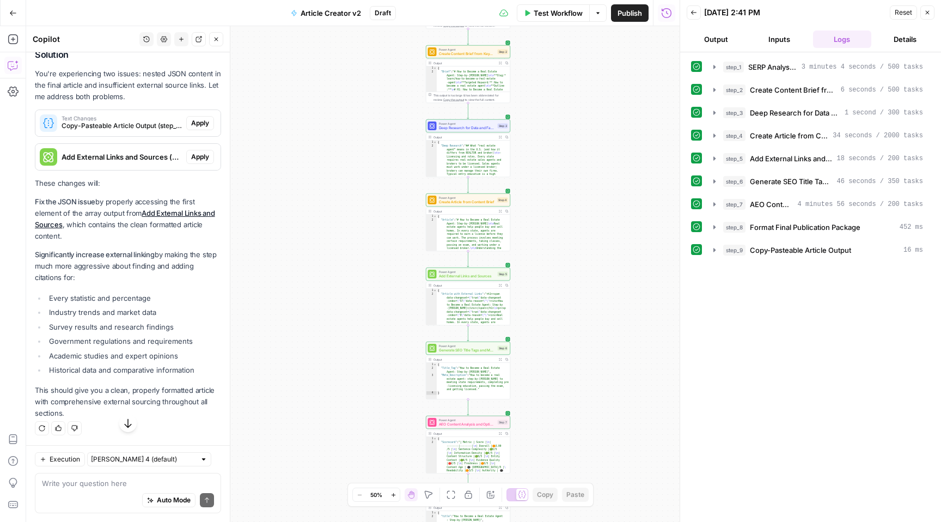
scroll to position [5120, 0]
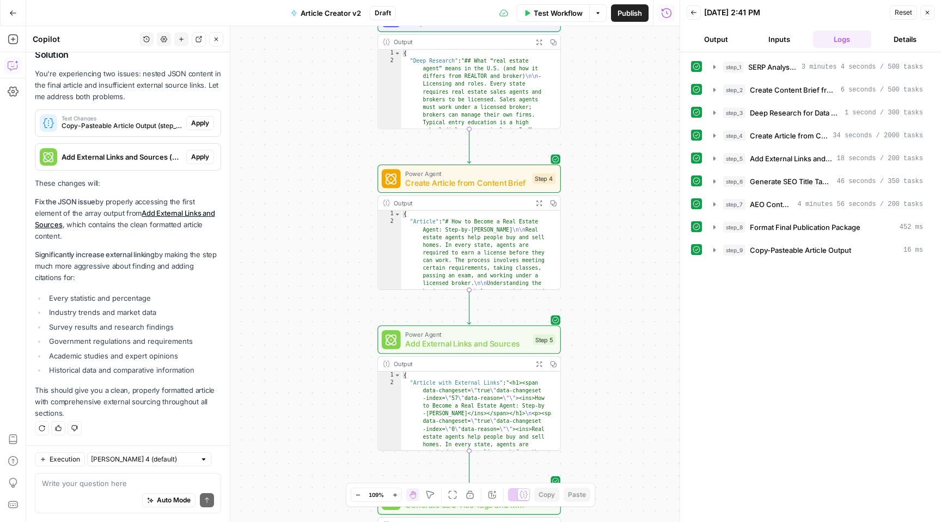
drag, startPoint x: 430, startPoint y: 230, endPoint x: 322, endPoint y: 223, distance: 108.0
click at [322, 223] on div "Workflow Set Inputs Inputs Power Agent SERP Analysis for Target Keyword Step 1 …" at bounding box center [353, 274] width 654 height 496
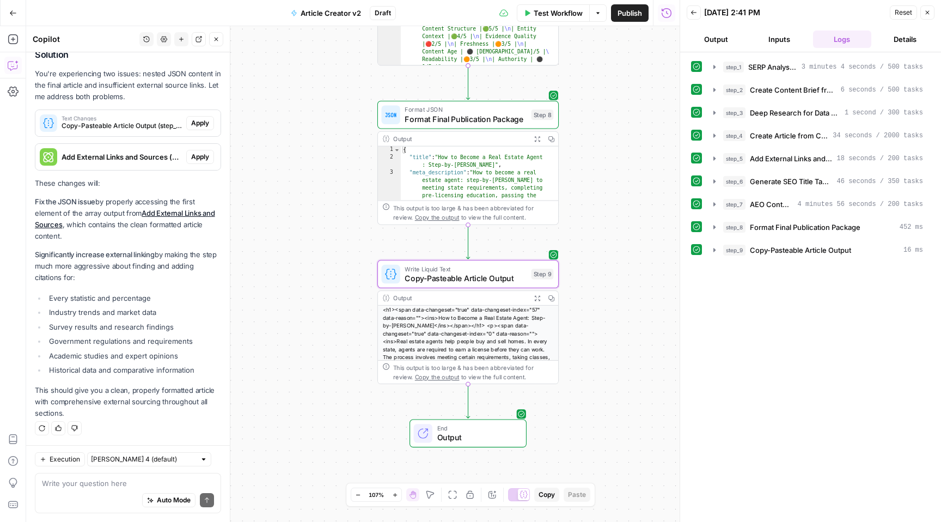
click at [191, 121] on span "Apply" at bounding box center [200, 123] width 18 height 10
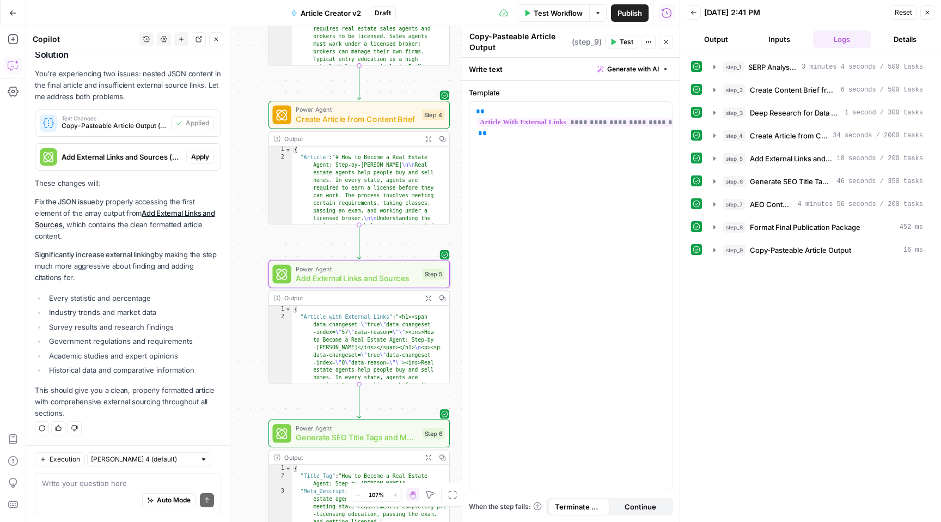
click at [195, 157] on span "Apply" at bounding box center [200, 157] width 18 height 10
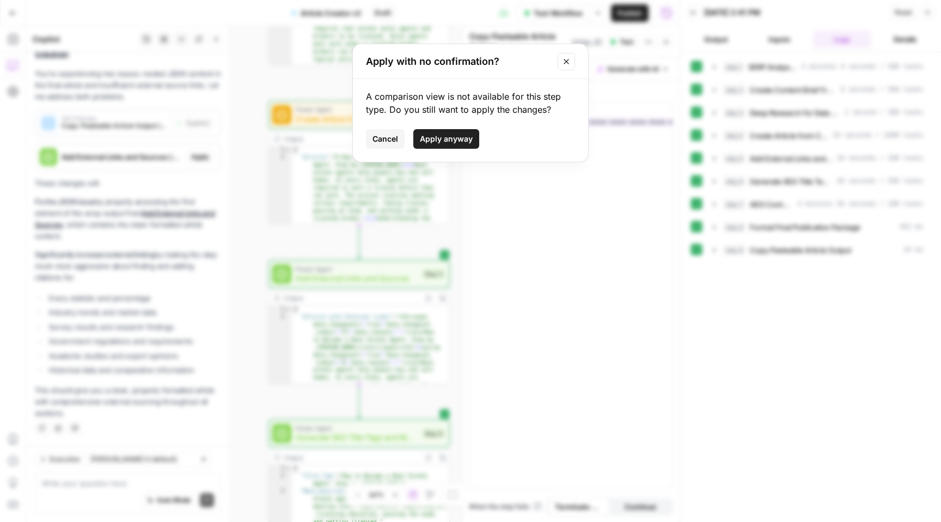
click at [462, 139] on span "Apply anyway" at bounding box center [446, 138] width 53 height 11
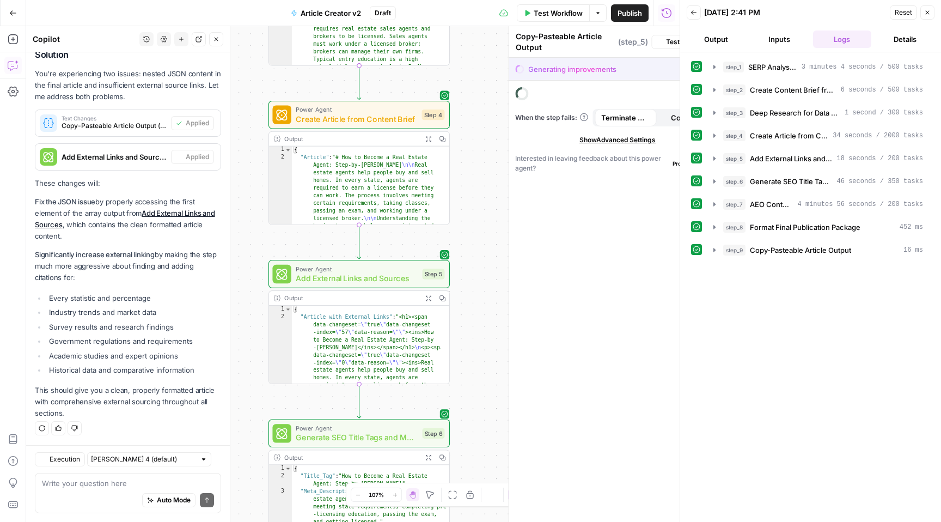
type textarea "Add External Links and Sources"
